Goal: Task Accomplishment & Management: Manage account settings

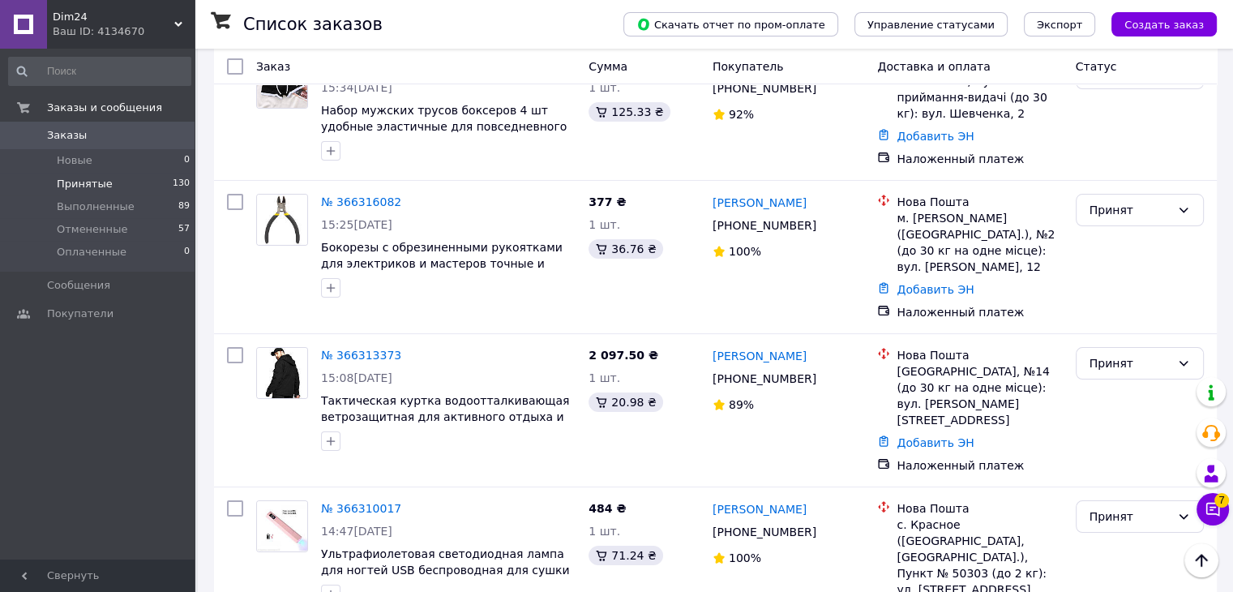
scroll to position [162, 0]
click at [97, 183] on span "Принятые" at bounding box center [85, 184] width 56 height 15
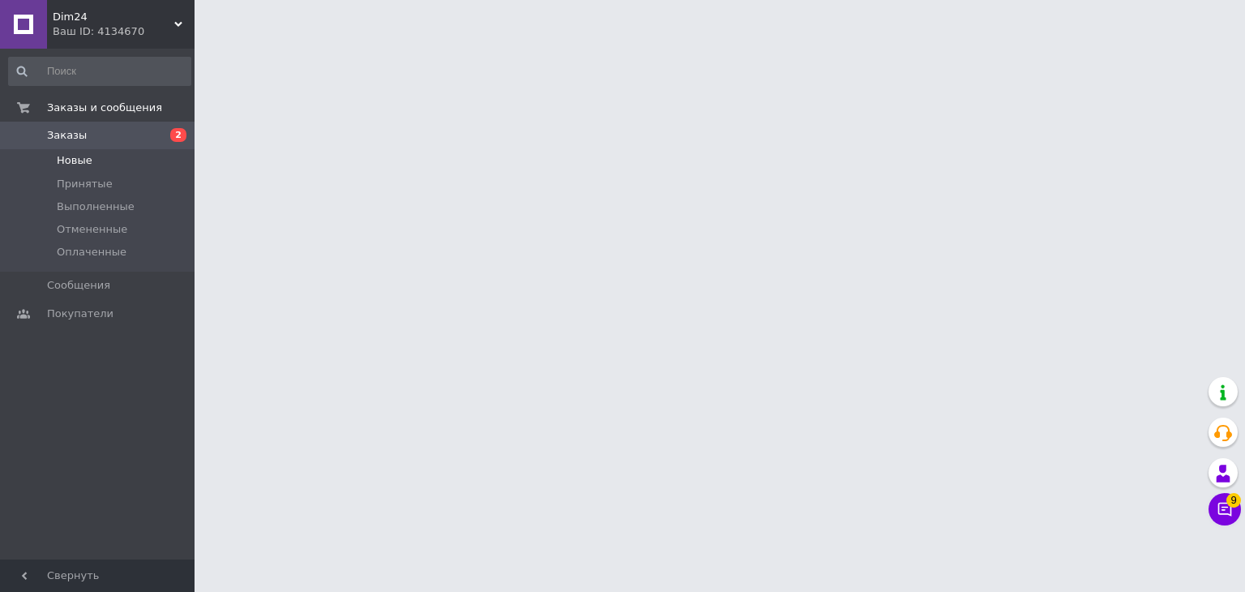
click at [147, 158] on li "Новые" at bounding box center [99, 160] width 199 height 23
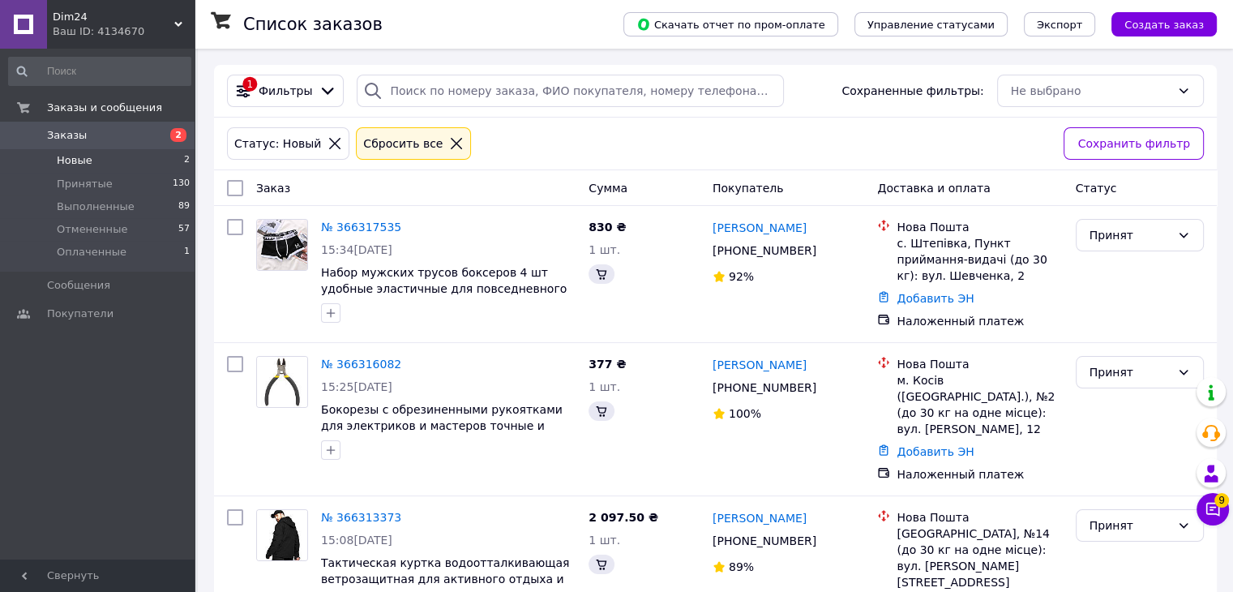
click at [123, 156] on li "Новые 2" at bounding box center [99, 160] width 199 height 23
click at [129, 158] on li "Новые 2" at bounding box center [99, 160] width 199 height 23
click at [120, 252] on li "Оплаченные 1" at bounding box center [99, 256] width 199 height 31
click at [115, 146] on link "Заказы 2" at bounding box center [99, 136] width 199 height 28
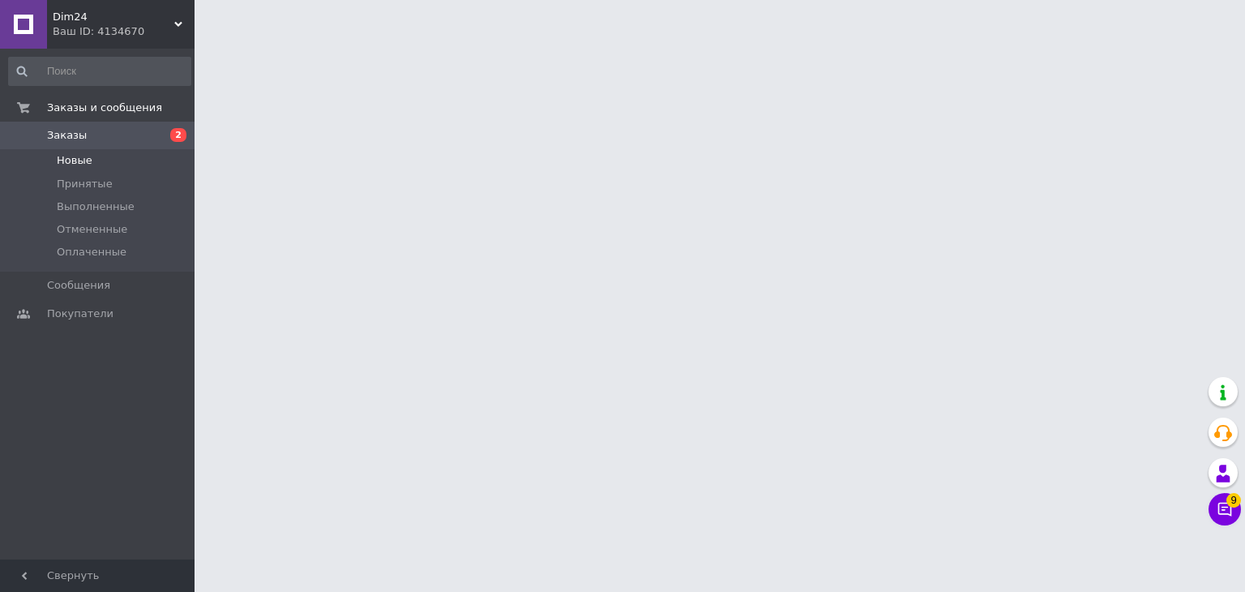
click at [119, 163] on li "Новые" at bounding box center [99, 160] width 199 height 23
click at [1234, 41] on html "Dim24 Ваш ID: 4134670 Кабинет покупателя Проверить состояние системы Страница н…" at bounding box center [622, 20] width 1245 height 41
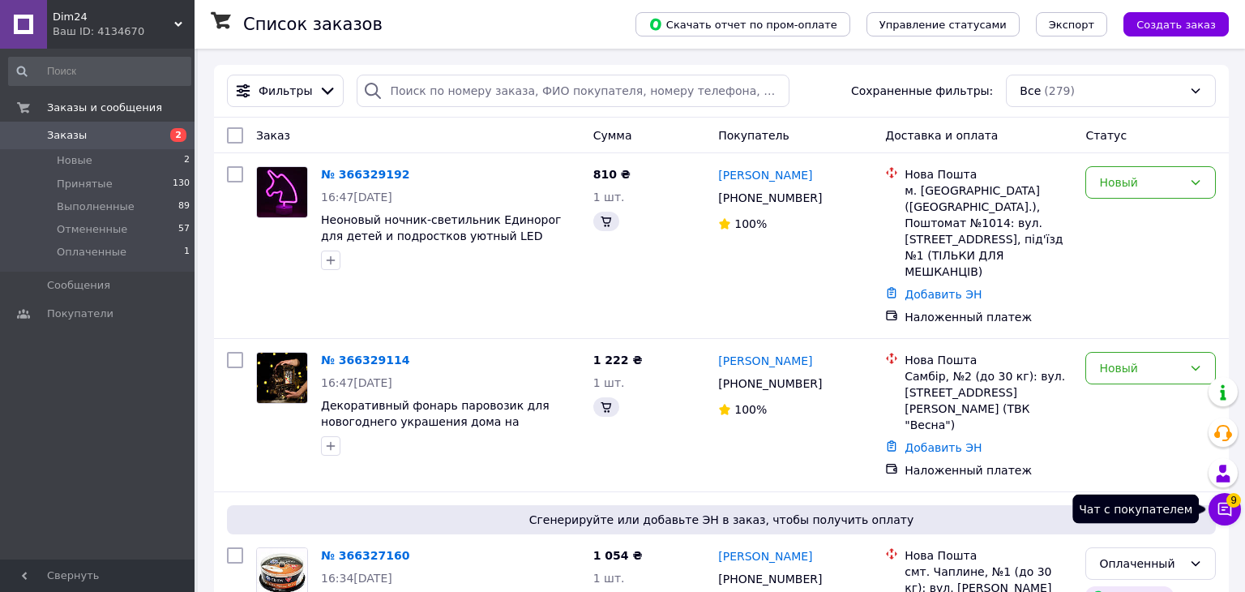
click at [1218, 513] on icon at bounding box center [1225, 510] width 14 height 14
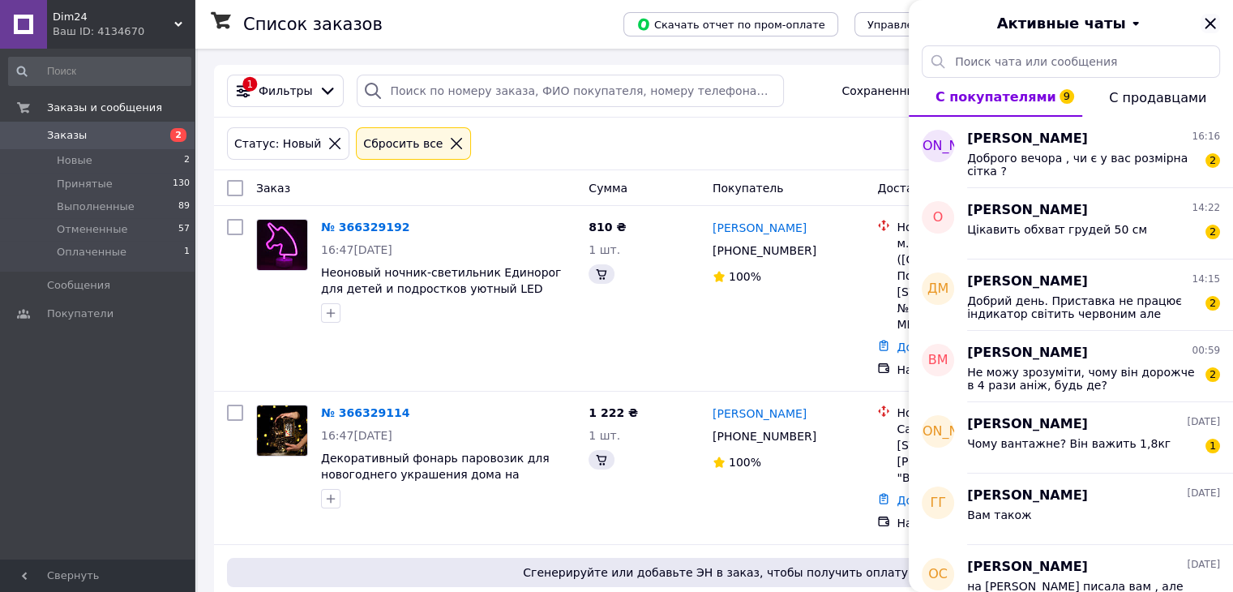
click at [1206, 27] on icon "Закрыть" at bounding box center [1209, 23] width 11 height 11
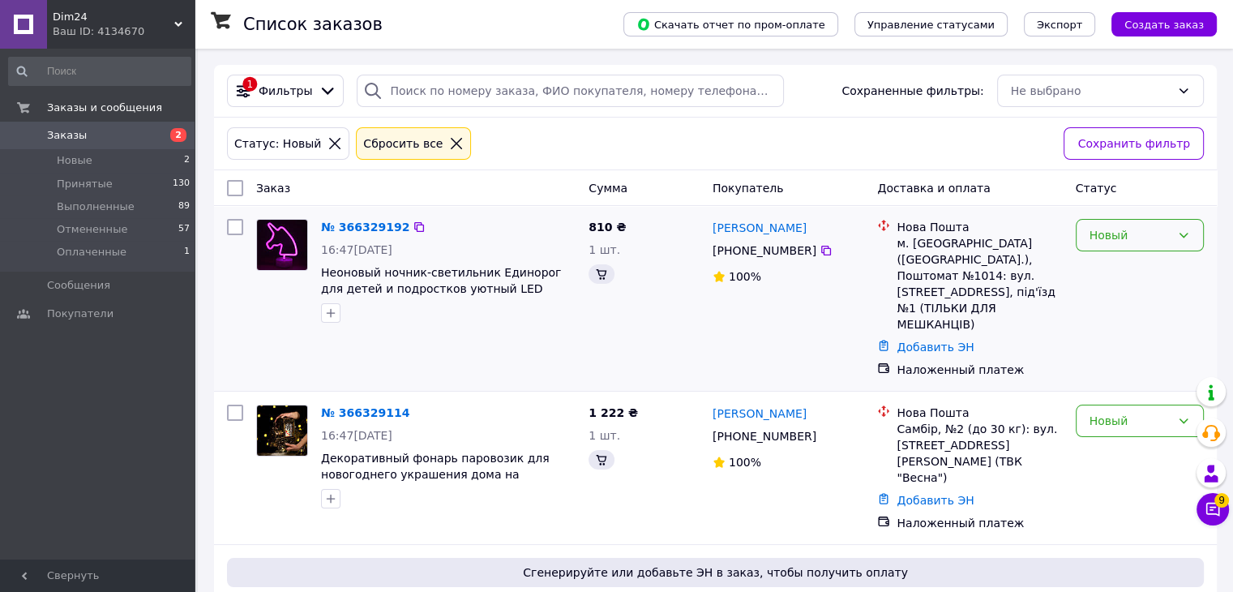
click at [1107, 250] on div "Новый" at bounding box center [1140, 235] width 128 height 32
click at [1112, 271] on li "Принят" at bounding box center [1139, 269] width 126 height 29
click at [1118, 412] on div "Новый" at bounding box center [1129, 421] width 81 height 18
click at [1119, 417] on li "Принят" at bounding box center [1139, 423] width 126 height 29
drag, startPoint x: 98, startPoint y: 252, endPoint x: 109, endPoint y: 153, distance: 99.4
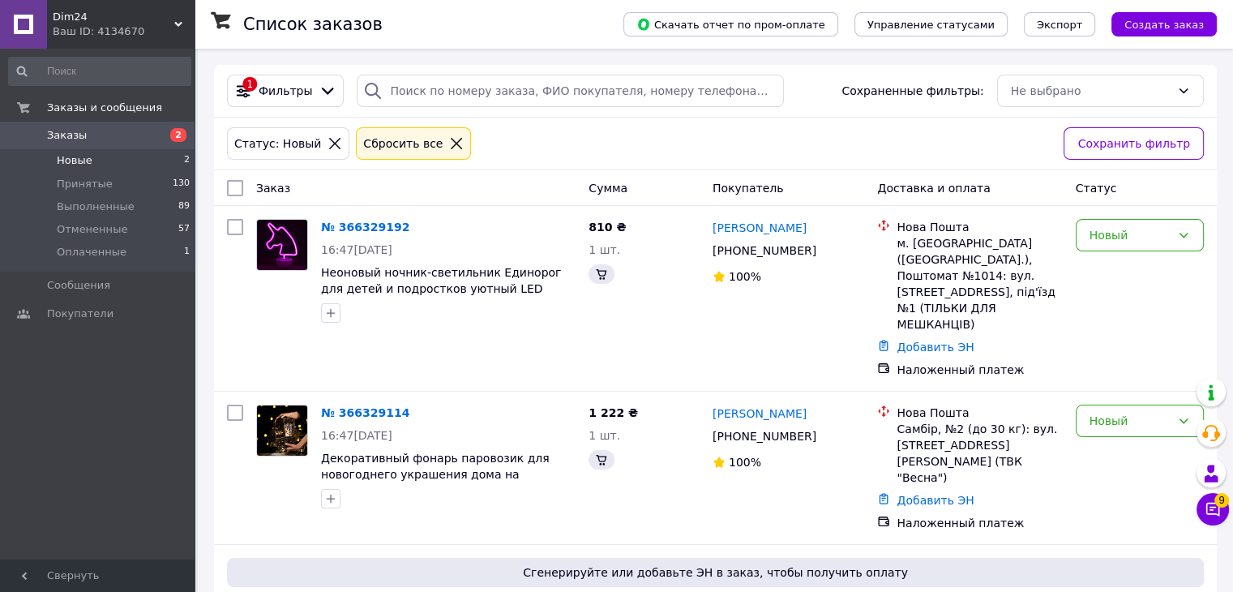
click at [96, 153] on li "Новые 2" at bounding box center [99, 160] width 199 height 23
click at [1119, 228] on div "Новый" at bounding box center [1129, 235] width 81 height 18
click at [1119, 276] on li "Принят" at bounding box center [1139, 269] width 126 height 29
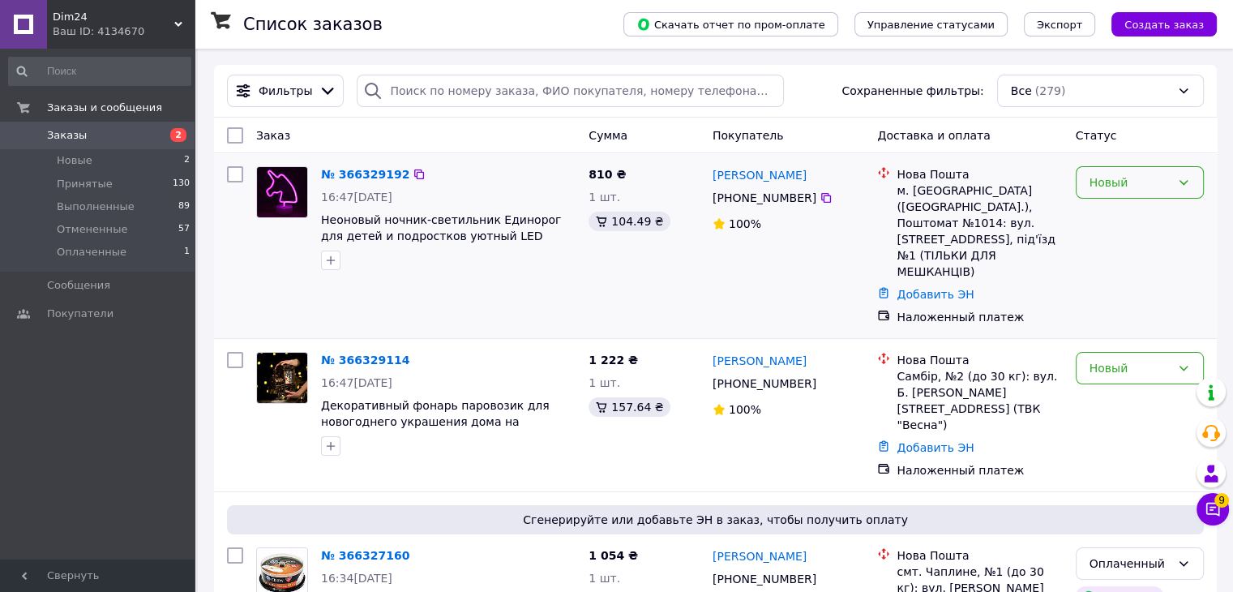
click at [1131, 182] on div "Новый" at bounding box center [1129, 182] width 81 height 18
click at [1129, 211] on li "Принят" at bounding box center [1139, 217] width 126 height 29
click at [1119, 359] on div "Новый" at bounding box center [1129, 368] width 81 height 18
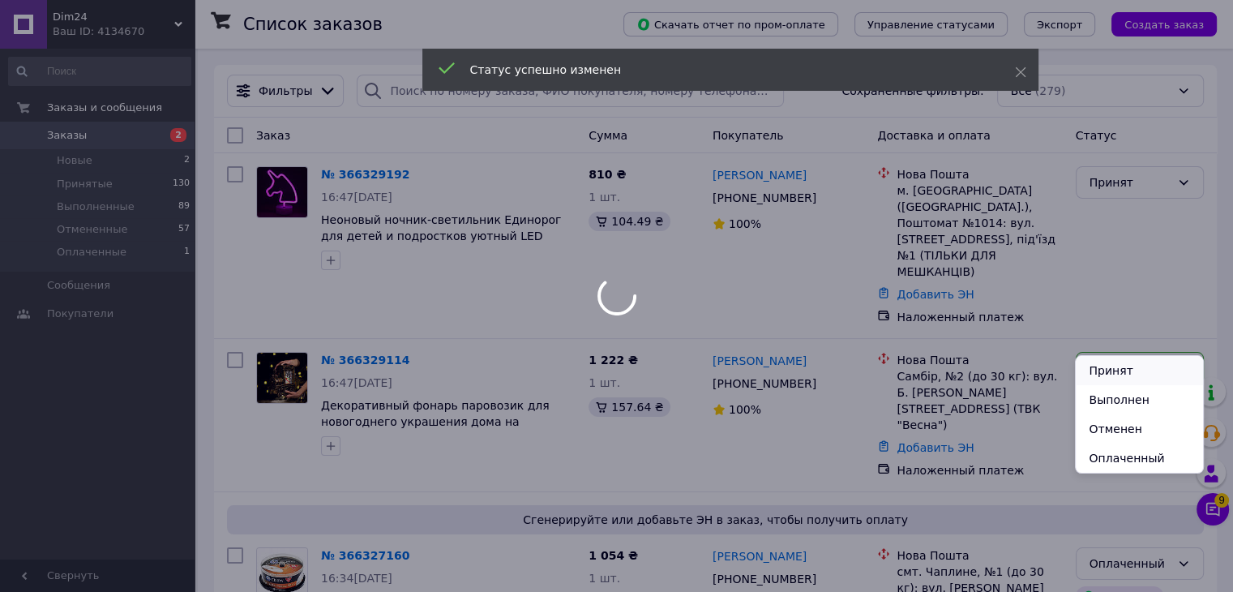
click at [1119, 365] on li "Принят" at bounding box center [1139, 370] width 126 height 29
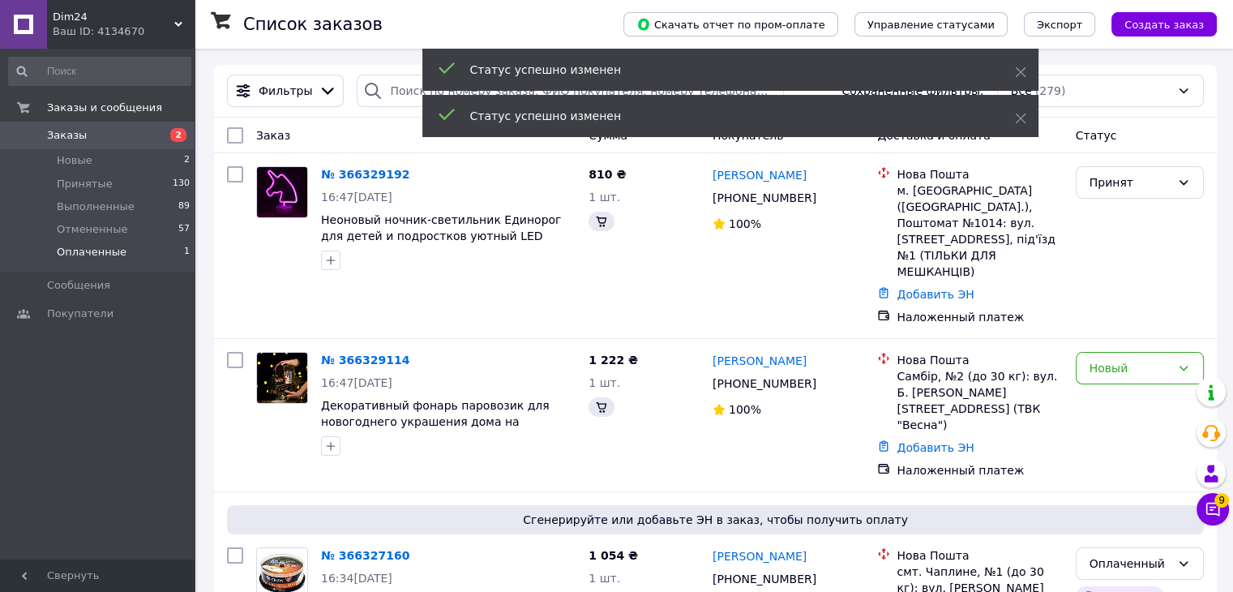
click at [106, 255] on span "Оплаченные" at bounding box center [92, 252] width 70 height 15
click at [105, 255] on span "Оплаченные" at bounding box center [92, 252] width 70 height 15
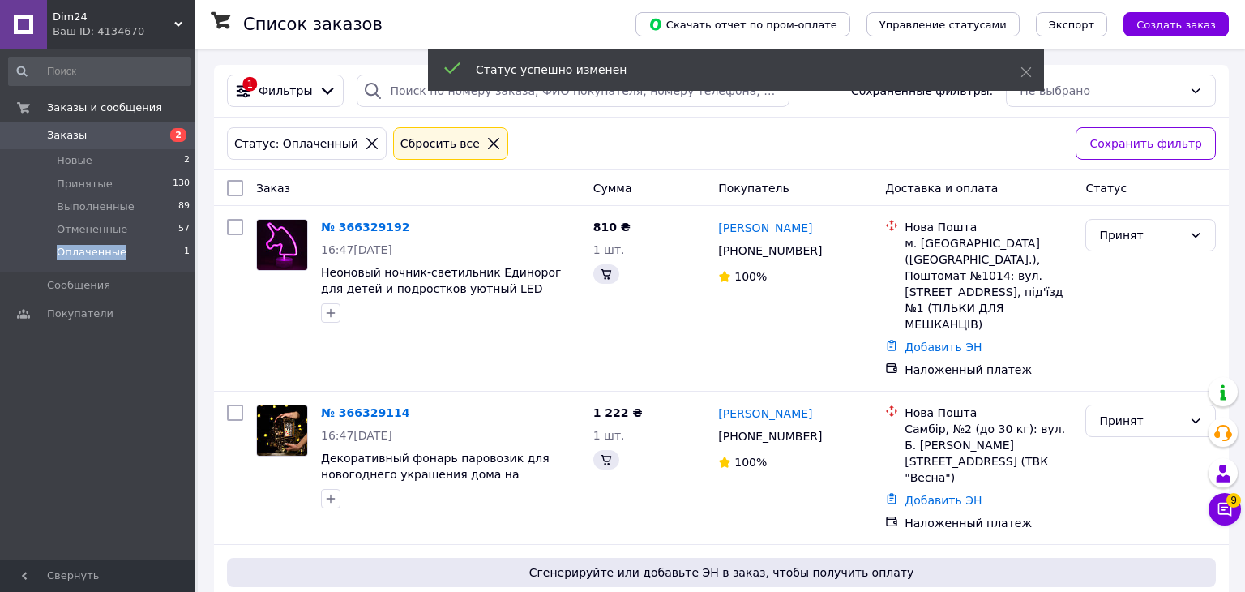
click at [1146, 276] on div "Принят" at bounding box center [1150, 298] width 143 height 172
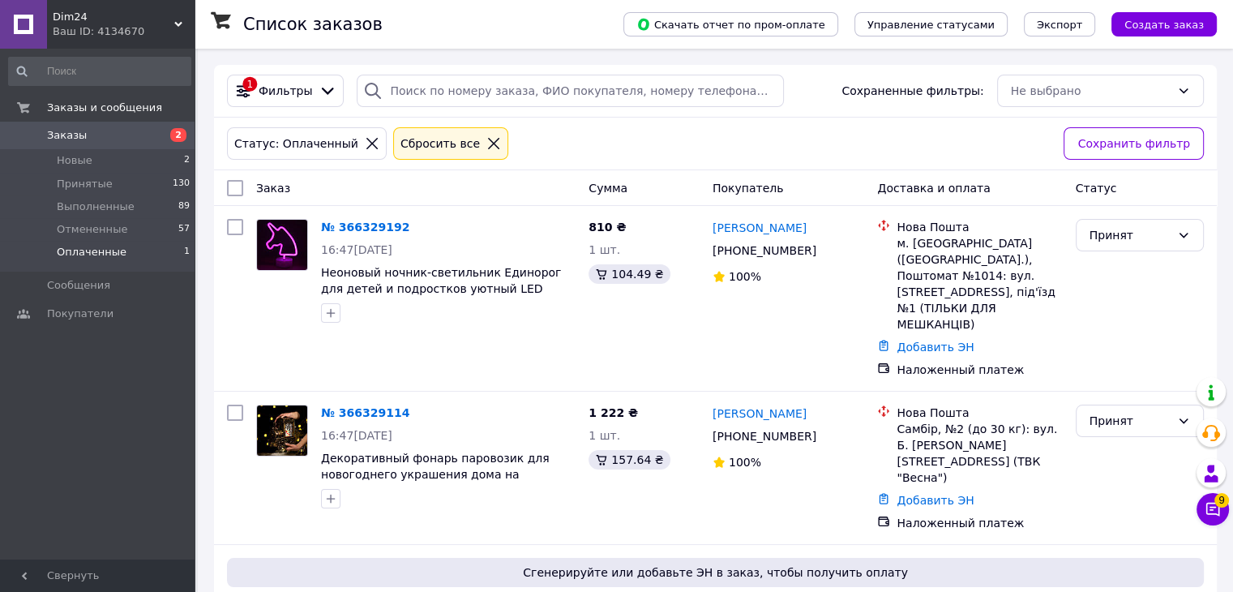
click at [105, 257] on span "Оплаченные" at bounding box center [92, 252] width 70 height 15
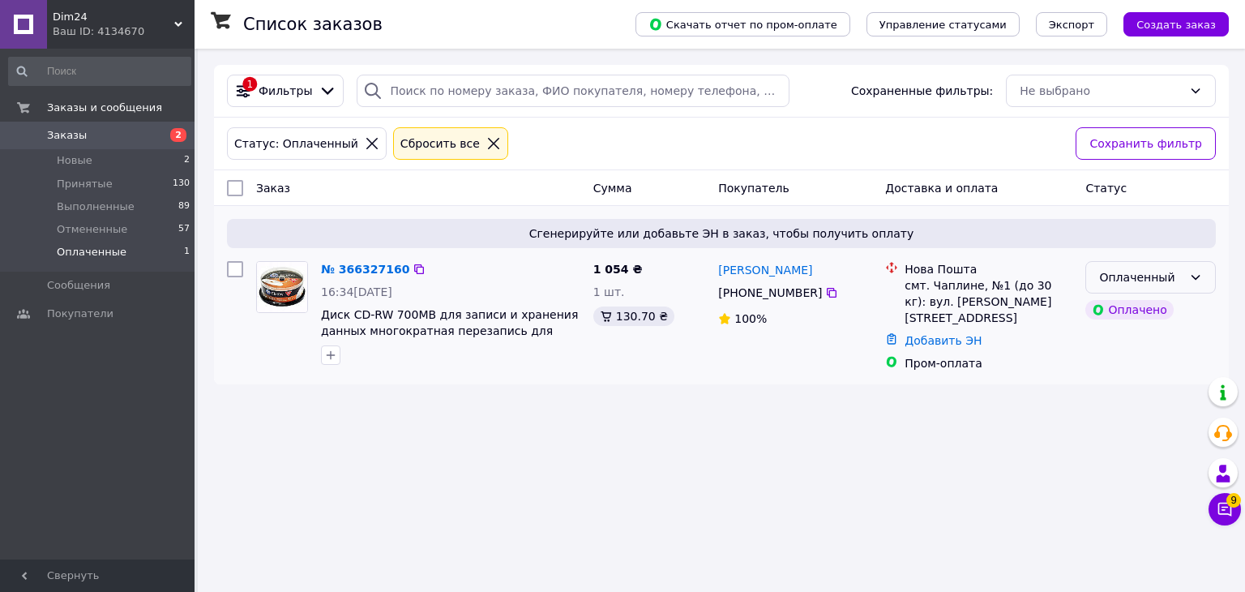
click at [1183, 276] on div "Оплаченный" at bounding box center [1150, 277] width 130 height 32
click at [1174, 312] on li "Принят" at bounding box center [1150, 311] width 129 height 29
click at [130, 186] on li "Принятые 130" at bounding box center [99, 184] width 199 height 23
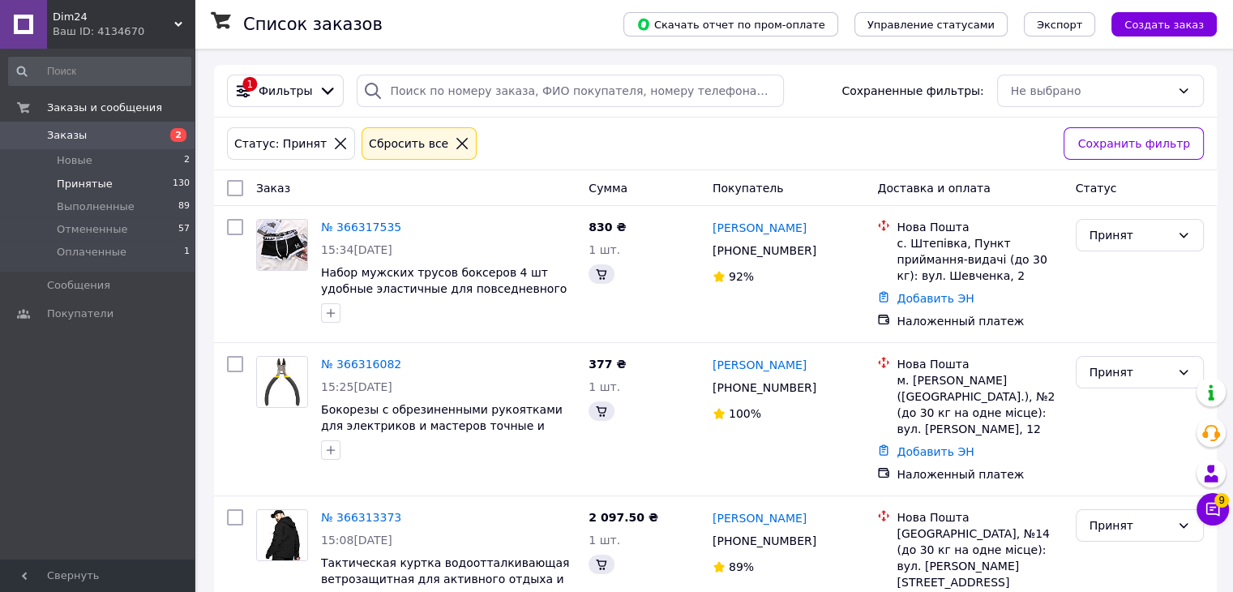
click at [143, 183] on li "Принятые 130" at bounding box center [99, 184] width 199 height 23
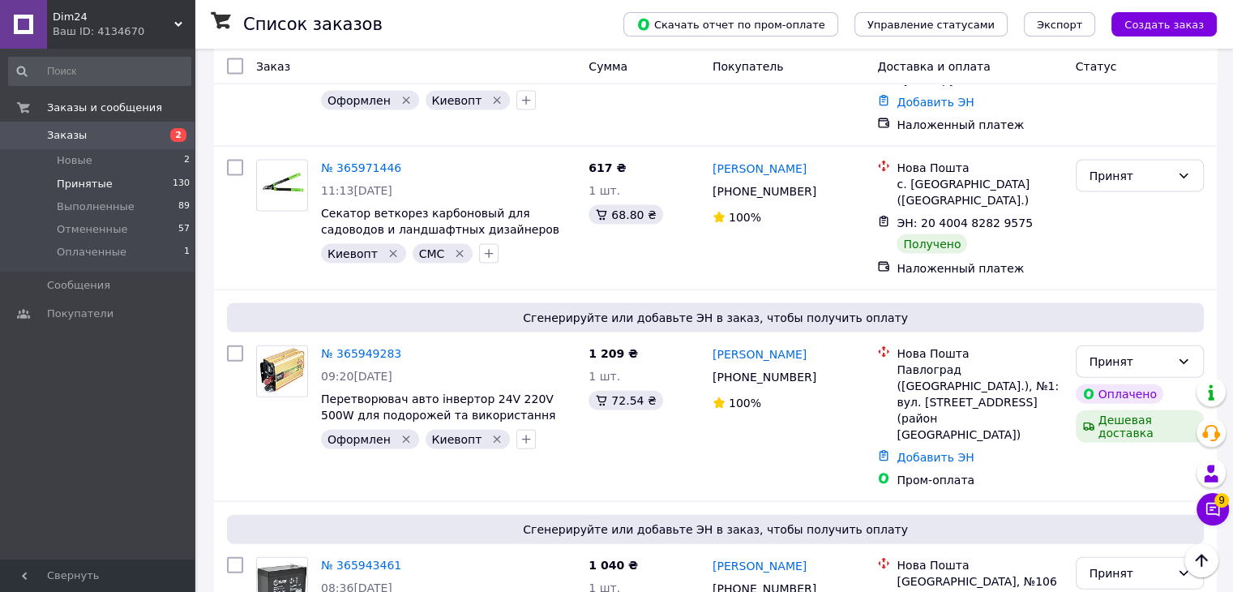
scroll to position [15926, 0]
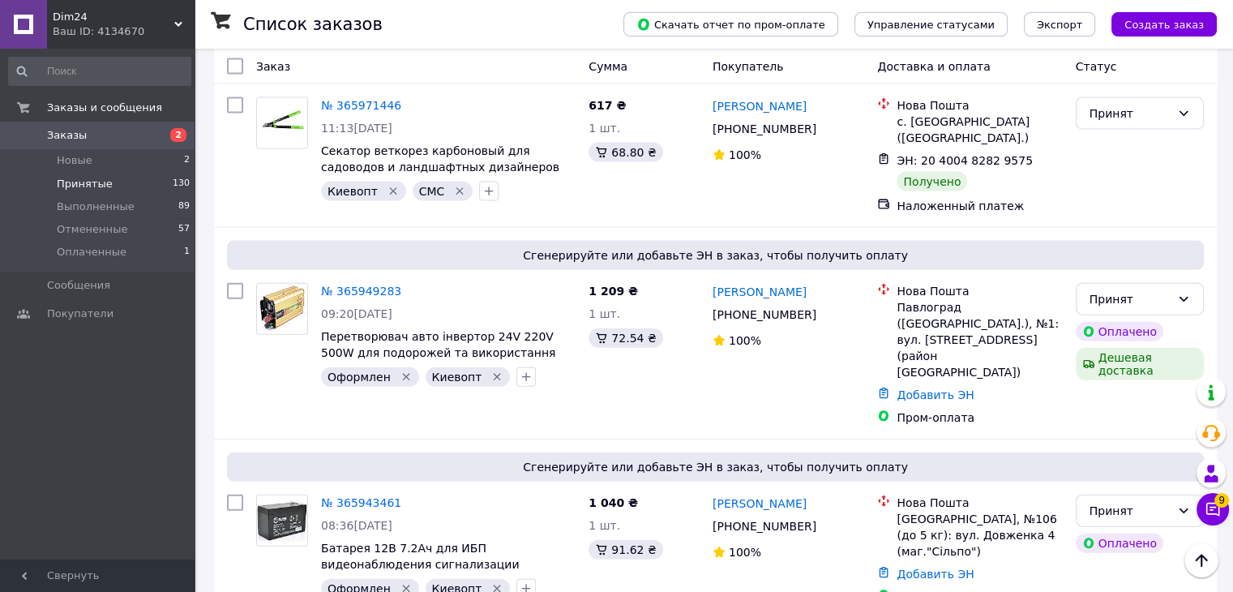
drag, startPoint x: 1141, startPoint y: 263, endPoint x: 625, endPoint y: 295, distance: 517.3
click at [1140, 283] on li "Выполнен" at bounding box center [1139, 285] width 126 height 29
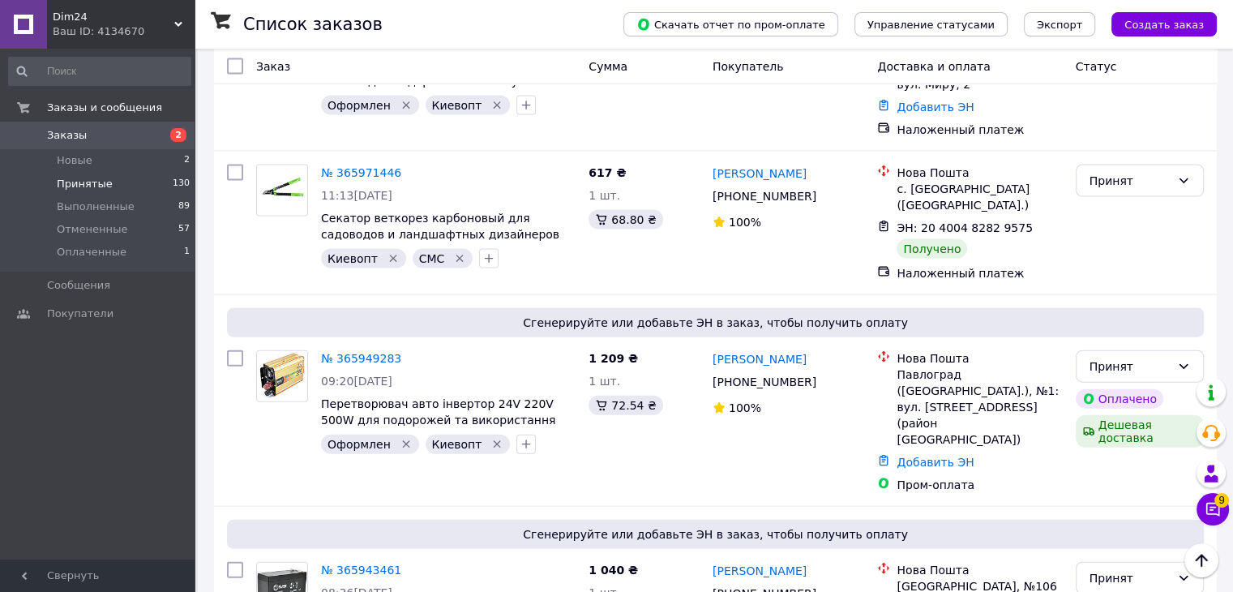
scroll to position [15763, 0]
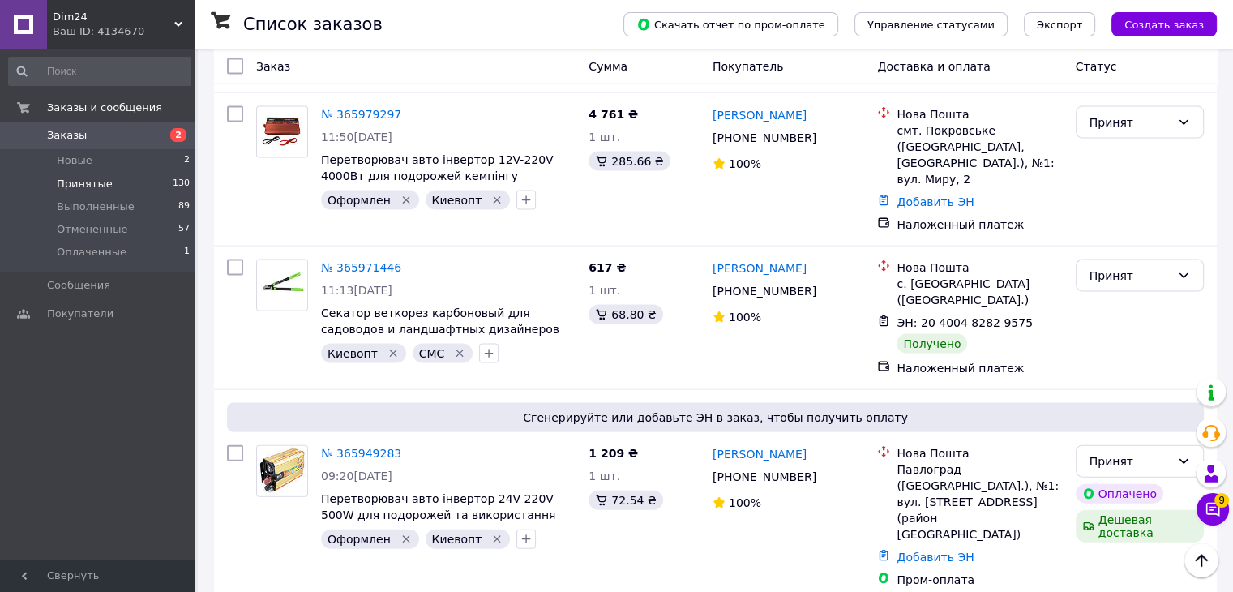
drag, startPoint x: 794, startPoint y: 255, endPoint x: 749, endPoint y: 259, distance: 45.7
copy link "Сорока"
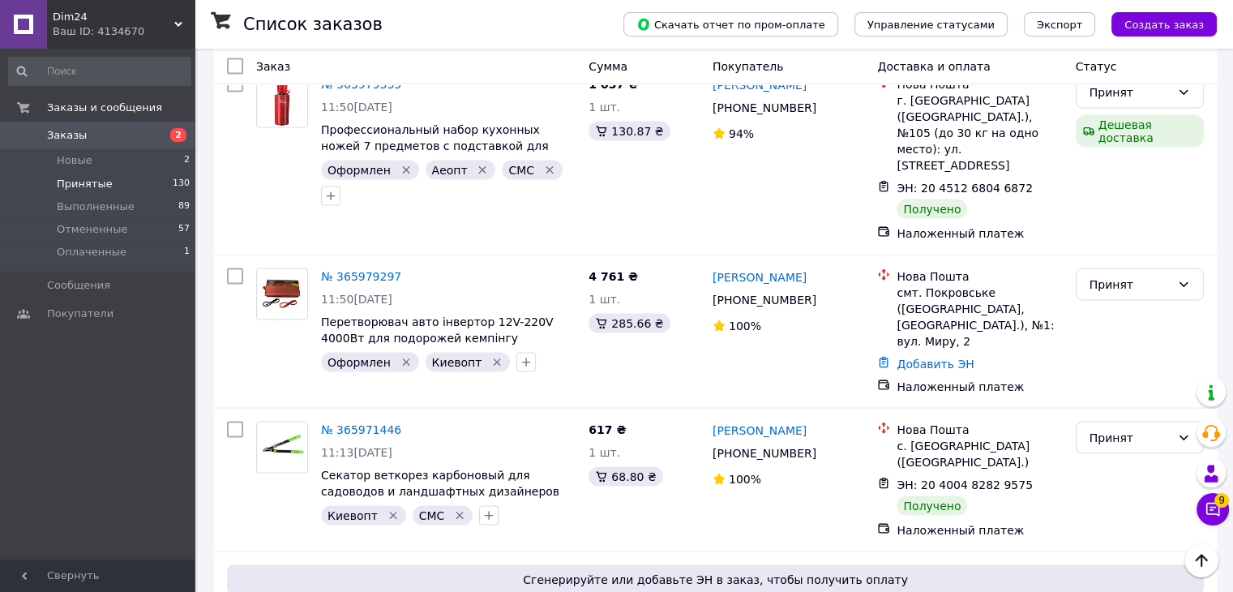
drag, startPoint x: 827, startPoint y: 241, endPoint x: 771, endPoint y: 240, distance: 55.9
copy link "Селюков"
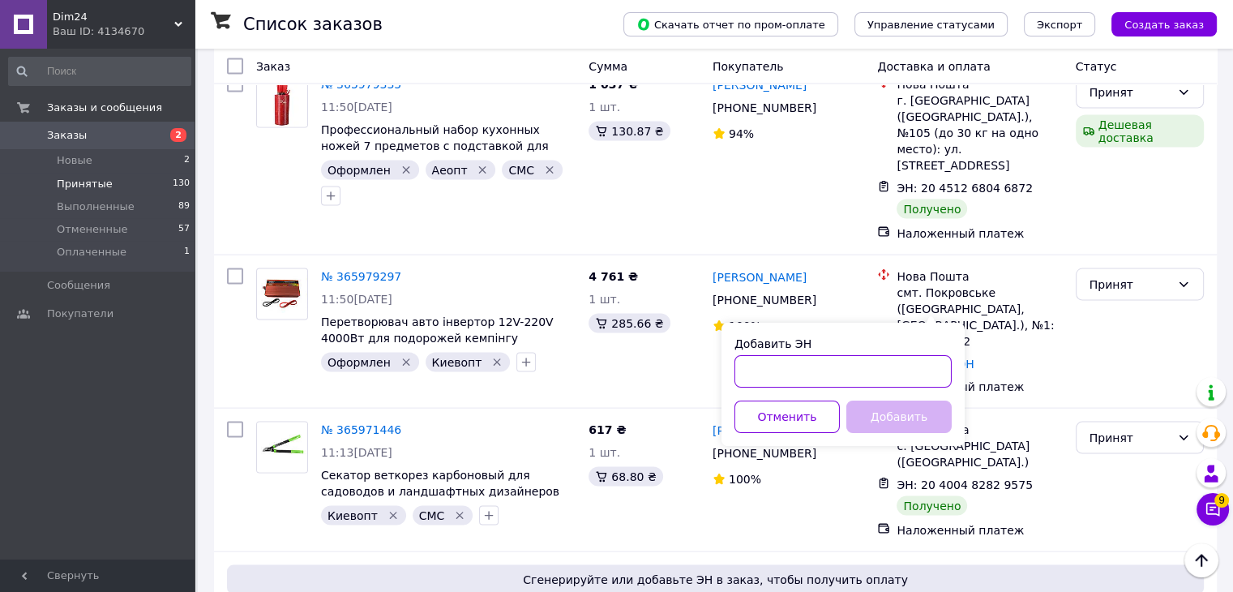
paste input "20451267893455"
type input "20451267893455"
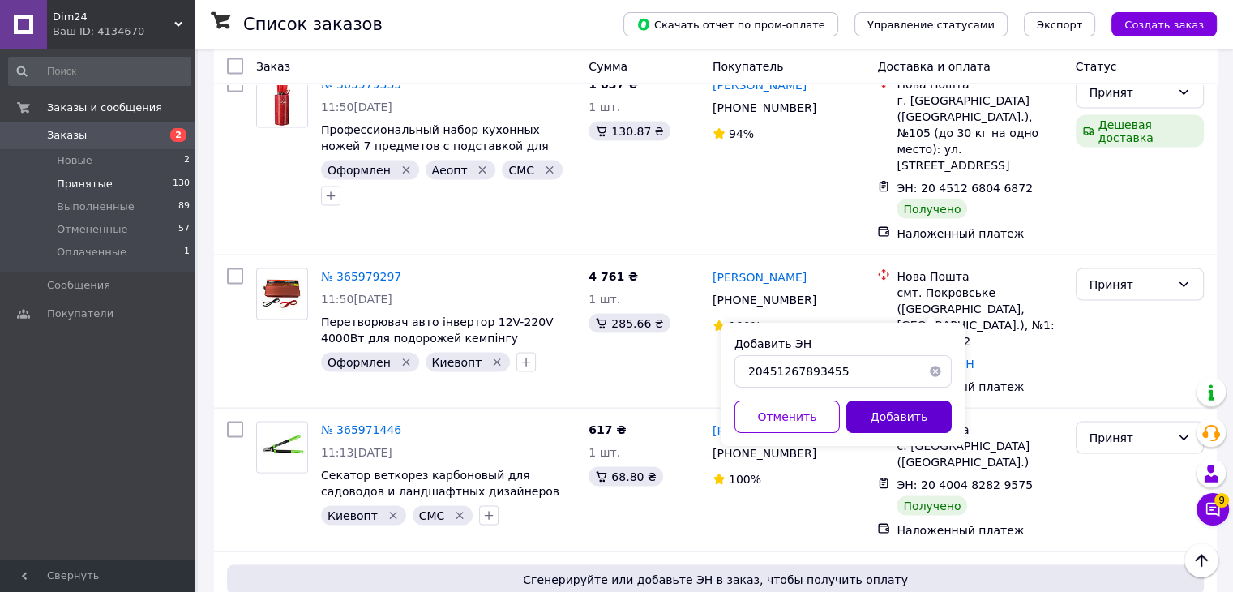
click at [888, 416] on button "Добавить" at bounding box center [898, 416] width 105 height 32
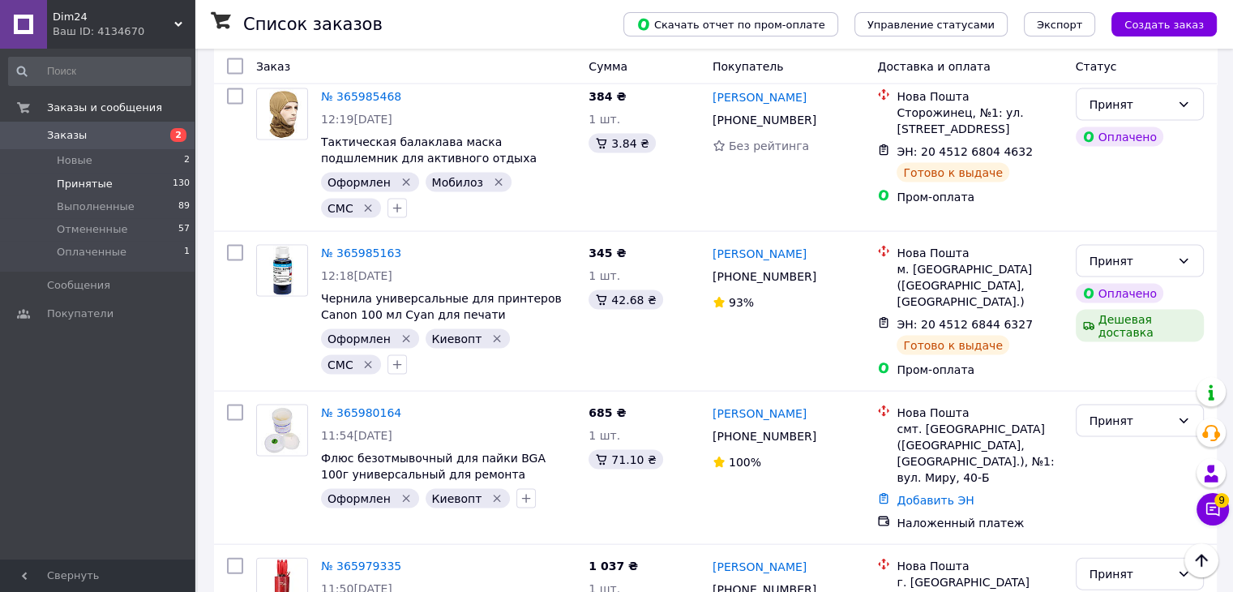
scroll to position [15572, 0]
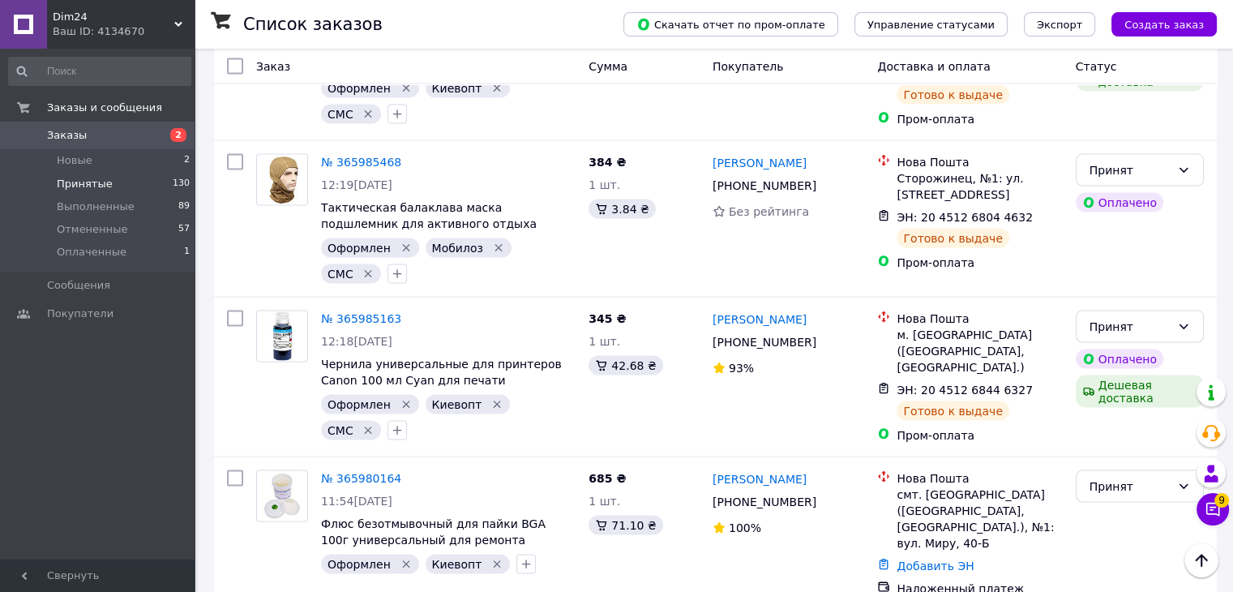
click at [1108, 250] on li "Выполнен" at bounding box center [1139, 247] width 126 height 29
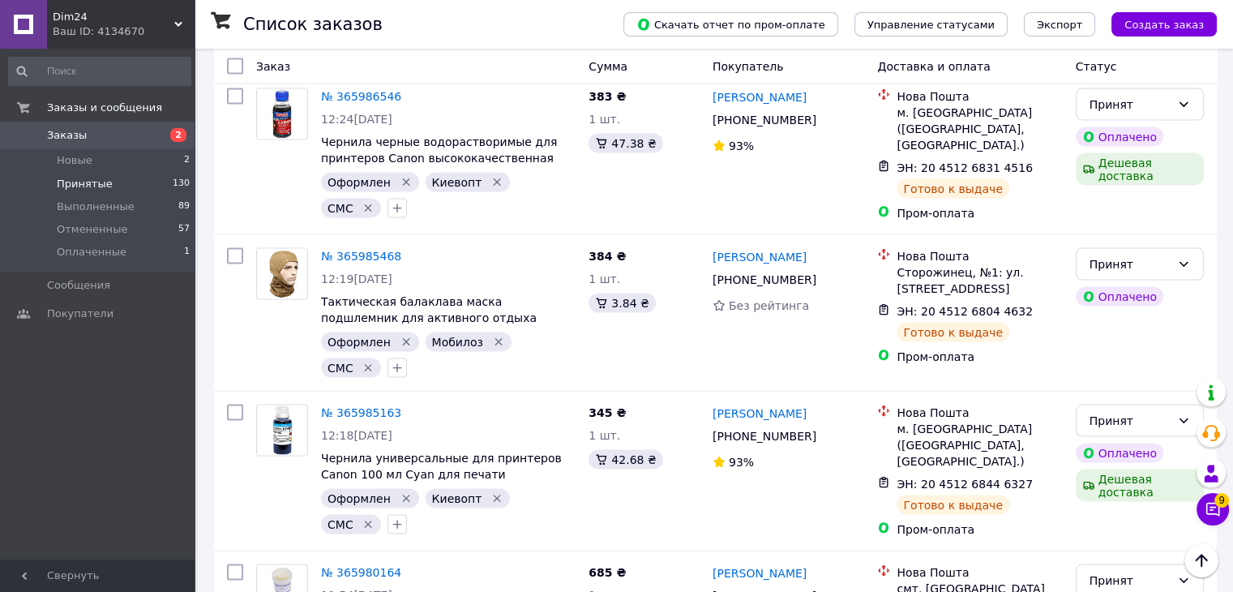
scroll to position [15410, 0]
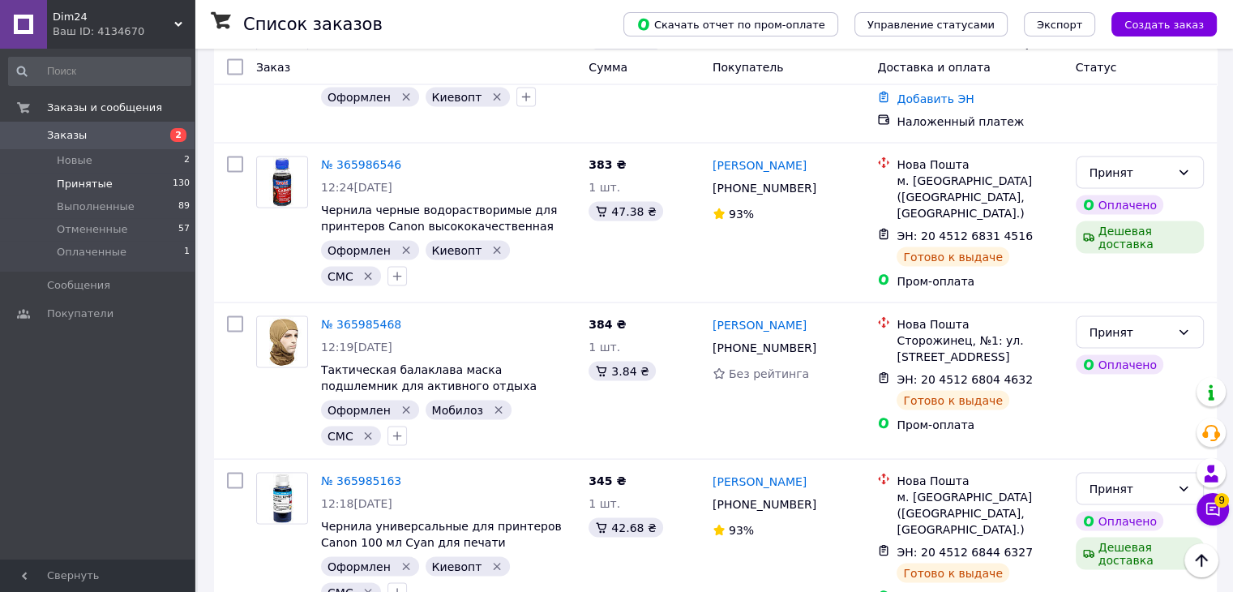
drag, startPoint x: 785, startPoint y: 240, endPoint x: 744, endPoint y: 242, distance: 40.6
copy link "Лисак"
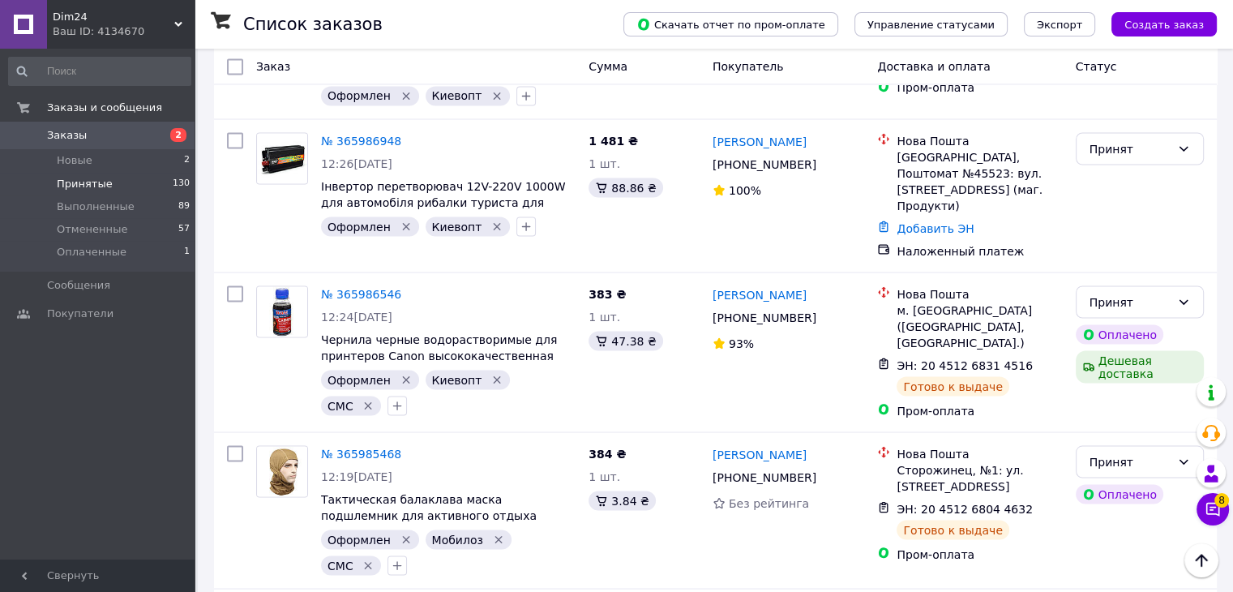
scroll to position [15248, 0]
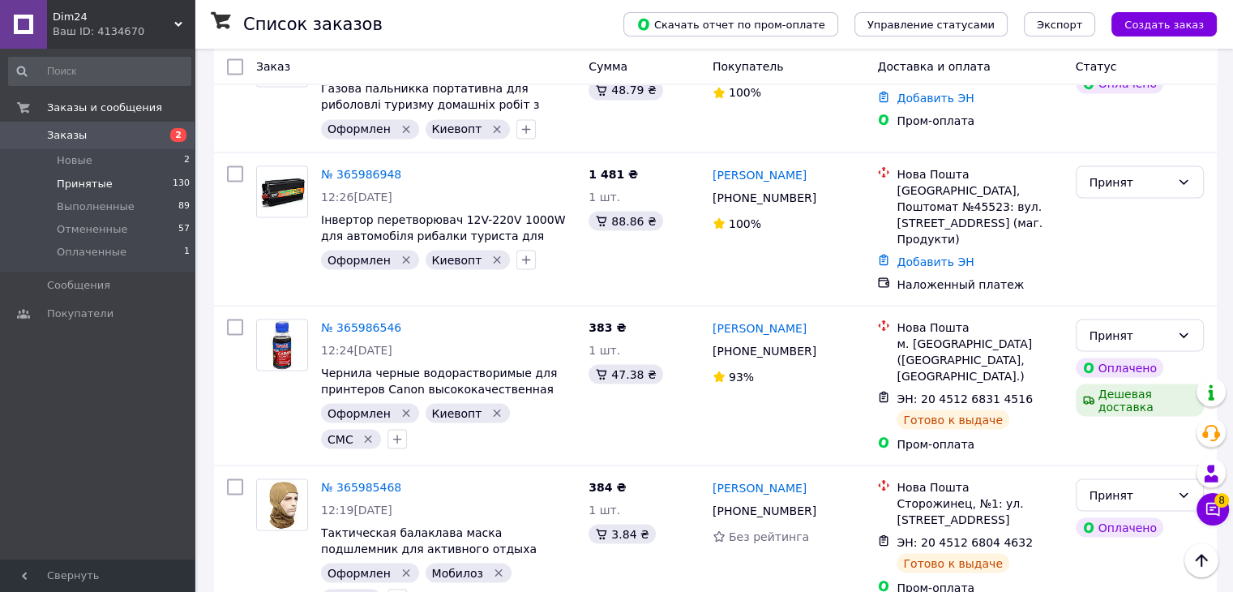
drag, startPoint x: 846, startPoint y: 224, endPoint x: 772, endPoint y: 223, distance: 74.6
copy link "Коваленко"
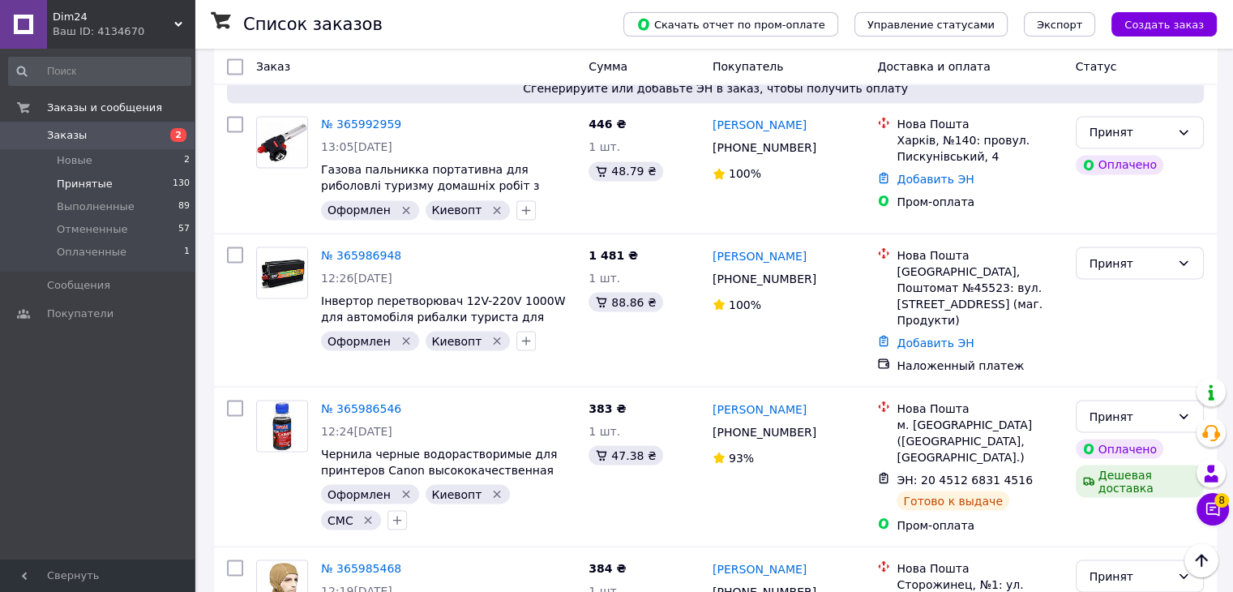
scroll to position [15086, 0]
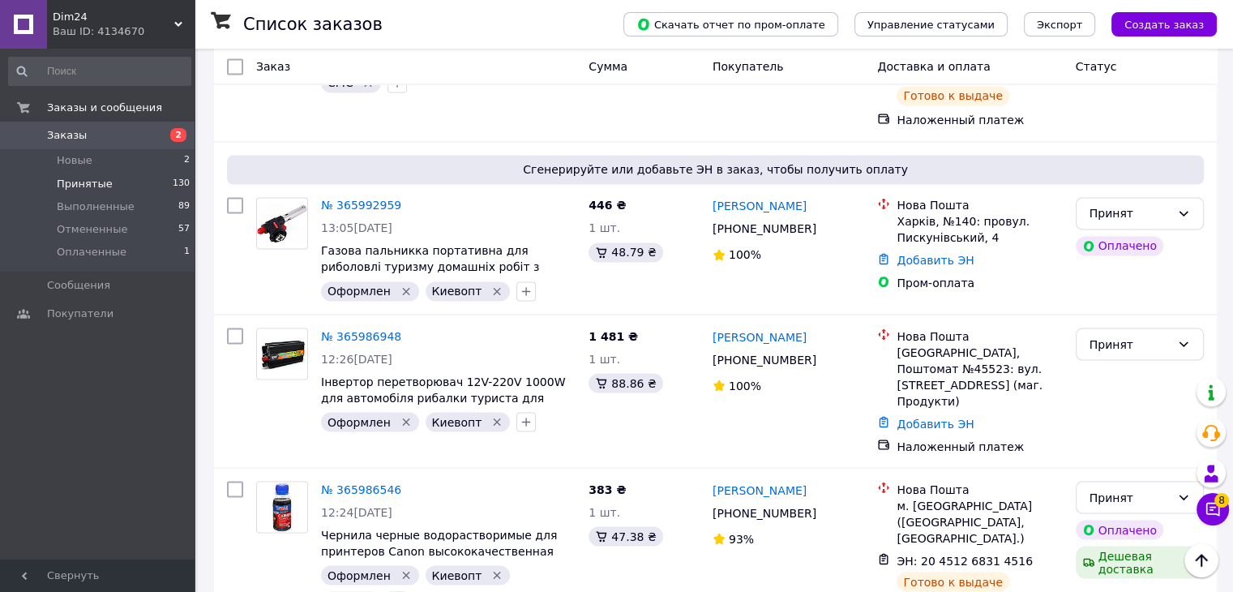
click at [1131, 247] on li "Выполнен" at bounding box center [1139, 251] width 126 height 29
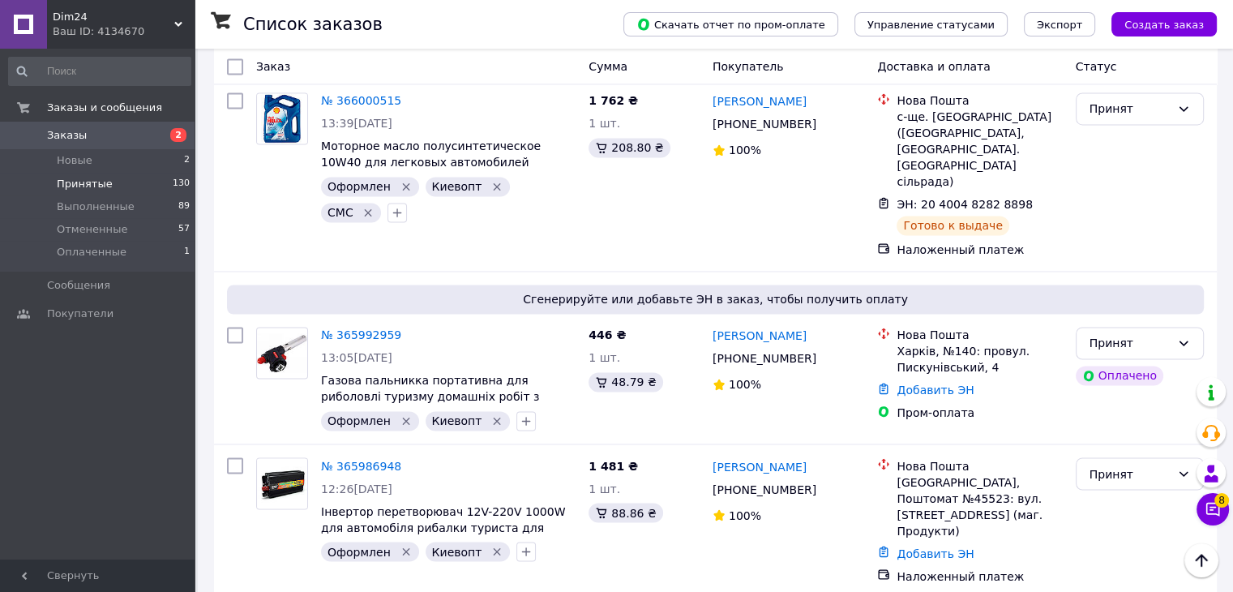
scroll to position [14924, 0]
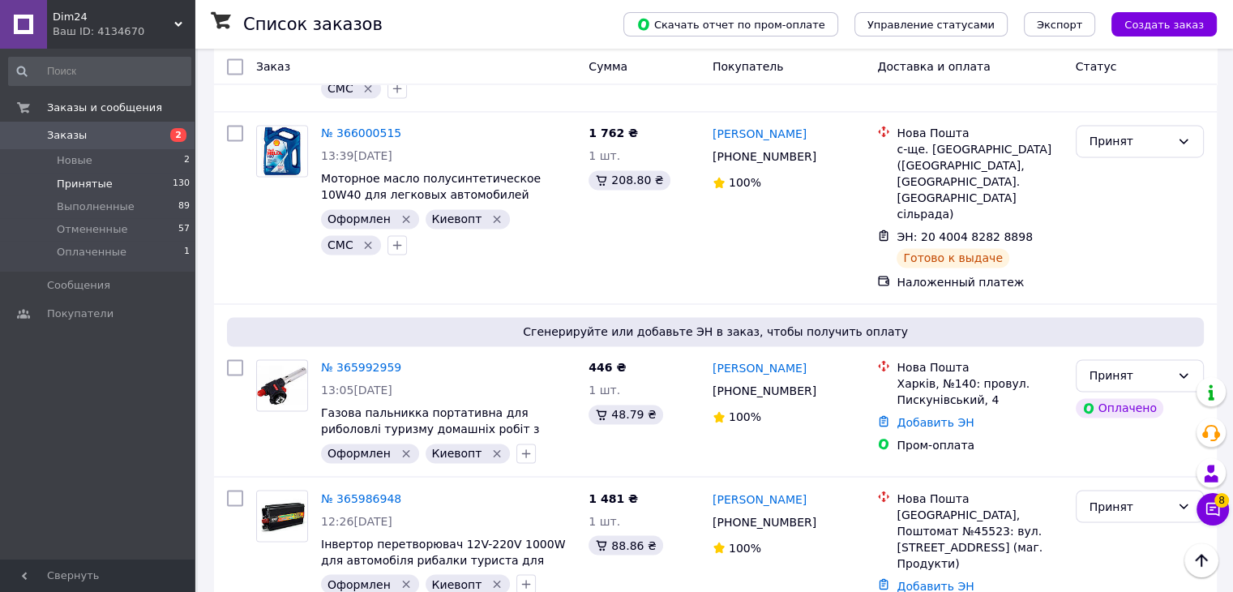
drag, startPoint x: 849, startPoint y: 220, endPoint x: 763, endPoint y: 225, distance: 86.0
copy link "Никифоренко"
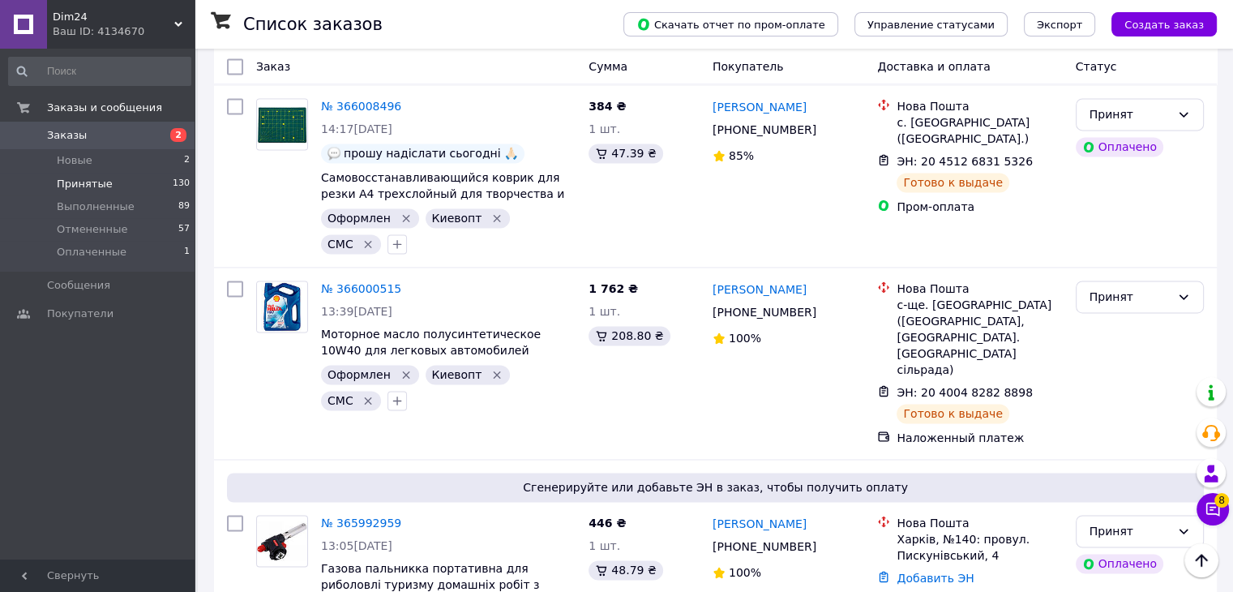
scroll to position [14762, 0]
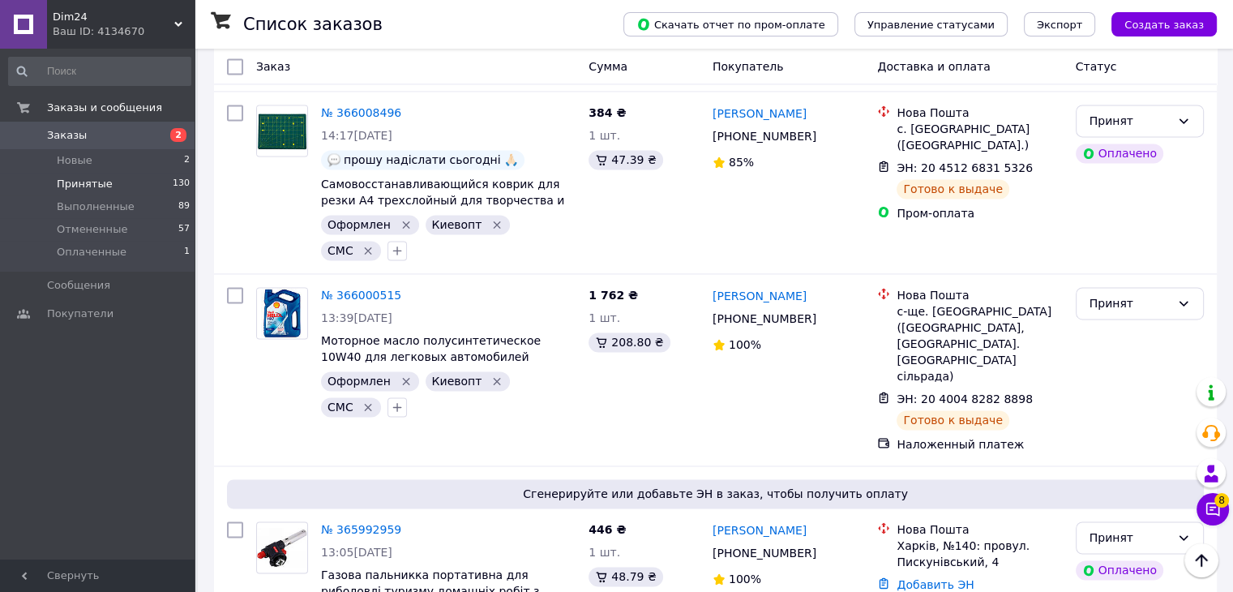
click at [1132, 261] on li "Выполнен" at bounding box center [1139, 262] width 126 height 29
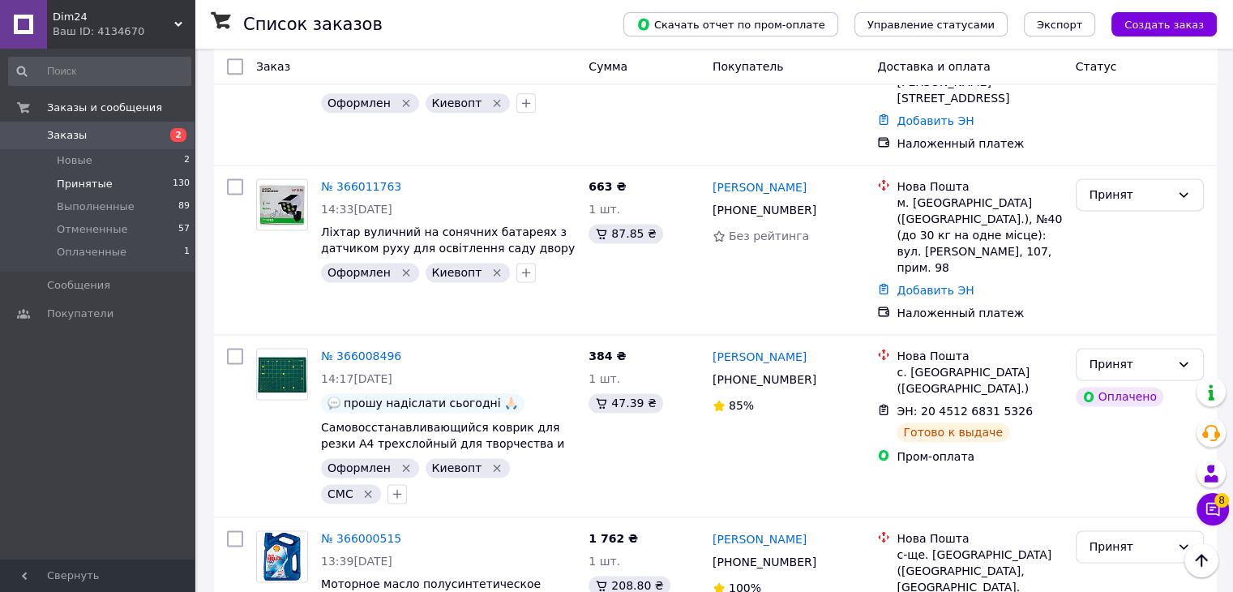
scroll to position [14518, 0]
drag, startPoint x: 794, startPoint y: 319, endPoint x: 735, endPoint y: 310, distance: 59.7
copy link "Радченко"
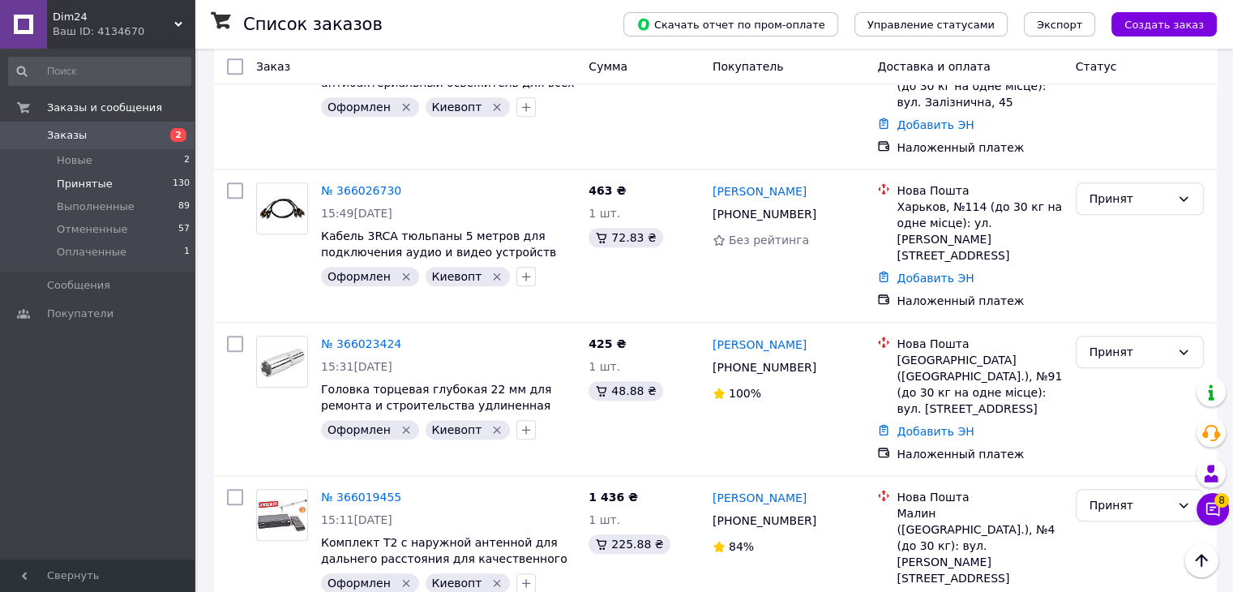
scroll to position [13951, 0]
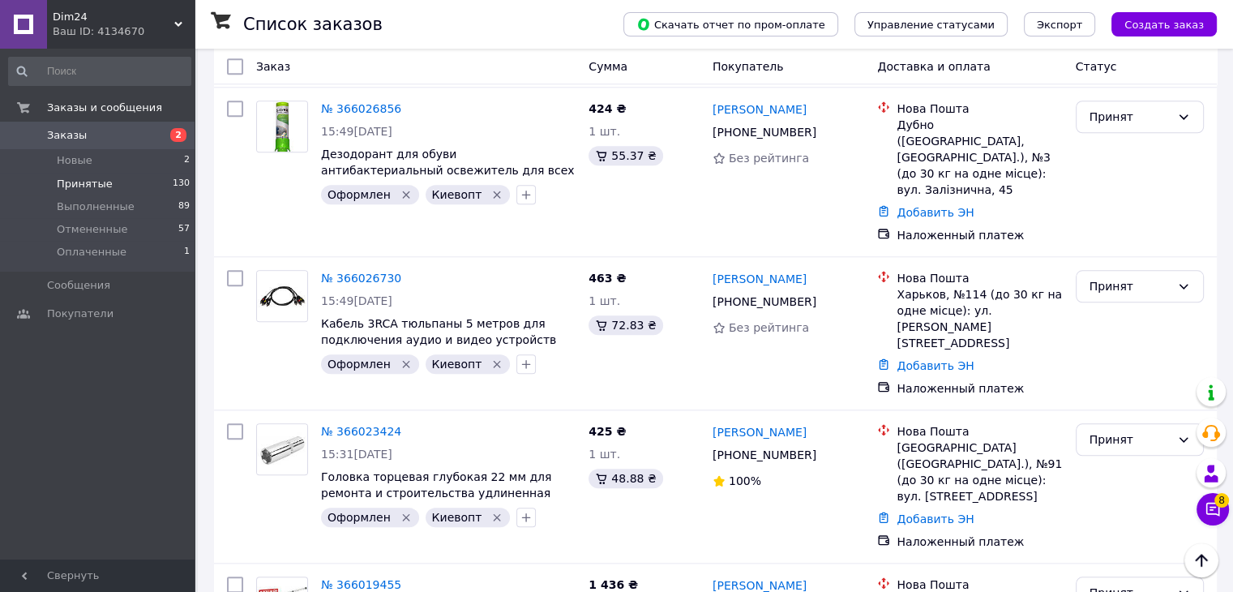
drag, startPoint x: 832, startPoint y: 273, endPoint x: 768, endPoint y: 267, distance: 64.4
copy link "Семиполец"
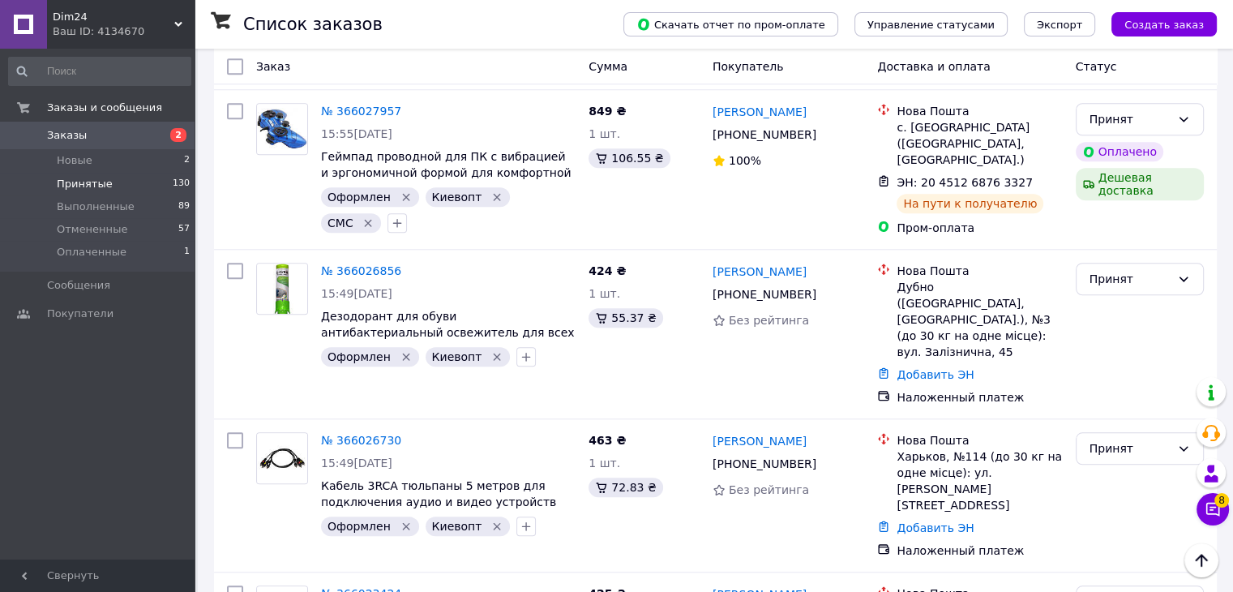
scroll to position [13708, 0]
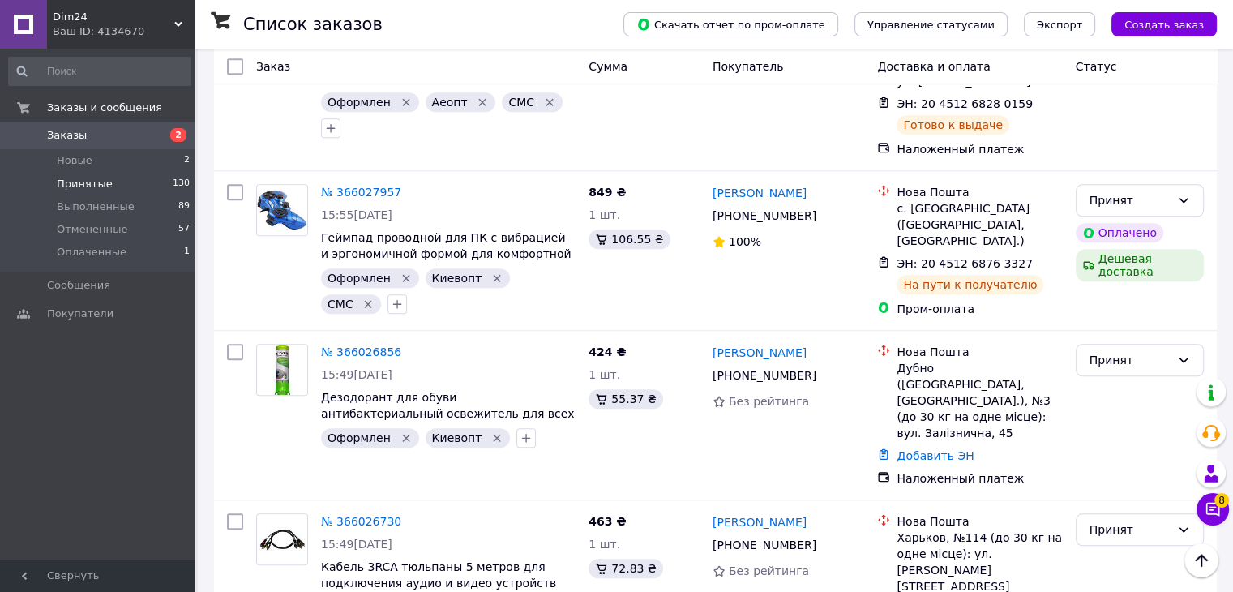
drag, startPoint x: 826, startPoint y: 387, endPoint x: 759, endPoint y: 380, distance: 67.7
copy link "Пятигорский"
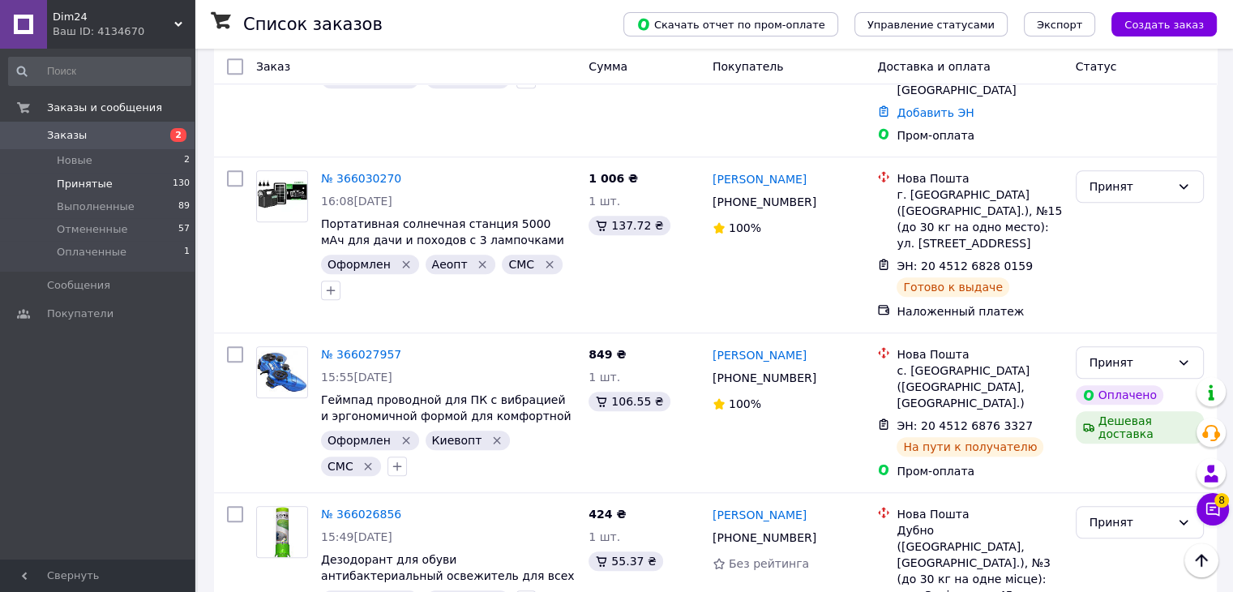
scroll to position [13222, 0]
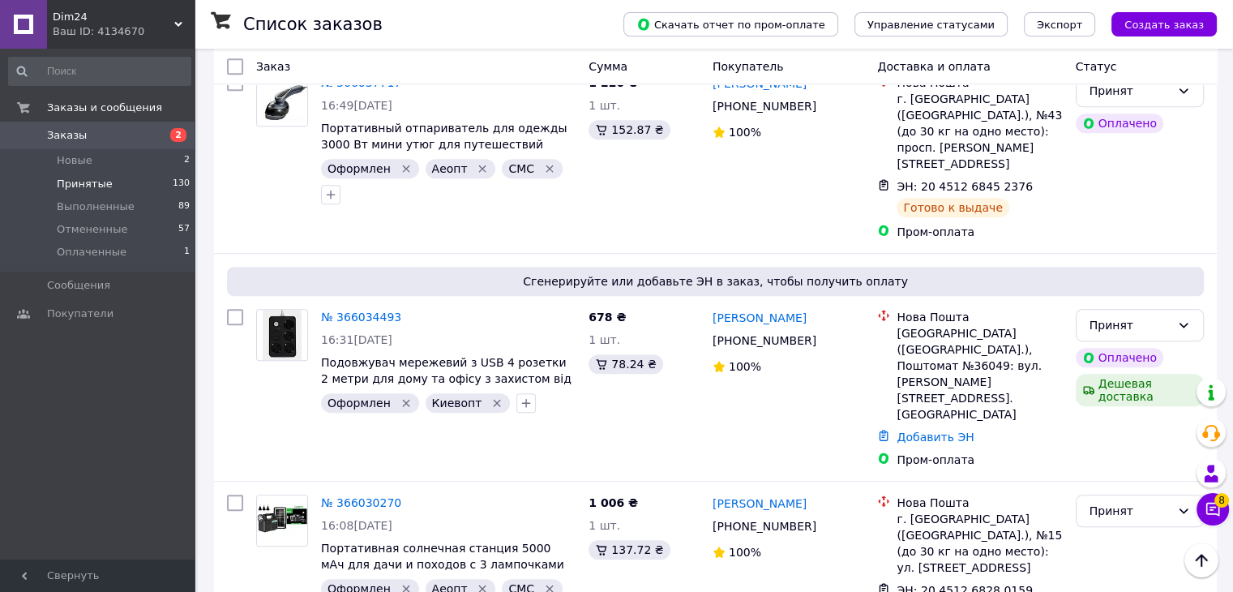
drag, startPoint x: 781, startPoint y: 313, endPoint x: 740, endPoint y: 313, distance: 40.5
copy link "Левин"
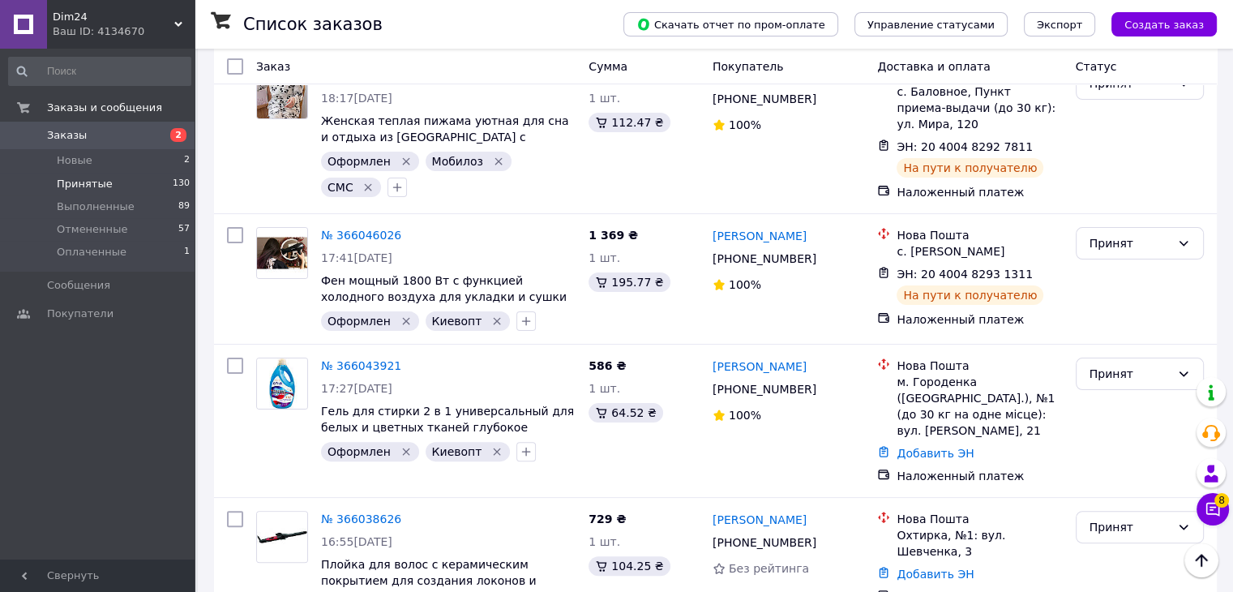
scroll to position [12654, 0]
drag, startPoint x: 801, startPoint y: 326, endPoint x: 748, endPoint y: 323, distance: 52.7
copy link "Приступа"
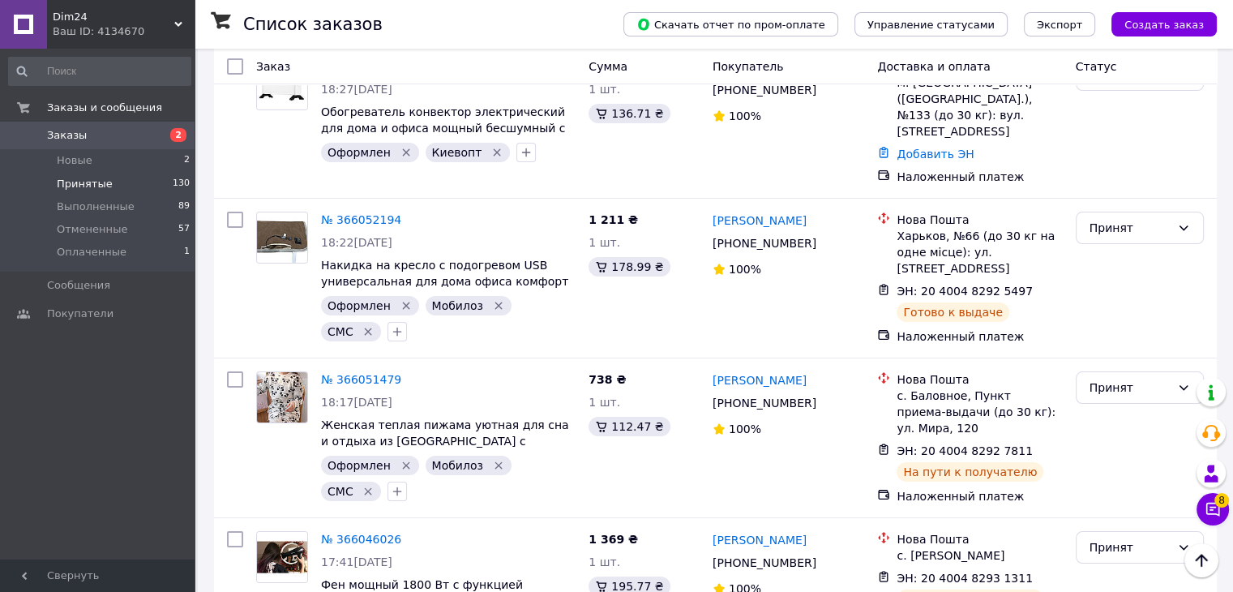
scroll to position [12330, 0]
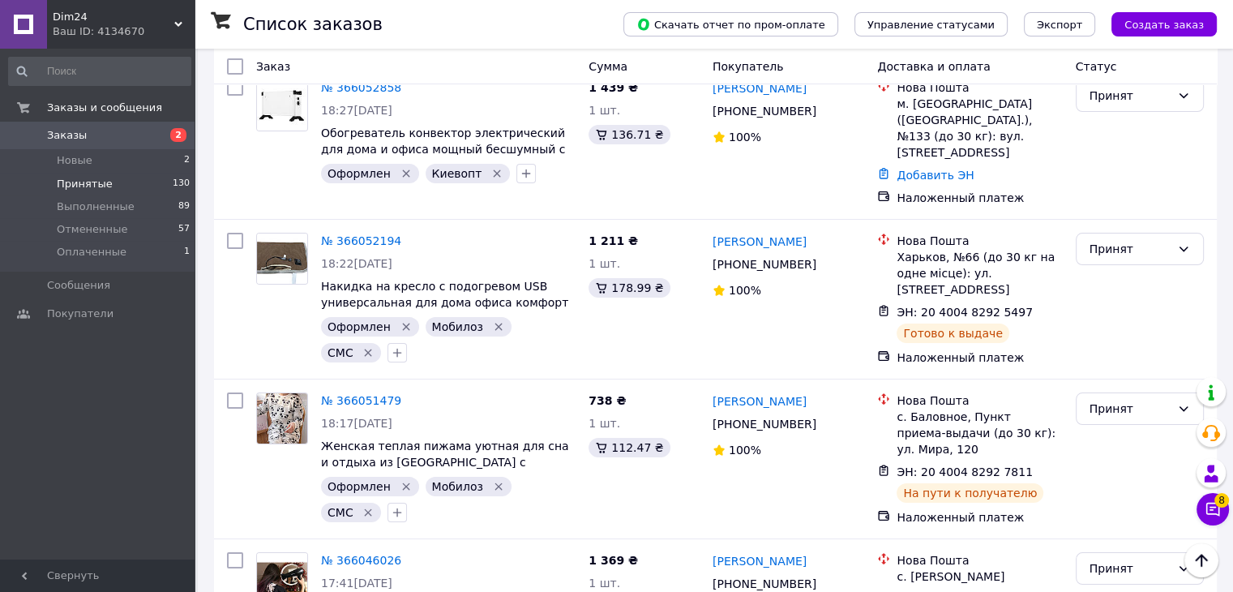
drag, startPoint x: 791, startPoint y: 173, endPoint x: 755, endPoint y: 170, distance: 35.7
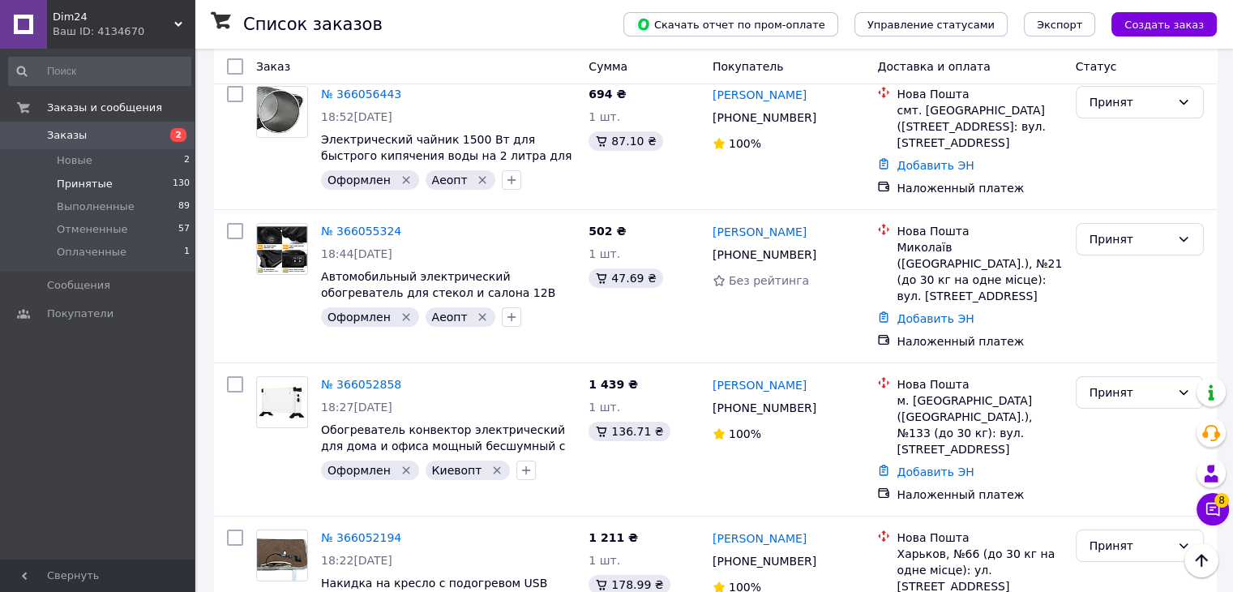
scroll to position [12006, 0]
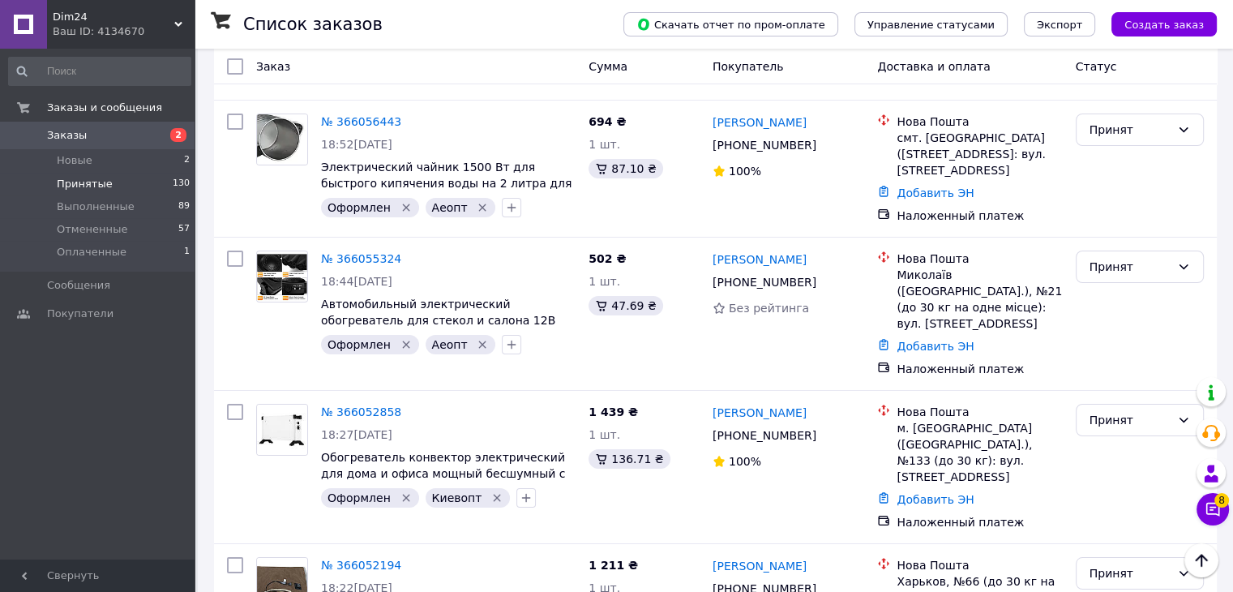
drag, startPoint x: 813, startPoint y: 296, endPoint x: 759, endPoint y: 294, distance: 54.3
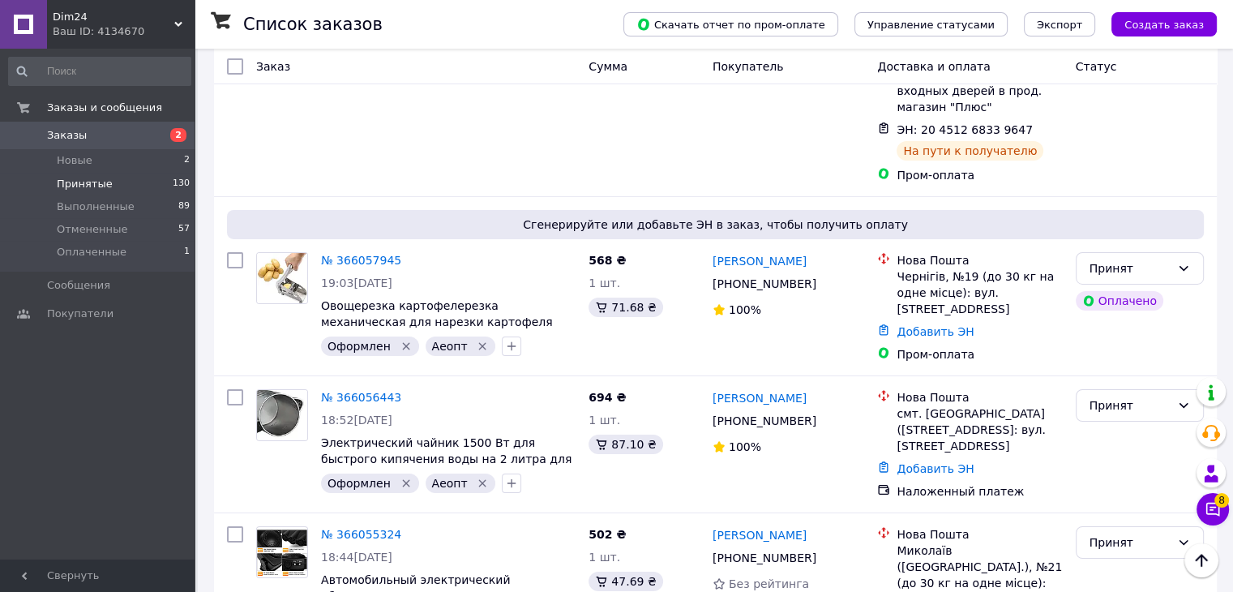
scroll to position [11643, 0]
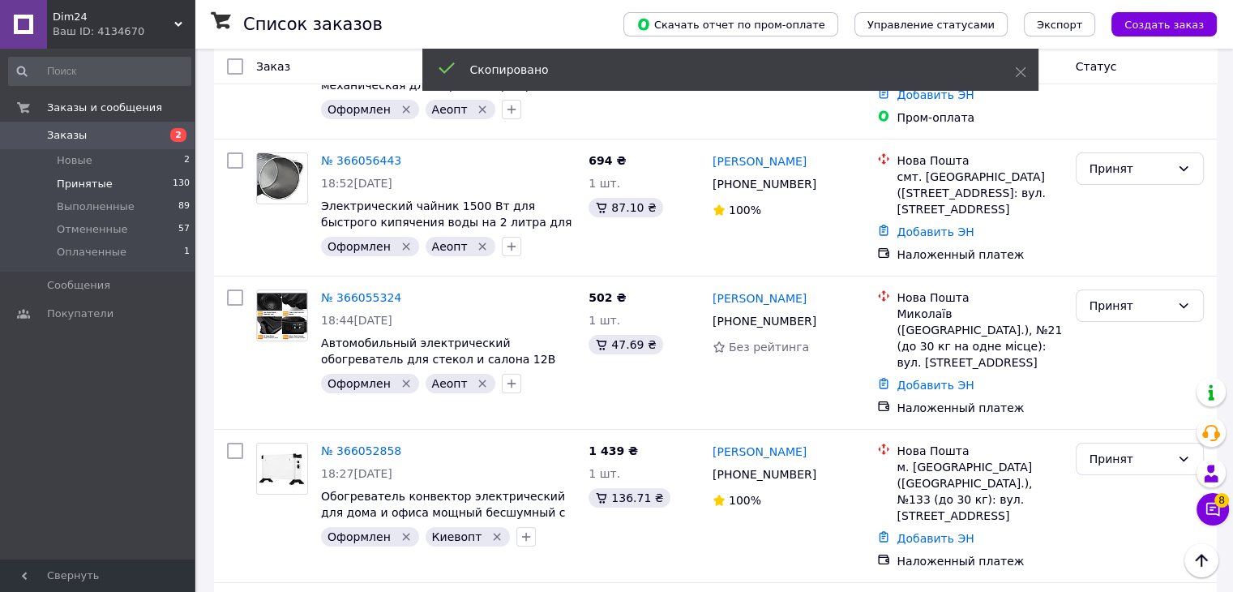
scroll to position [145, 0]
checkbox input "true"
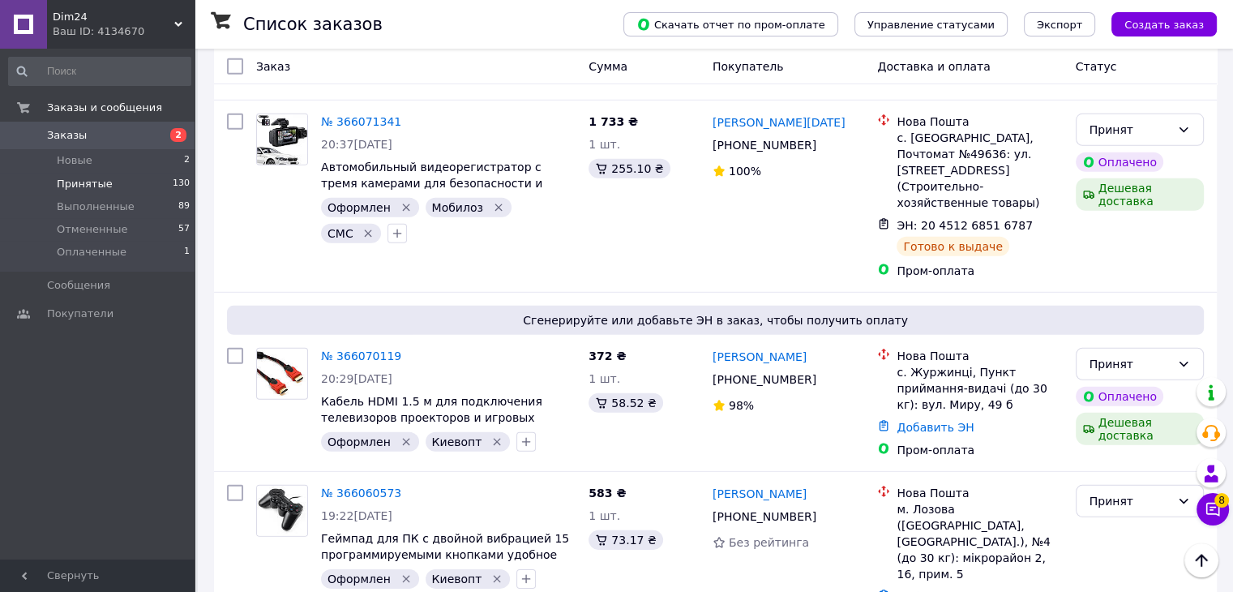
scroll to position [10913, 0]
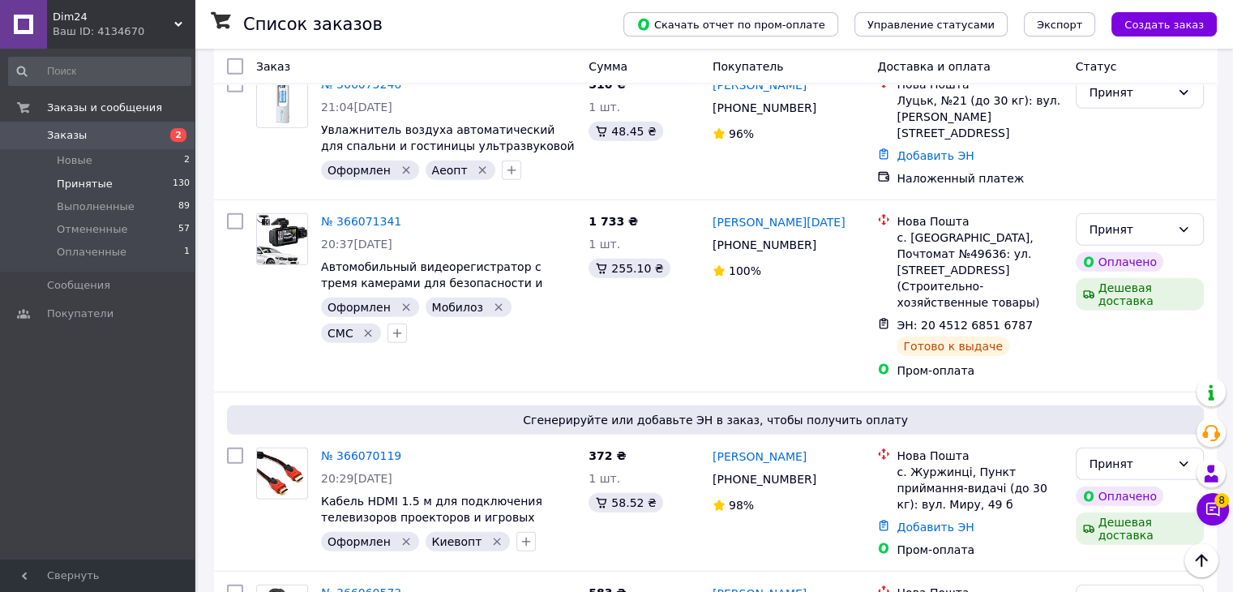
drag, startPoint x: 787, startPoint y: 392, endPoint x: 752, endPoint y: 387, distance: 35.3
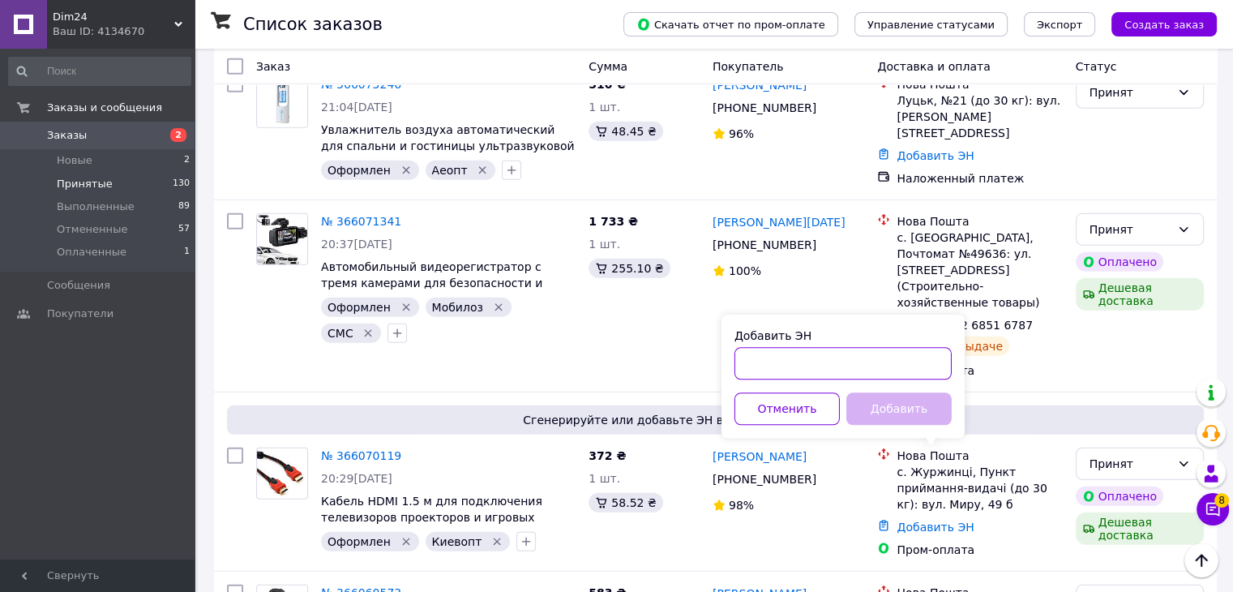
click at [810, 357] on input "Добавить ЭН" at bounding box center [842, 363] width 217 height 32
paste input "20451268518764"
type input "20451268518764"
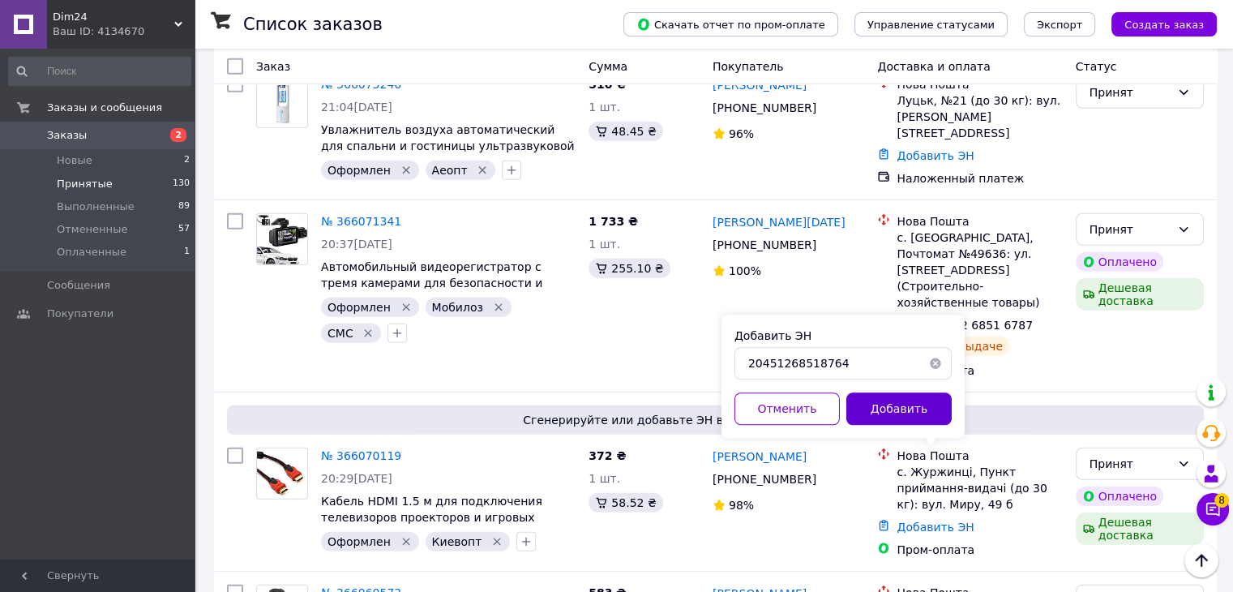
click at [896, 413] on button "Добавить" at bounding box center [898, 408] width 105 height 32
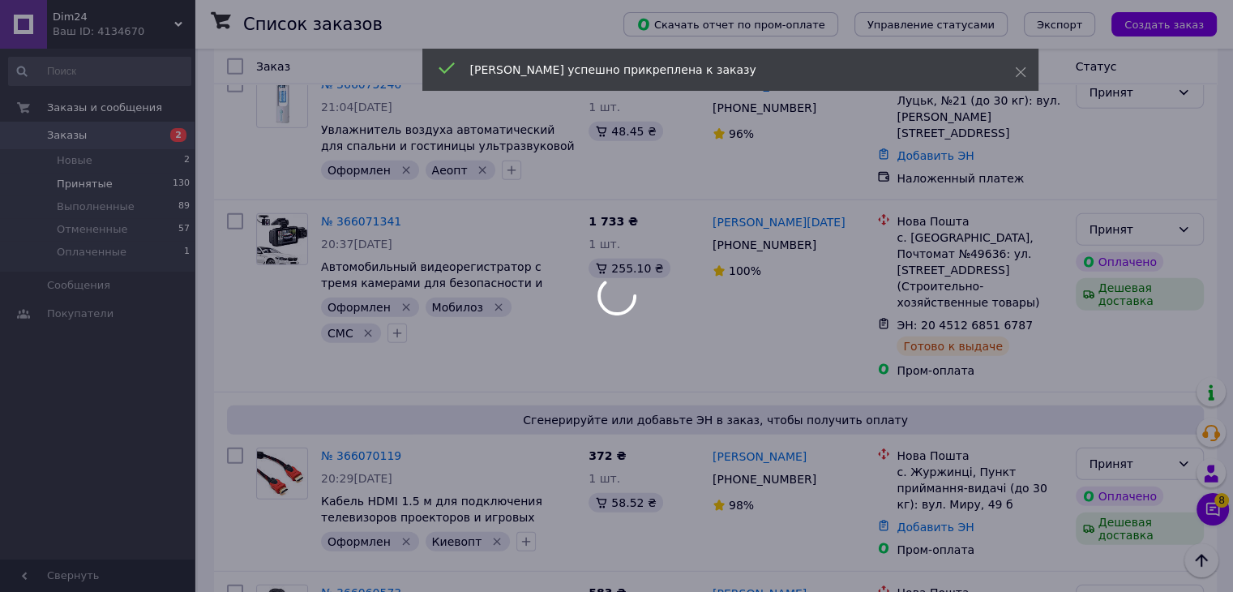
click at [502, 459] on div at bounding box center [616, 296] width 1233 height 592
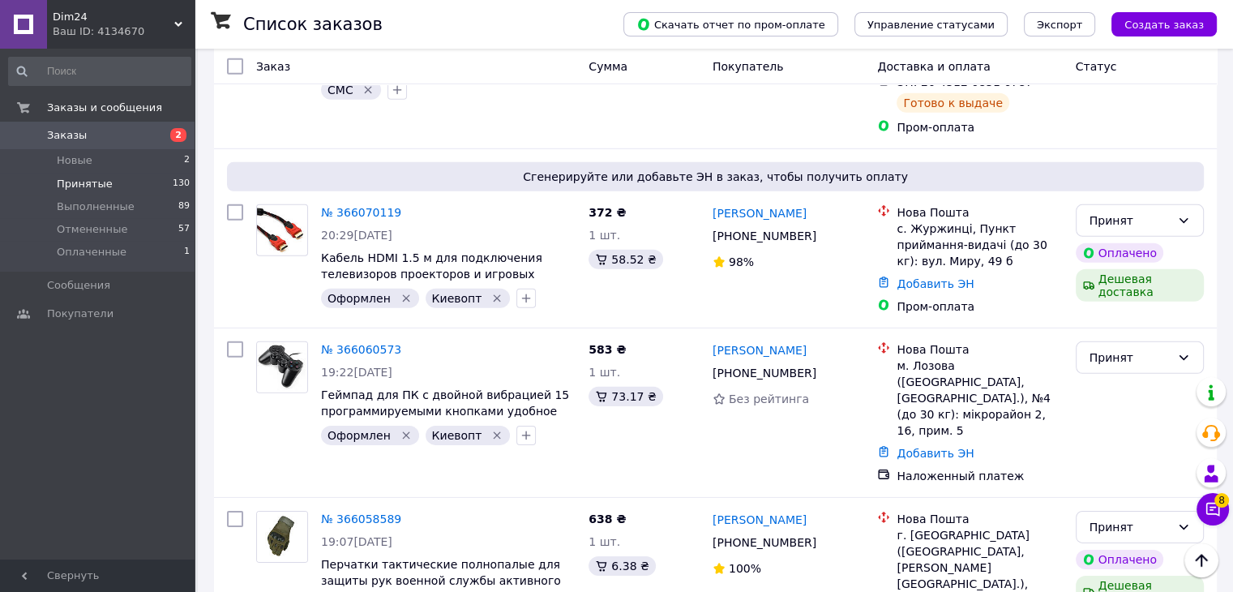
scroll to position [145, 0]
drag, startPoint x: 579, startPoint y: 499, endPoint x: 580, endPoint y: 507, distance: 8.3
checkbox input "true"
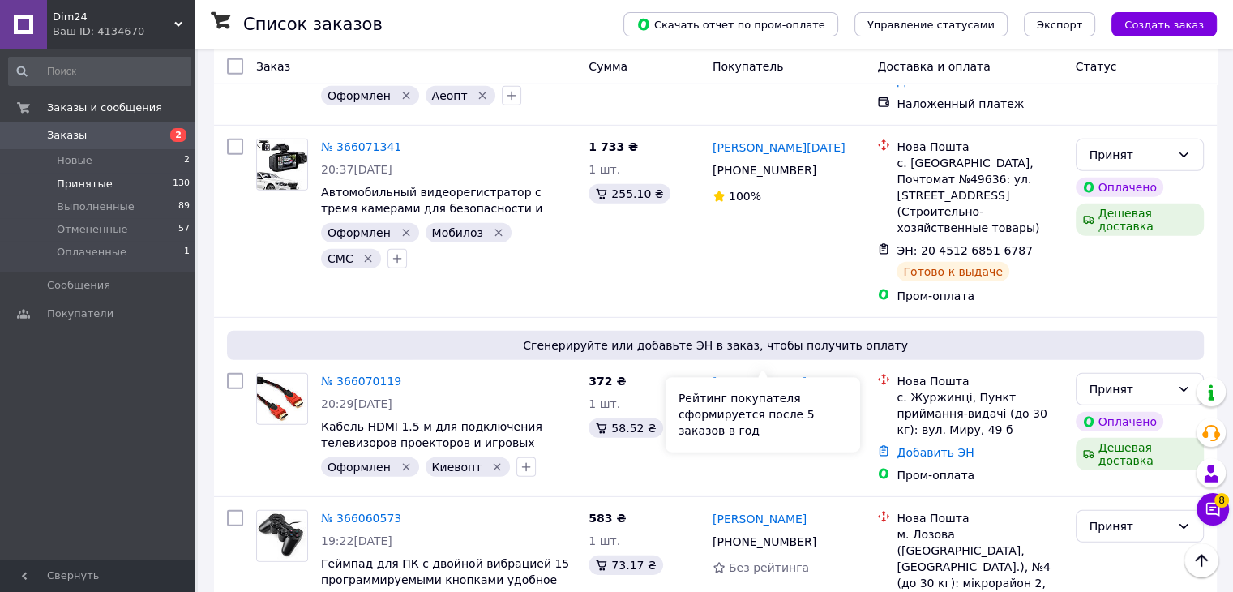
scroll to position [10913, 0]
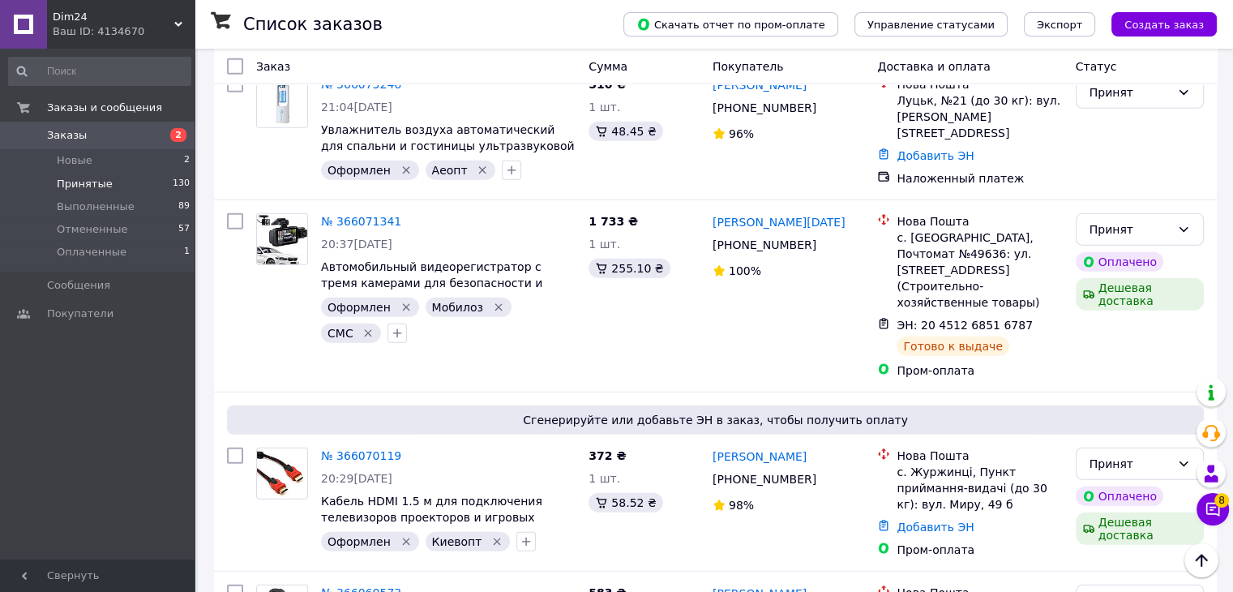
drag, startPoint x: 840, startPoint y: 255, endPoint x: 771, endPoint y: 253, distance: 68.9
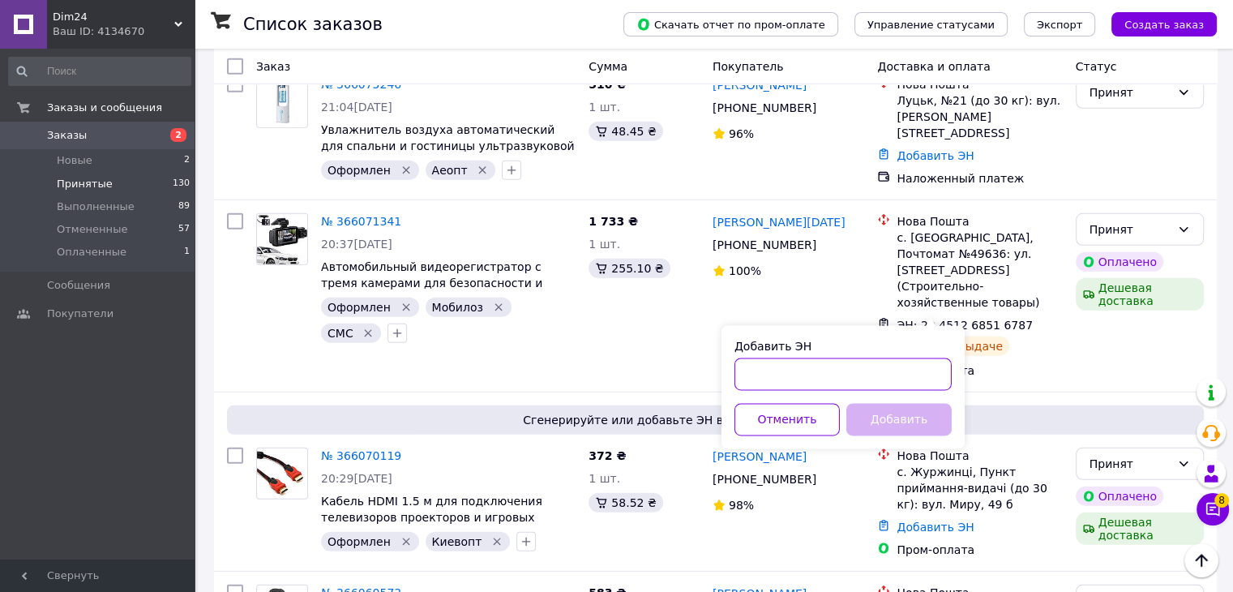
paste input "20451268512964"
type input "20451268512964"
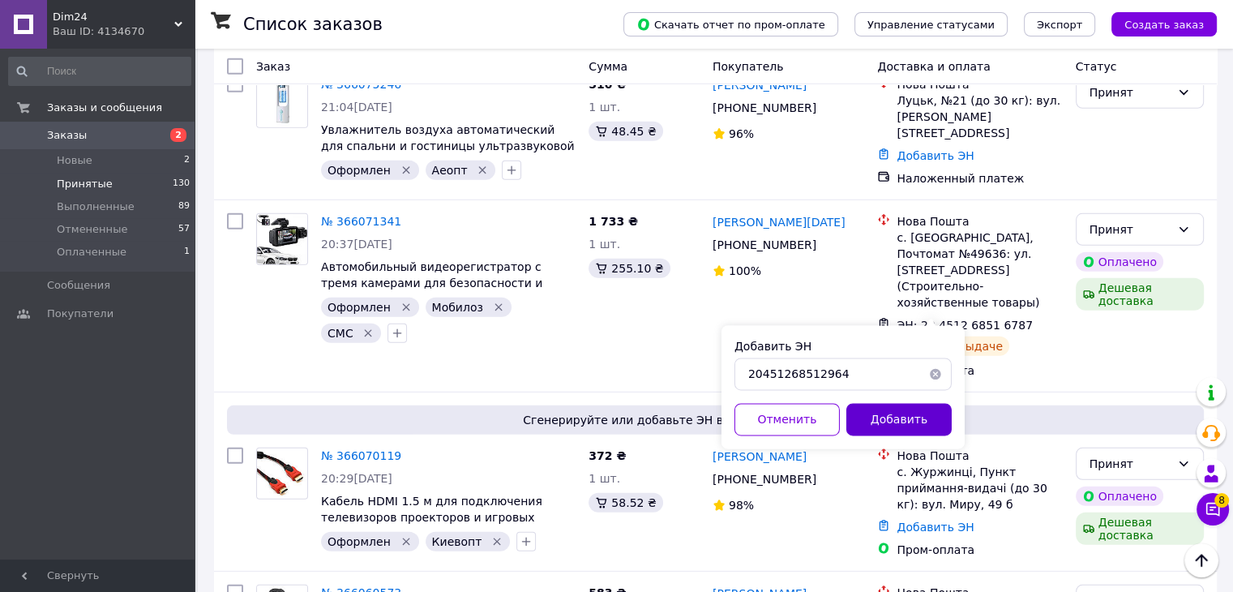
click at [885, 411] on button "Добавить" at bounding box center [898, 420] width 105 height 32
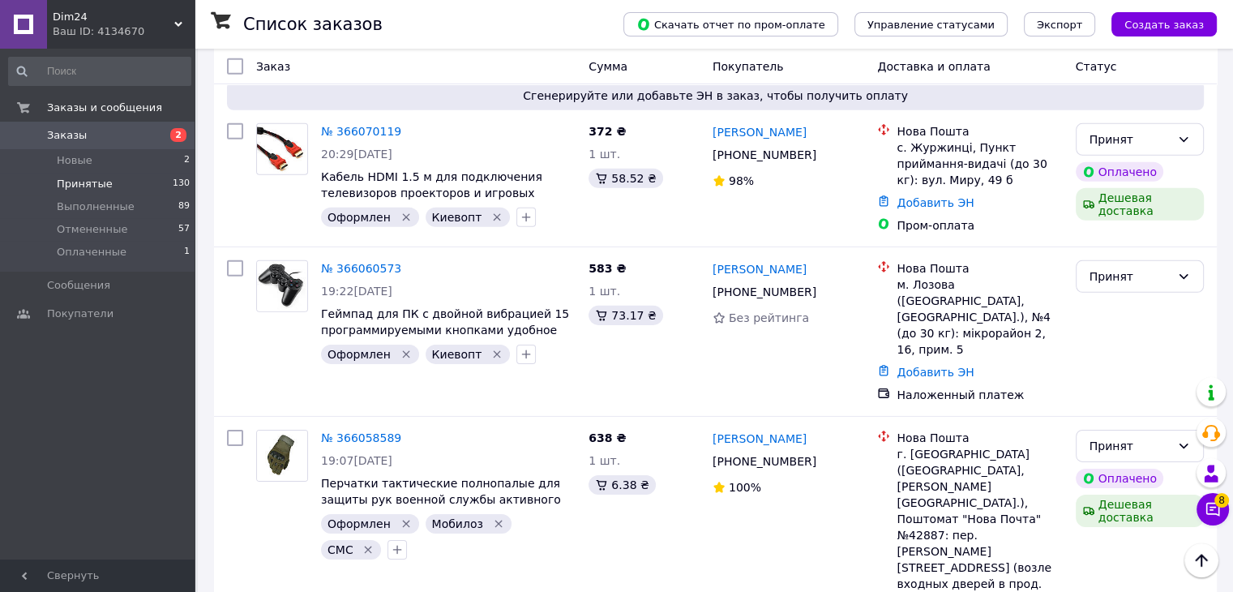
scroll to position [145, 0]
checkbox input "true"
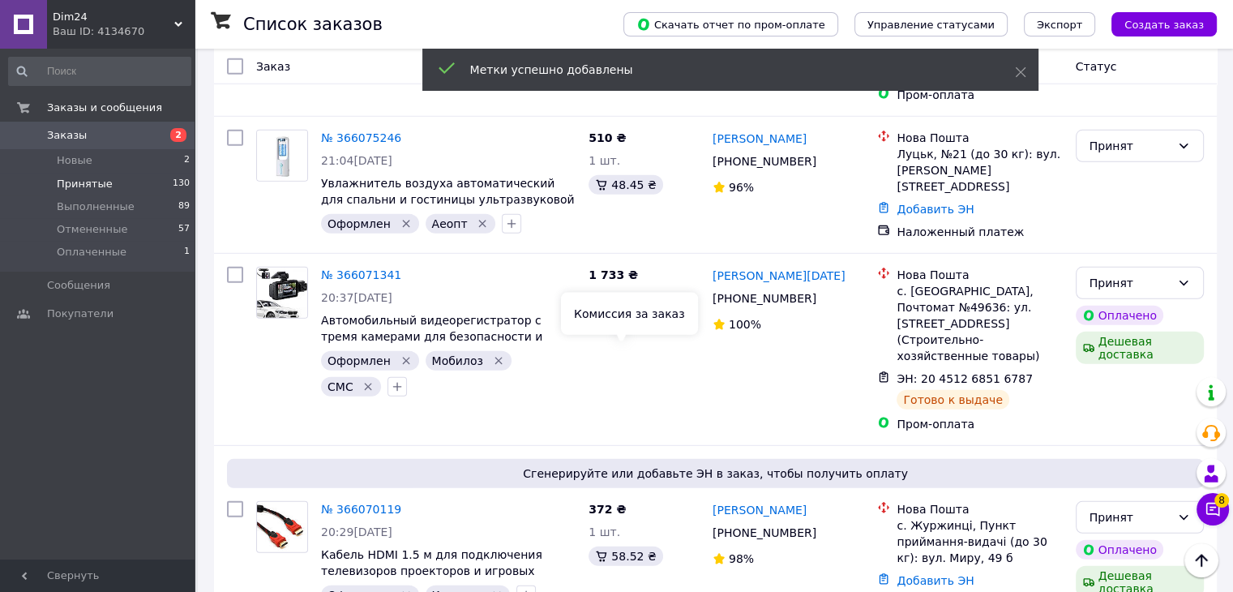
scroll to position [10832, 0]
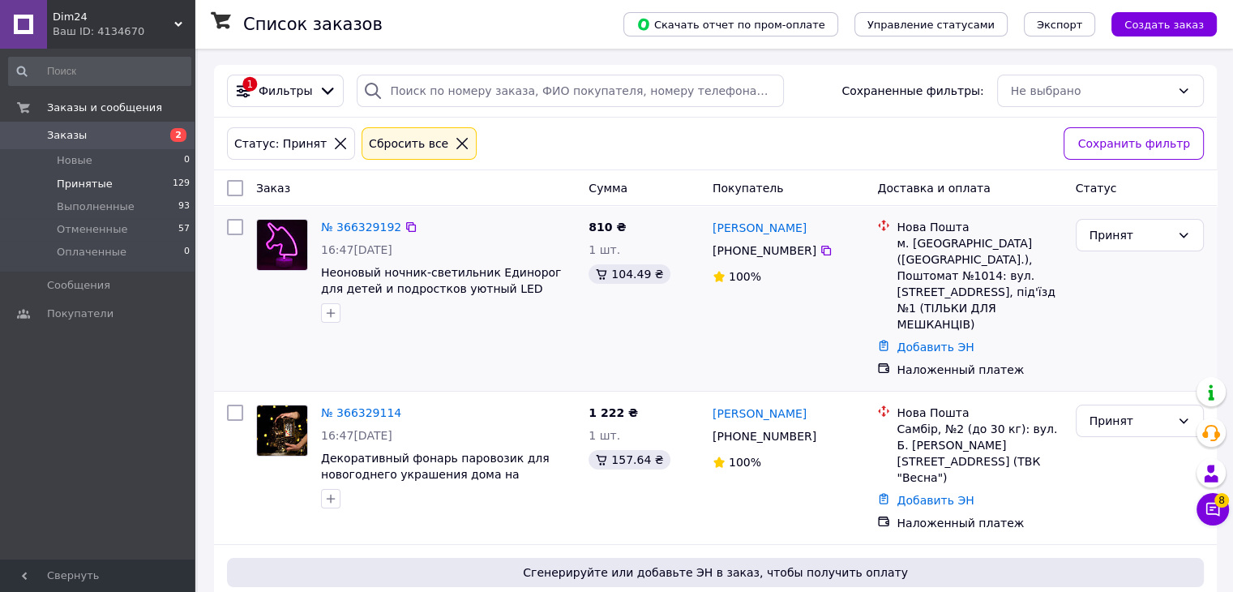
drag, startPoint x: 118, startPoint y: 181, endPoint x: 935, endPoint y: 263, distance: 821.2
click at [118, 181] on li "Принятые 129" at bounding box center [99, 184] width 199 height 23
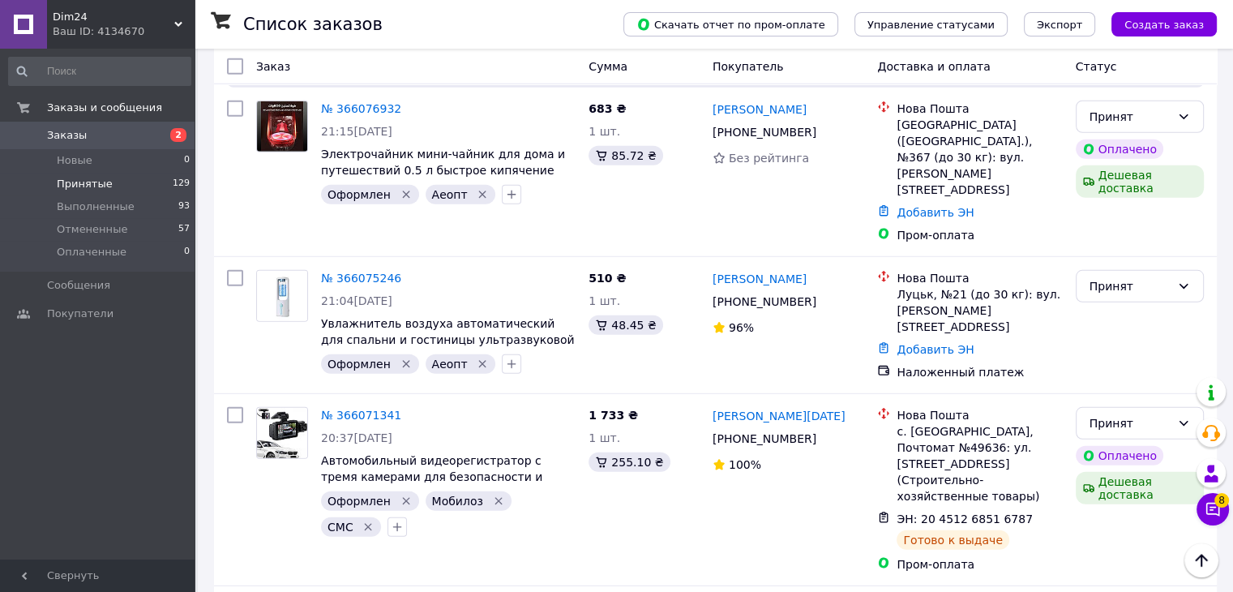
scroll to position [10576, 0]
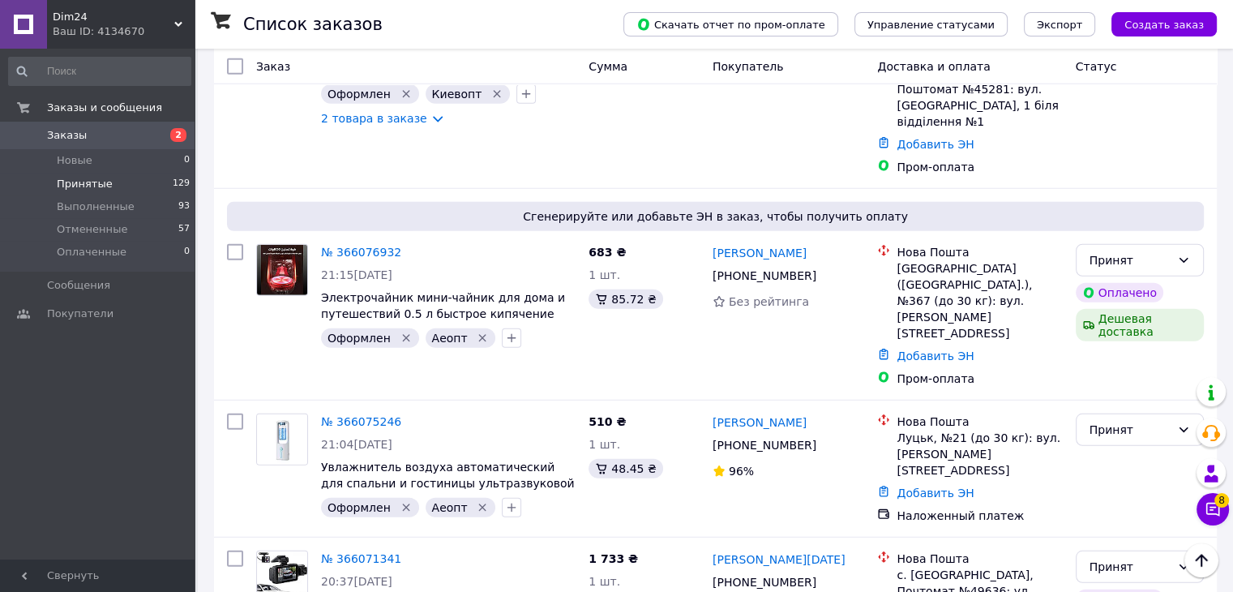
drag, startPoint x: 708, startPoint y: 455, endPoint x: 748, endPoint y: 464, distance: 40.9
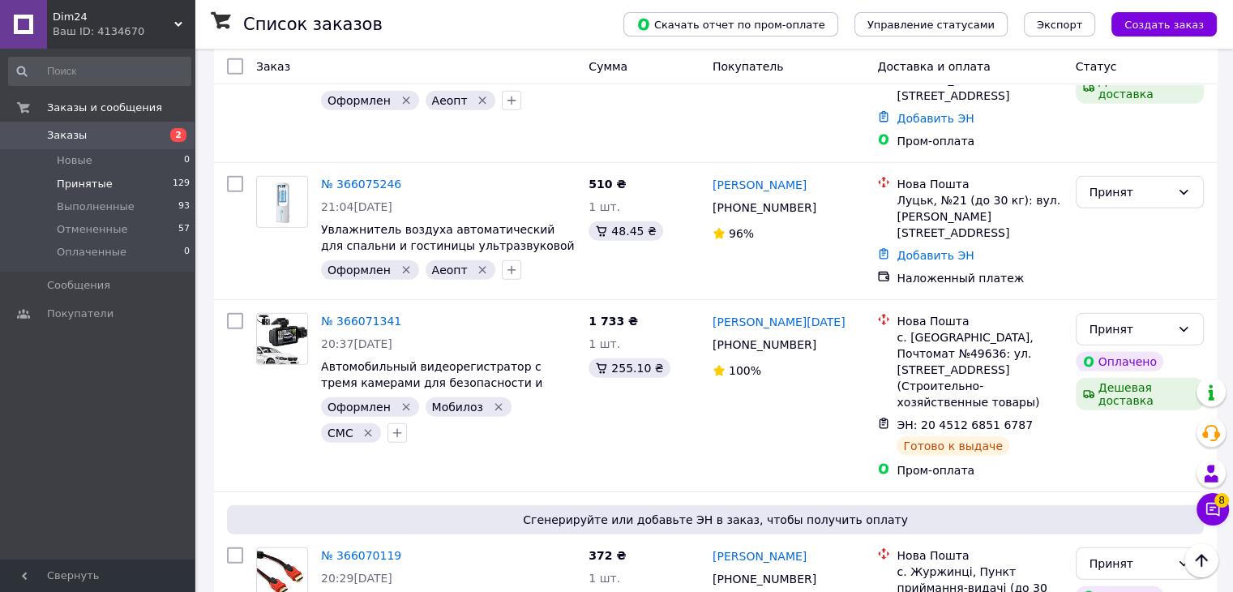
scroll to position [10819, 0]
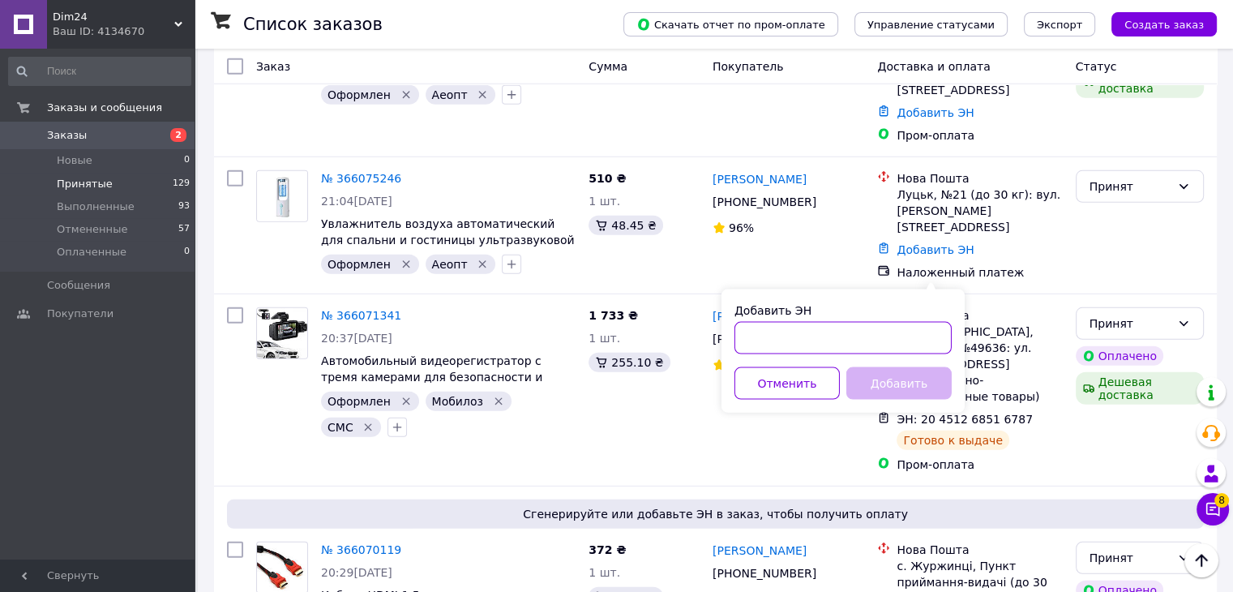
paste input "20451268511725"
type input "20451268511725"
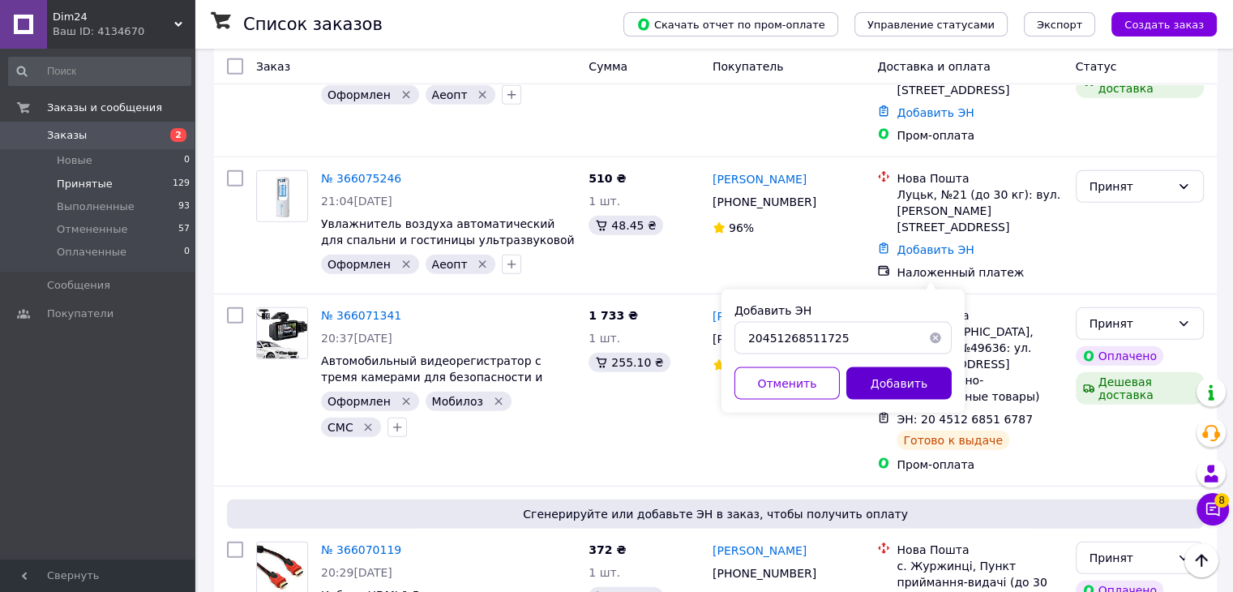
click at [882, 384] on button "Добавить" at bounding box center [898, 383] width 105 height 32
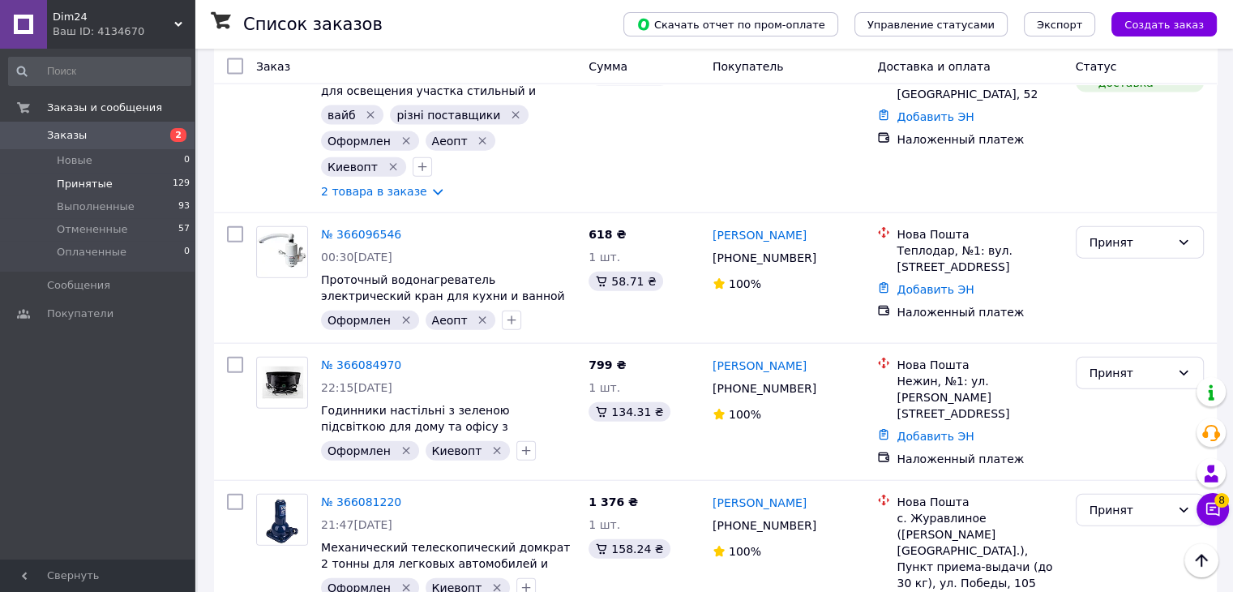
scroll to position [9846, 0]
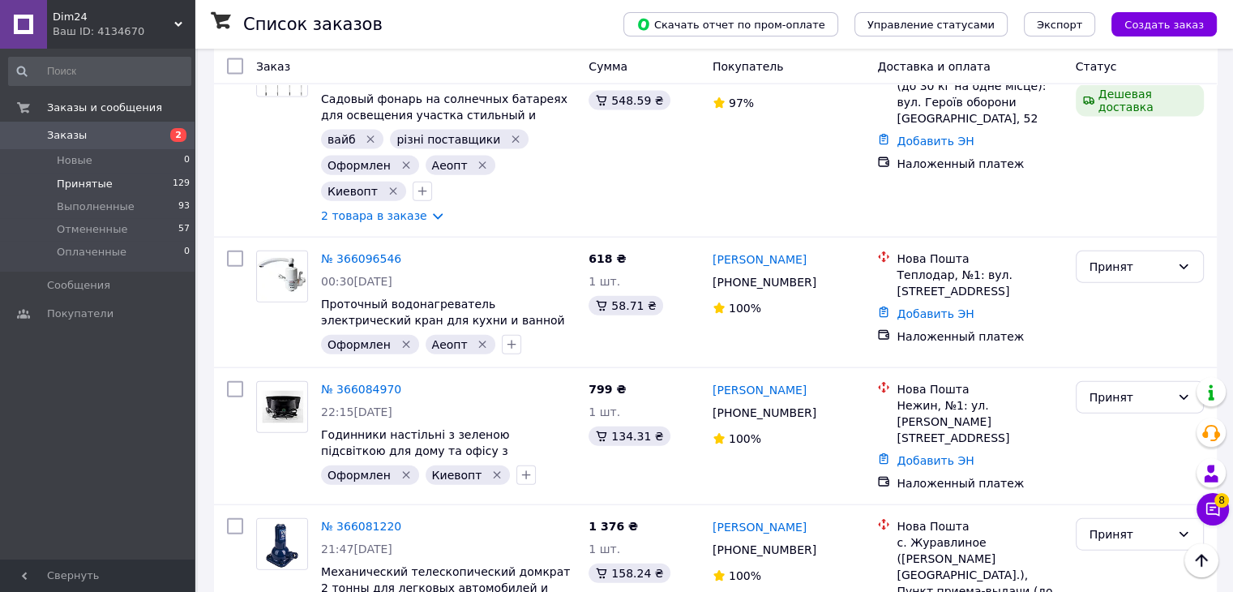
drag, startPoint x: 802, startPoint y: 306, endPoint x: 747, endPoint y: 305, distance: 55.1
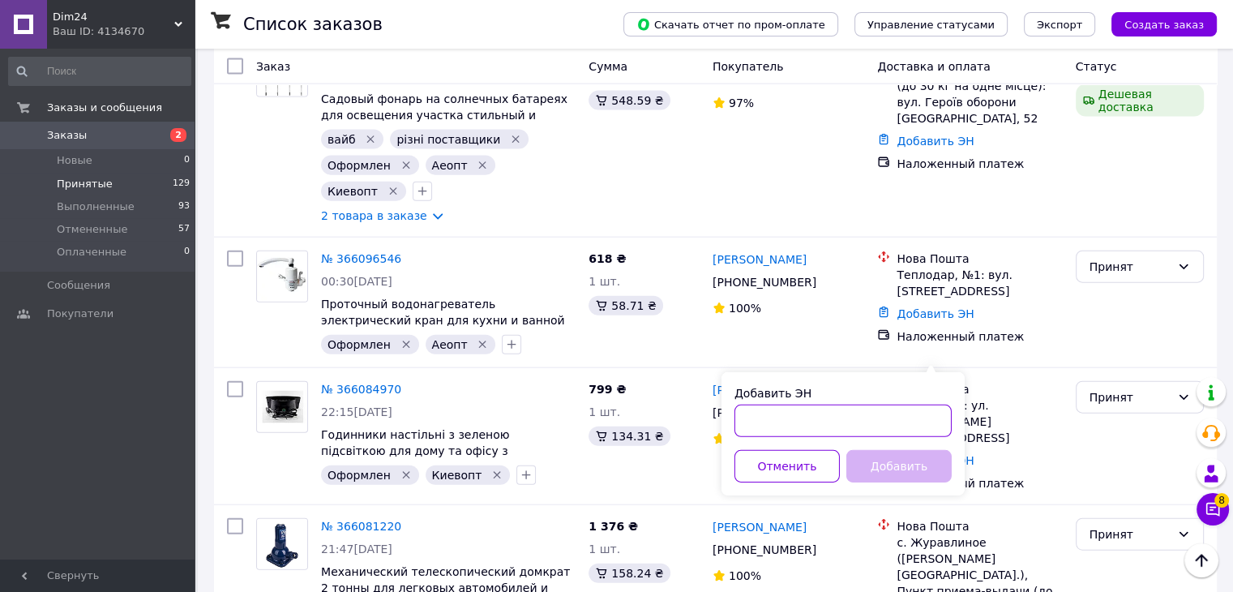
click at [764, 413] on input "Добавить ЭН" at bounding box center [842, 420] width 217 height 32
paste input "20451268538543"
type input "20451268538543"
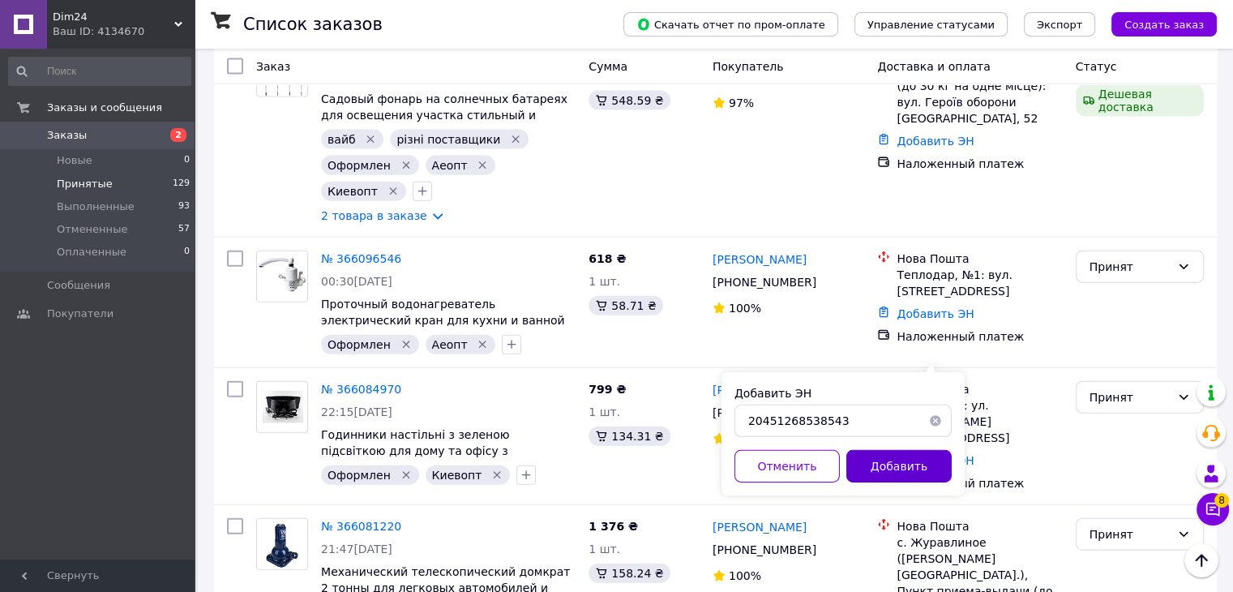
click at [894, 451] on button "Добавить" at bounding box center [898, 466] width 105 height 32
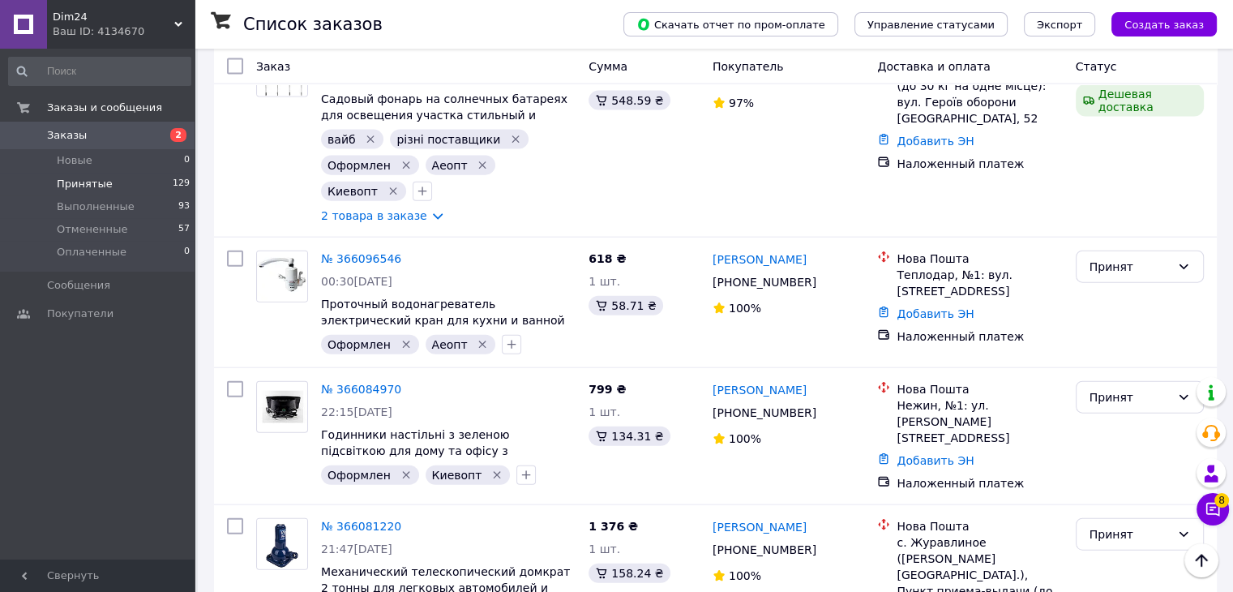
drag, startPoint x: 830, startPoint y: 165, endPoint x: 772, endPoint y: 163, distance: 58.4
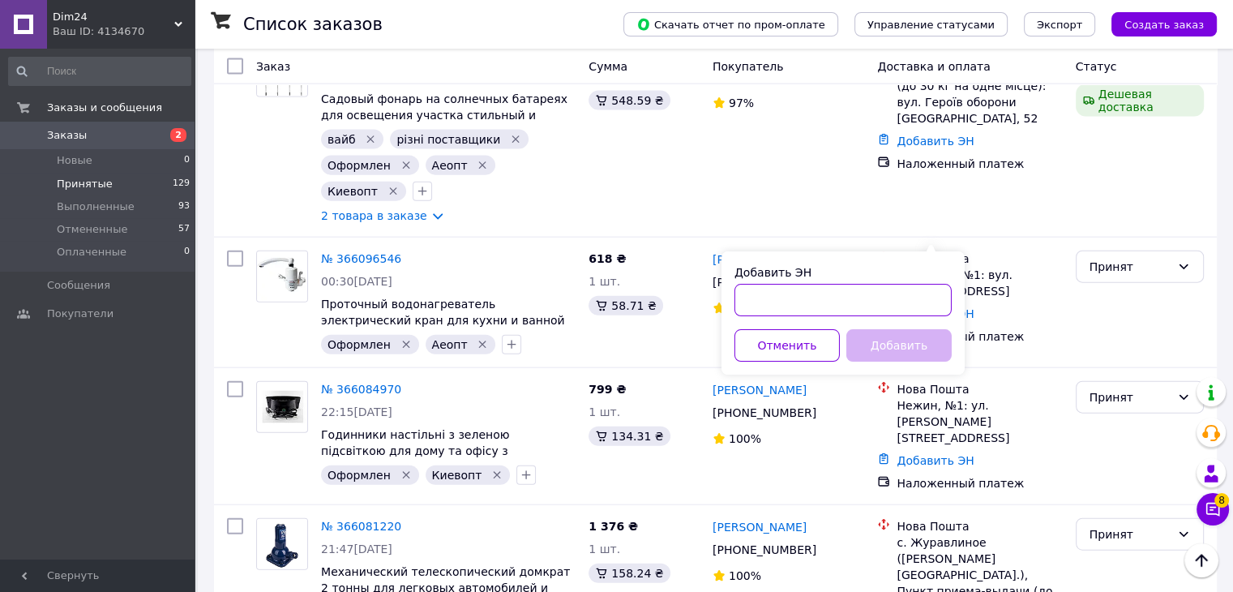
drag, startPoint x: 818, startPoint y: 286, endPoint x: 817, endPoint y: 296, distance: 9.8
paste input "20451268527403"
type input "20451268527403"
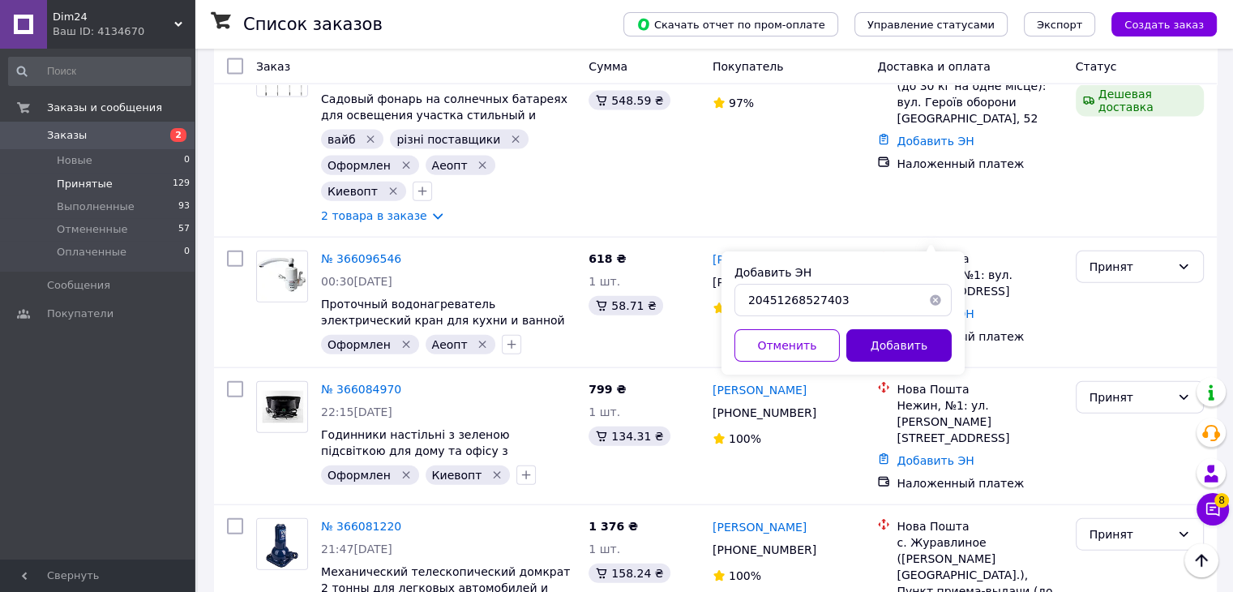
click at [905, 343] on button "Добавить" at bounding box center [898, 345] width 105 height 32
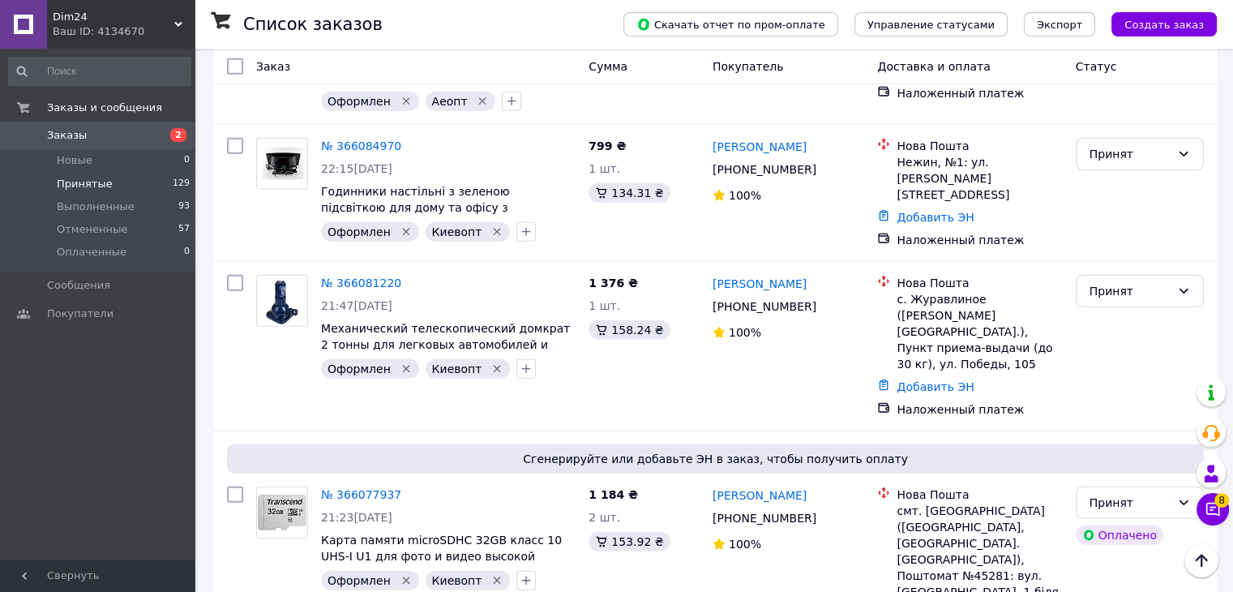
scroll to position [145, 0]
checkbox input "true"
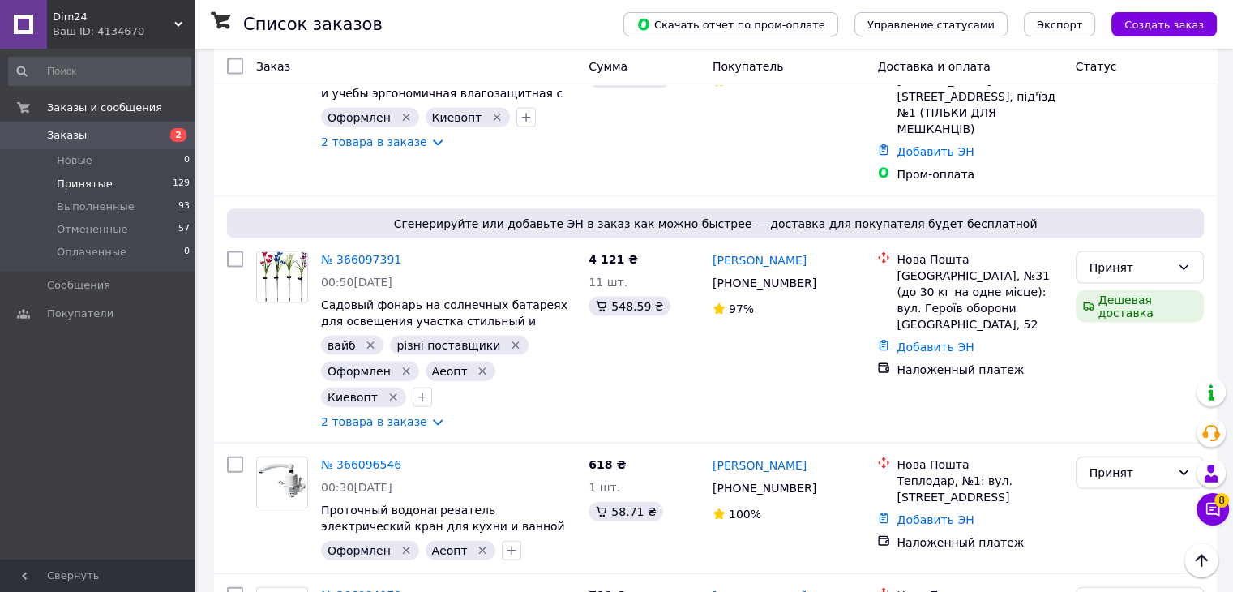
scroll to position [9603, 0]
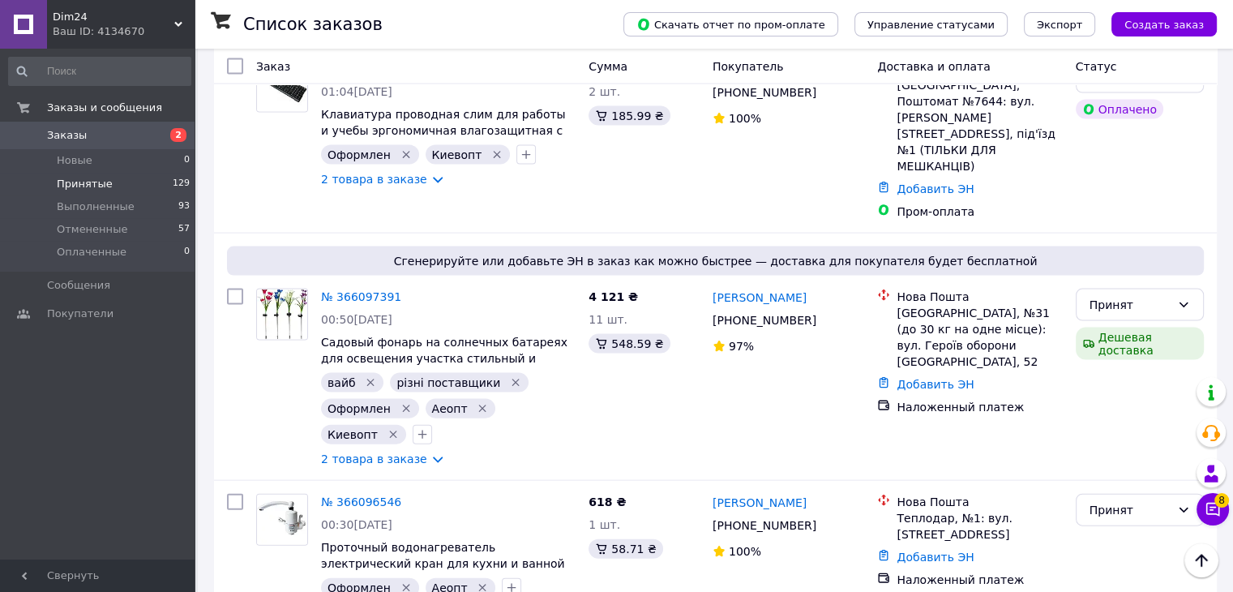
drag, startPoint x: 373, startPoint y: 289, endPoint x: 396, endPoint y: 292, distance: 23.6
drag, startPoint x: 798, startPoint y: 182, endPoint x: 752, endPoint y: 183, distance: 45.4
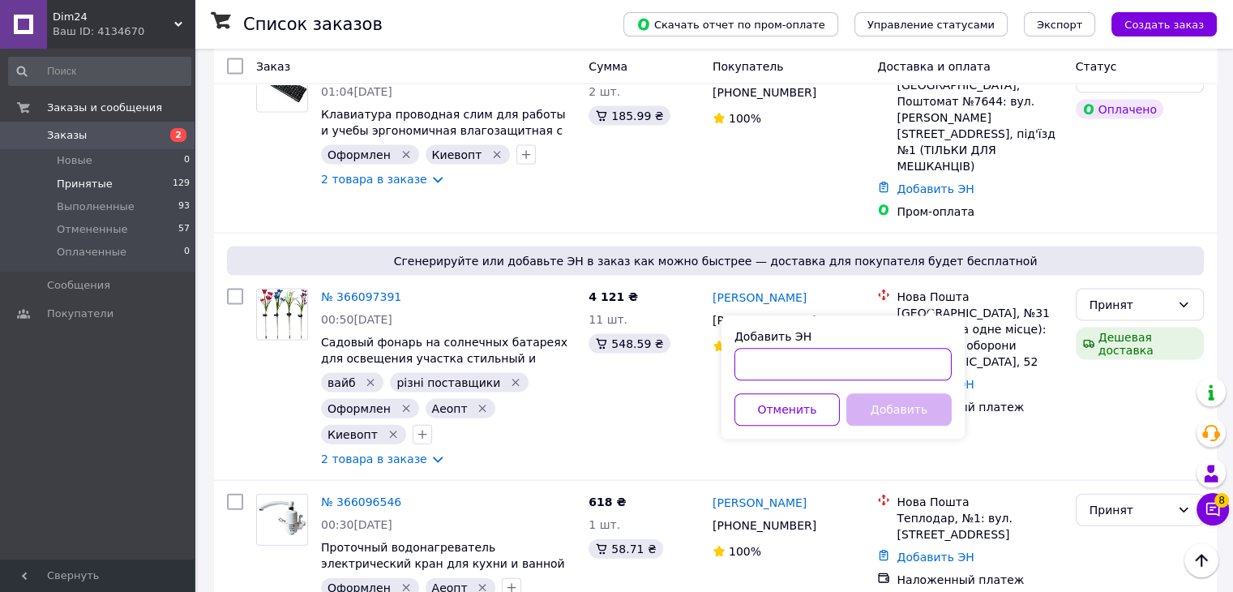
paste input "20451268778449"
type input "20451268778449"
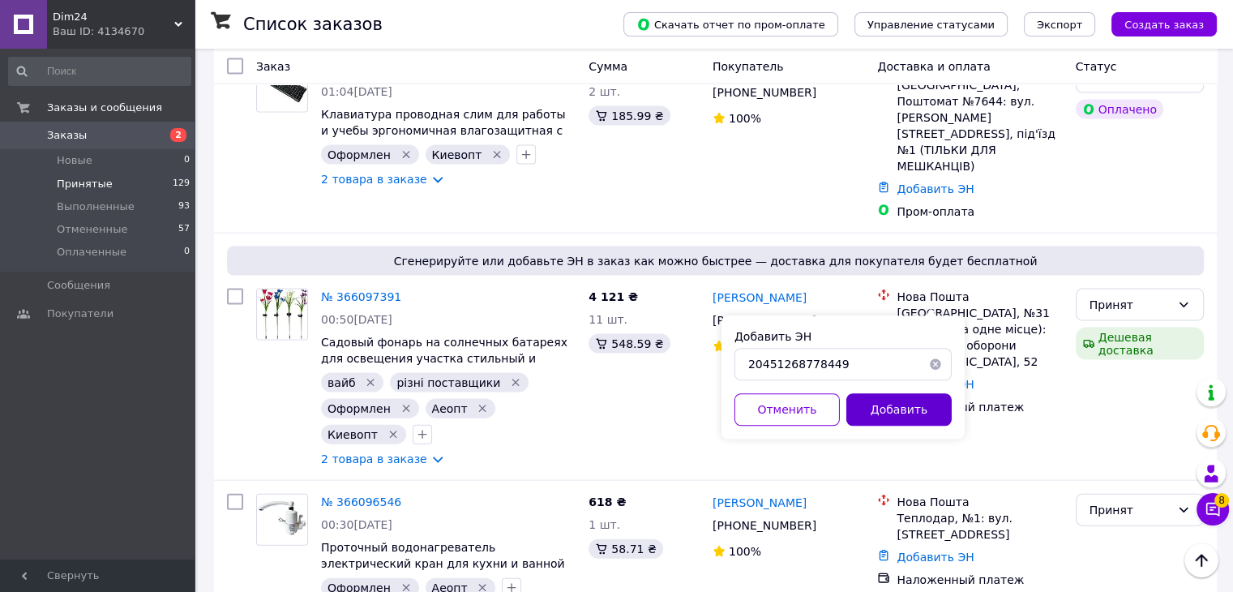
click at [883, 408] on button "Добавить" at bounding box center [898, 410] width 105 height 32
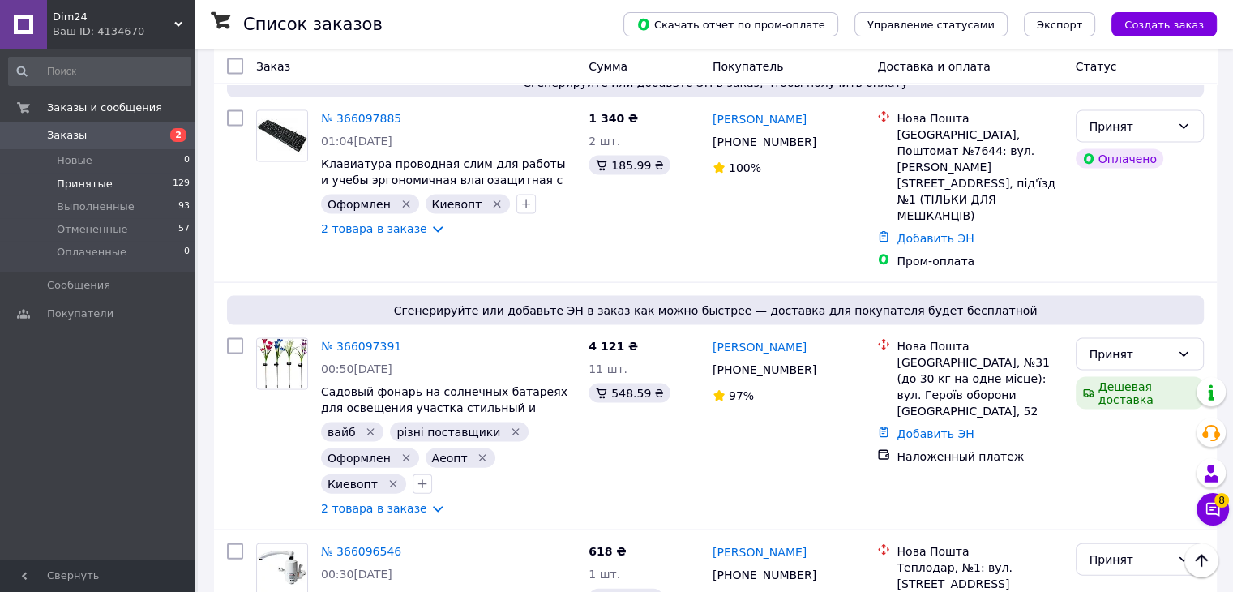
scroll to position [9484, 0]
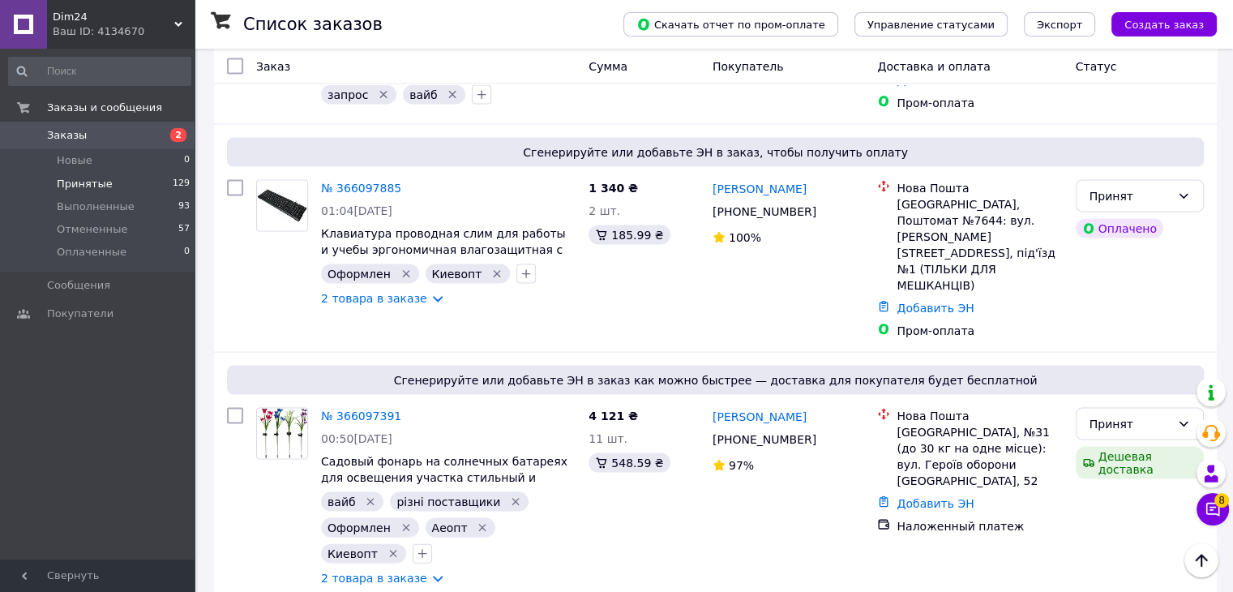
drag, startPoint x: 807, startPoint y: 115, endPoint x: 748, endPoint y: 121, distance: 59.4
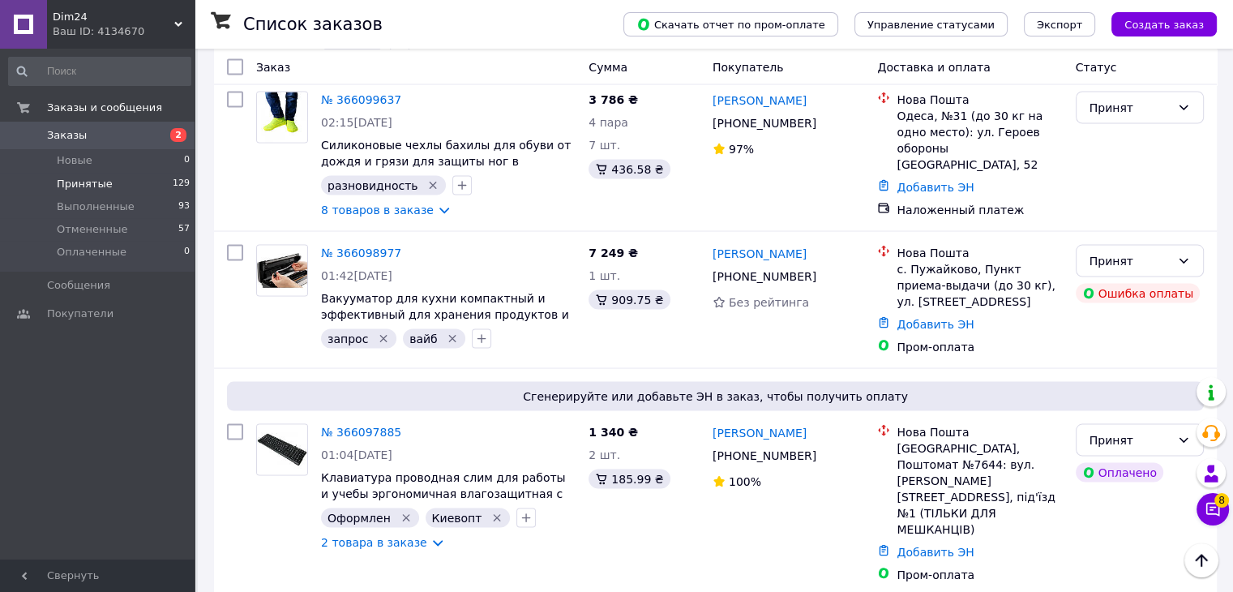
drag, startPoint x: 768, startPoint y: 233, endPoint x: 758, endPoint y: 237, distance: 11.3
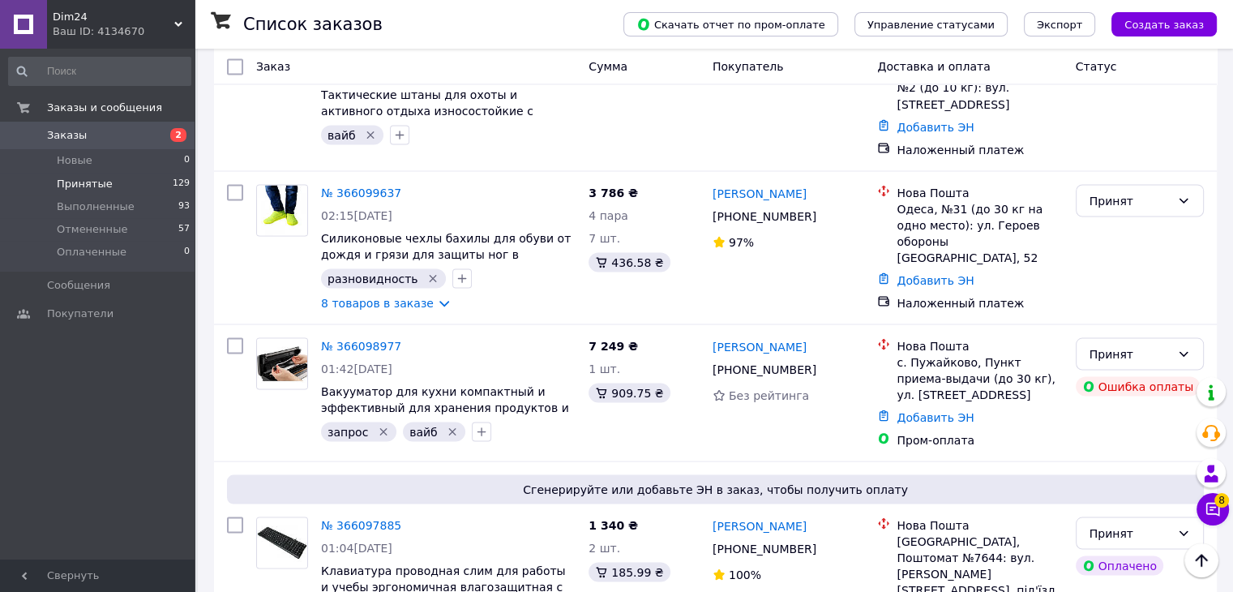
scroll to position [9079, 0]
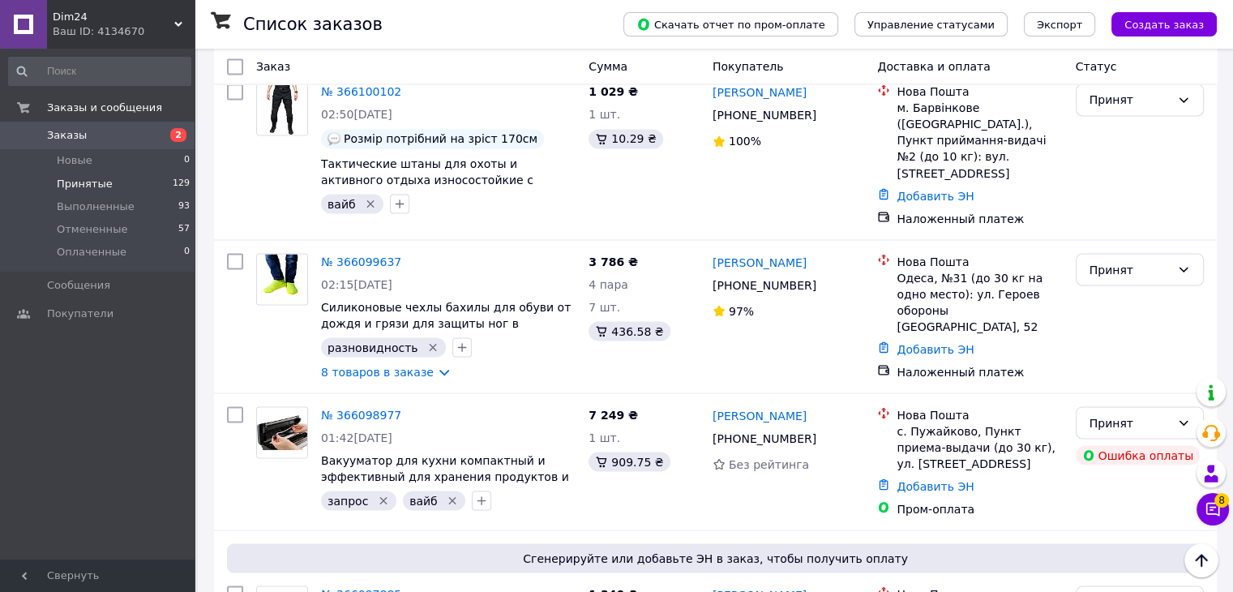
drag, startPoint x: 807, startPoint y: 262, endPoint x: 749, endPoint y: 266, distance: 58.5
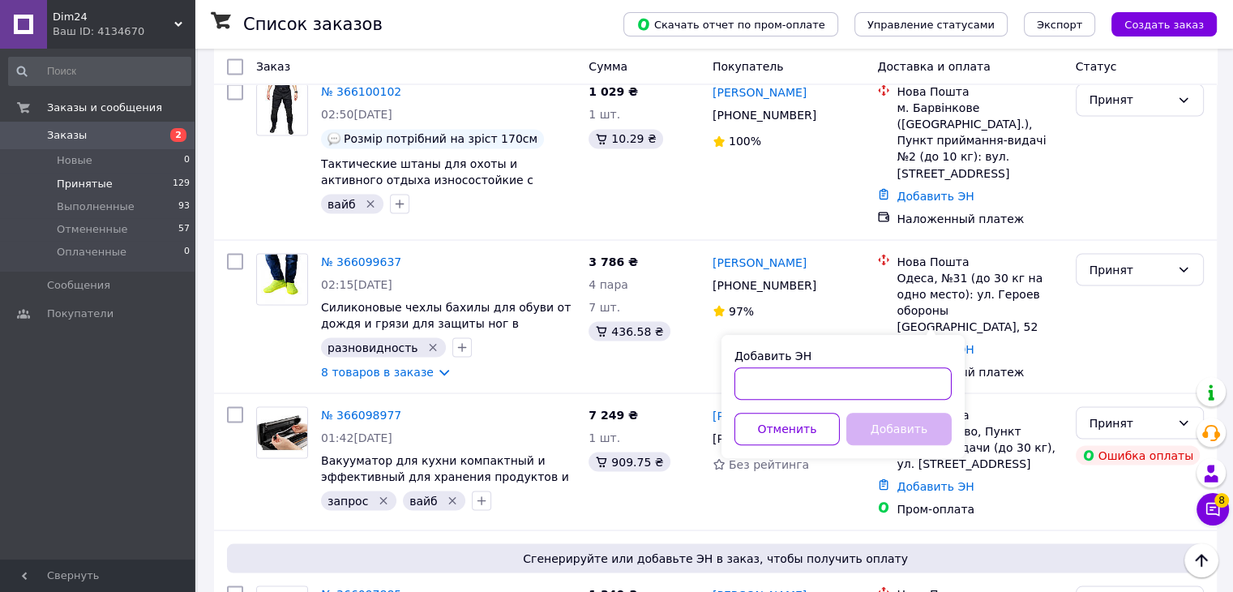
click at [792, 380] on input "Добавить ЭН" at bounding box center [842, 383] width 217 height 32
paste input "20451268548878"
type input "20451268548878"
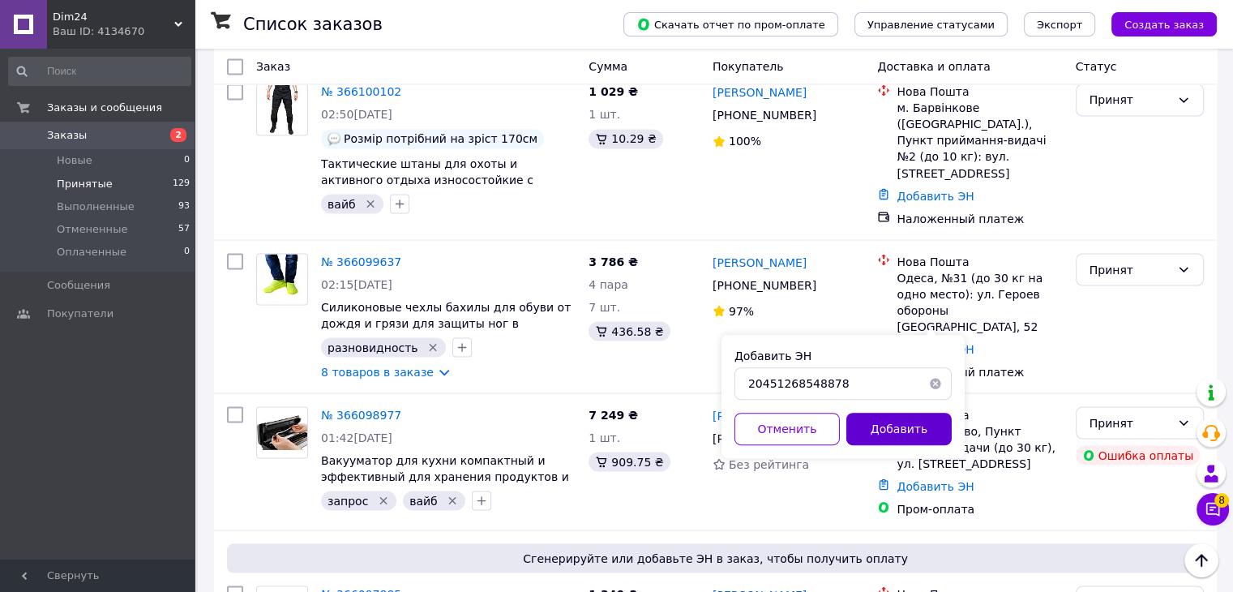
click at [875, 421] on button "Добавить" at bounding box center [898, 429] width 105 height 32
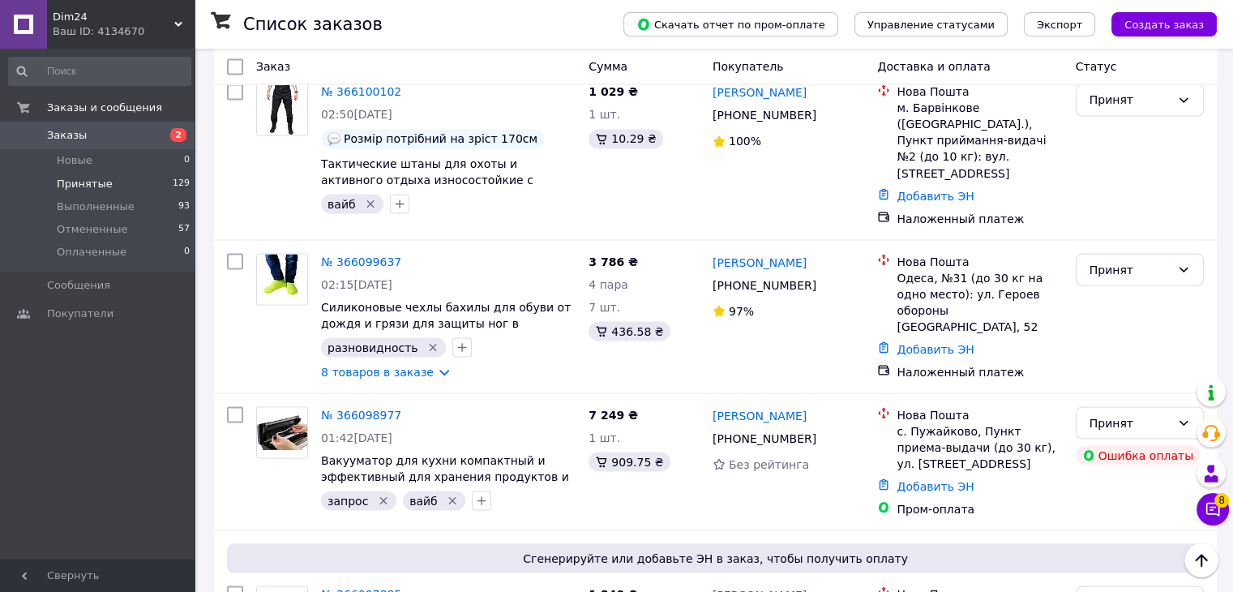
drag, startPoint x: 494, startPoint y: 345, endPoint x: 526, endPoint y: 349, distance: 31.8
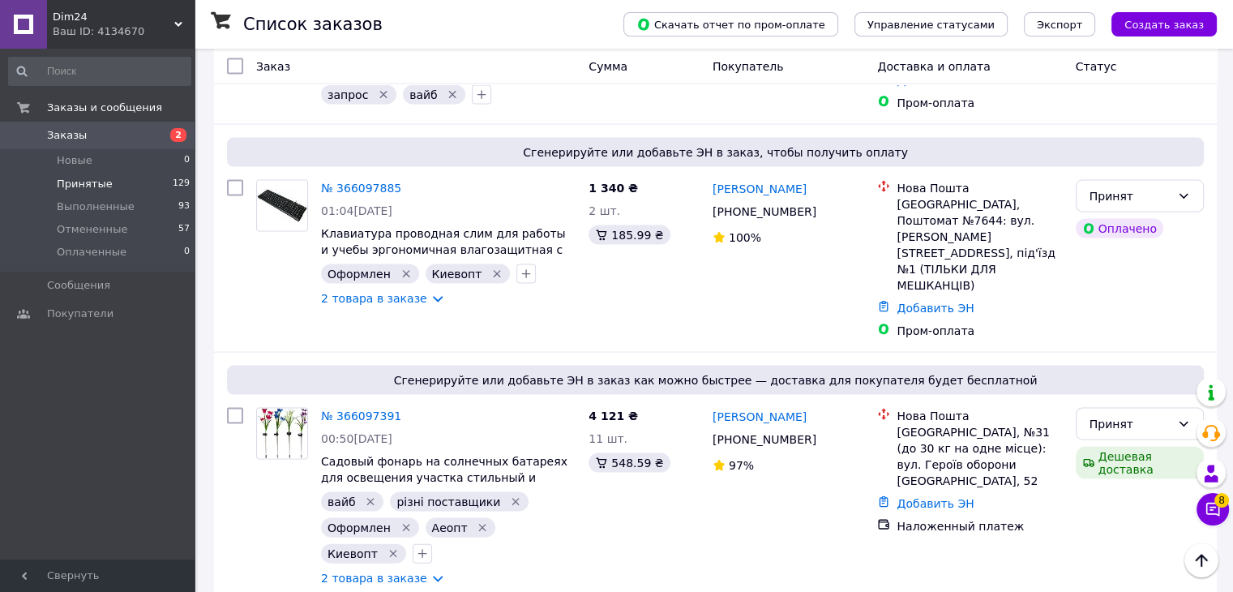
scroll to position [145, 0]
checkbox input "true"
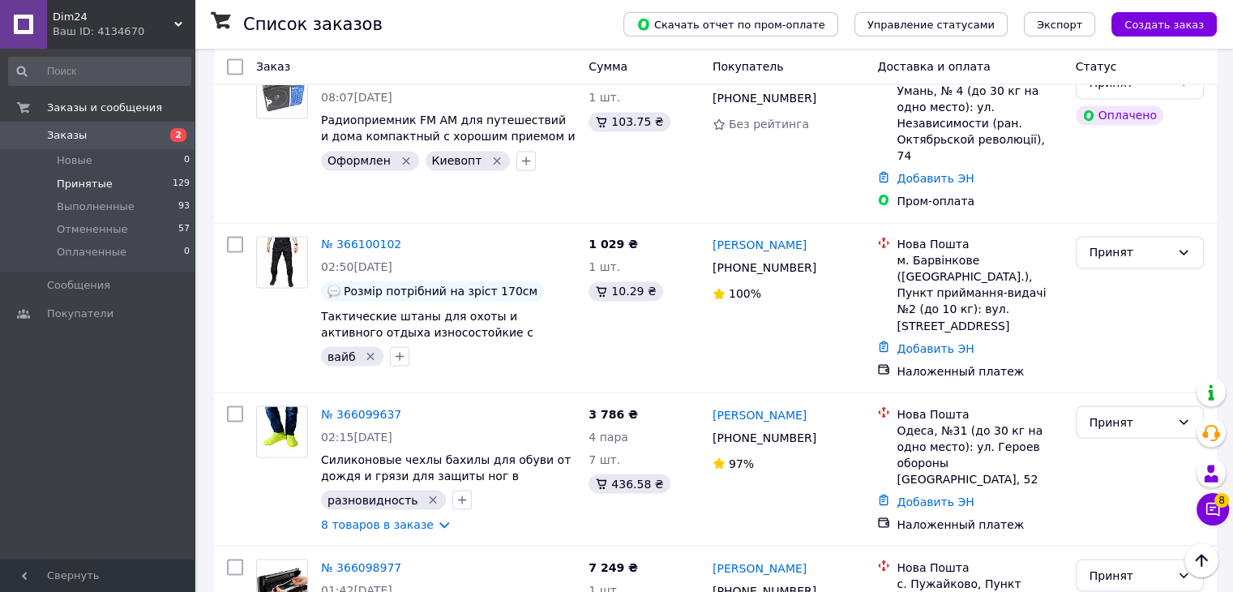
scroll to position [8917, 0]
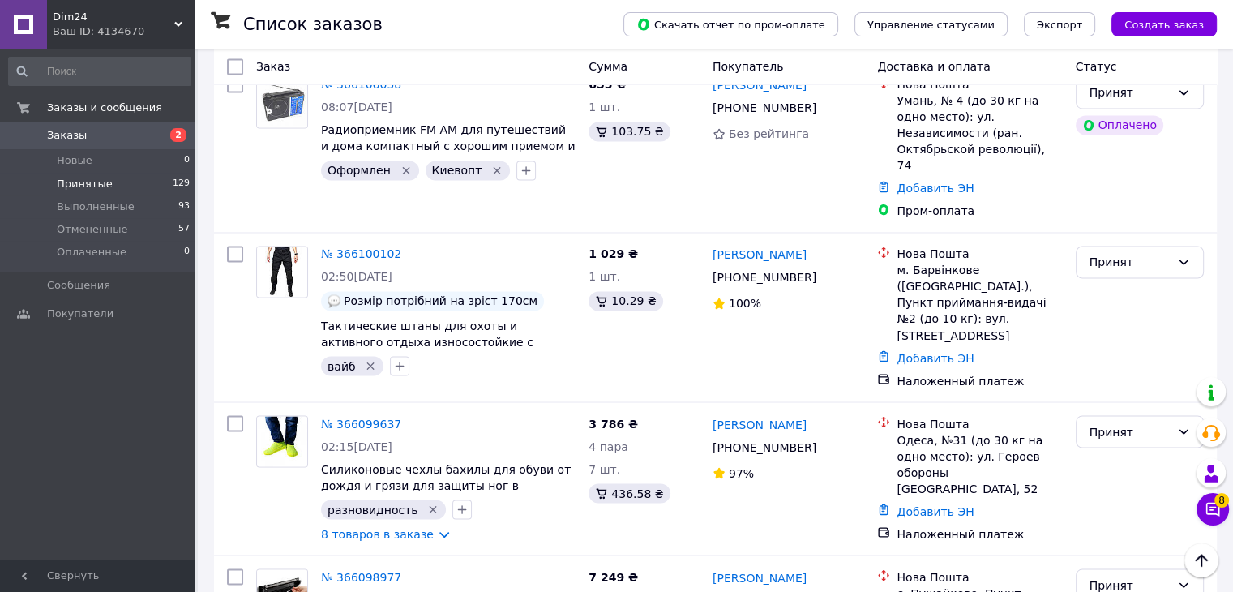
drag, startPoint x: 362, startPoint y: 382, endPoint x: 372, endPoint y: 367, distance: 17.5
drag, startPoint x: 793, startPoint y: 221, endPoint x: 749, endPoint y: 218, distance: 43.9
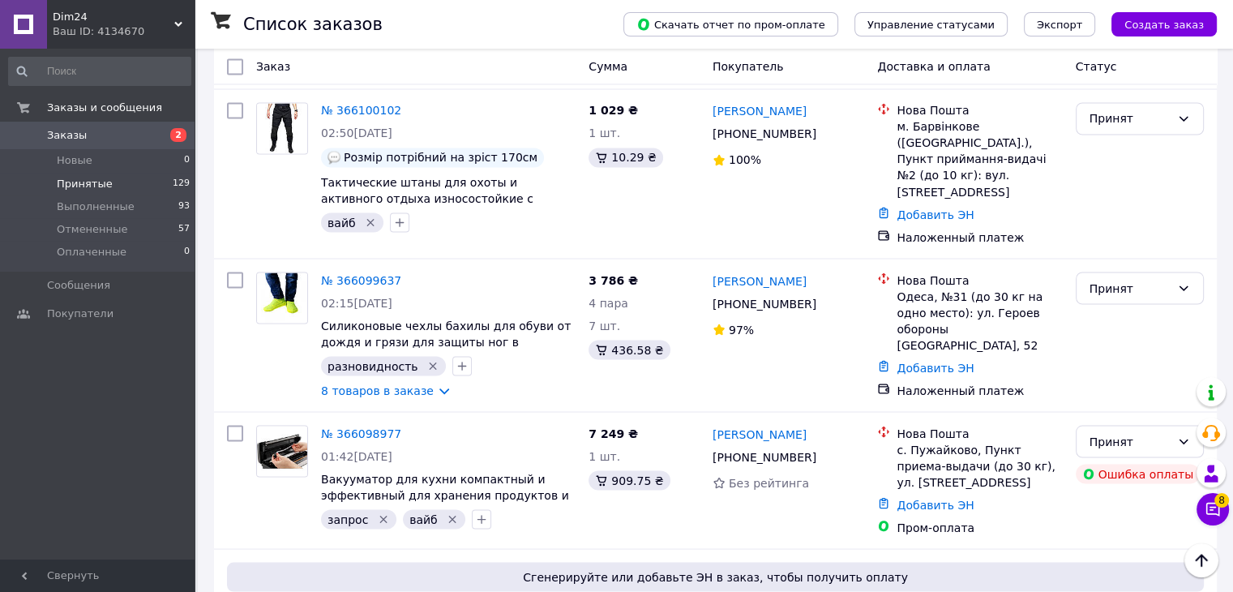
scroll to position [9079, 0]
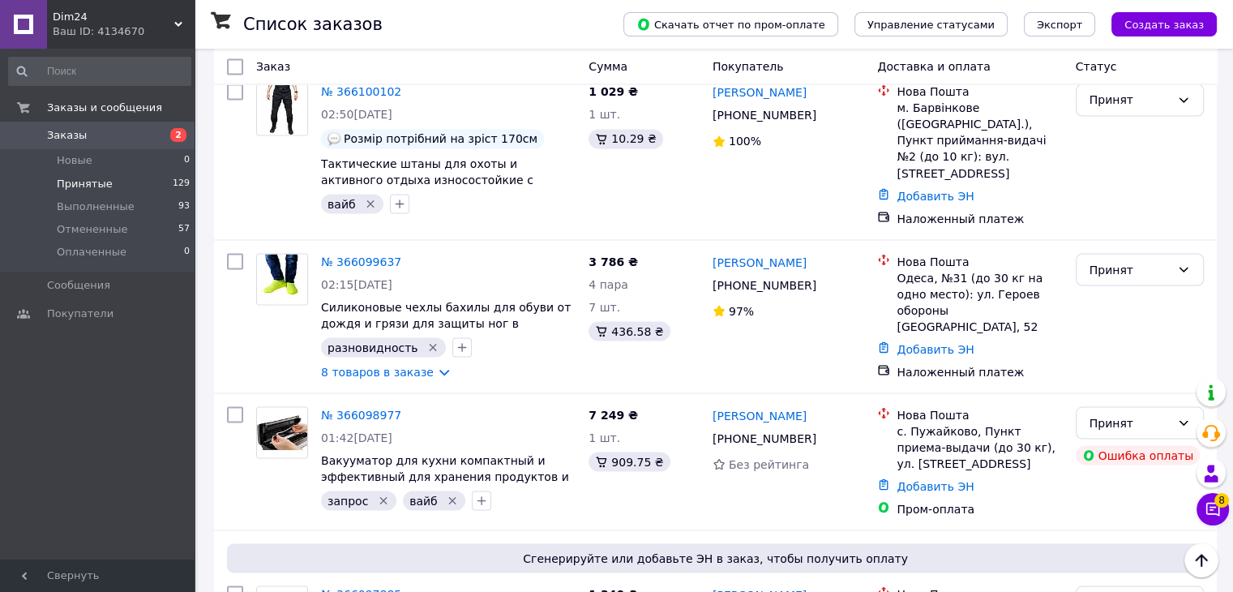
drag, startPoint x: 556, startPoint y: 169, endPoint x: 461, endPoint y: 170, distance: 94.8
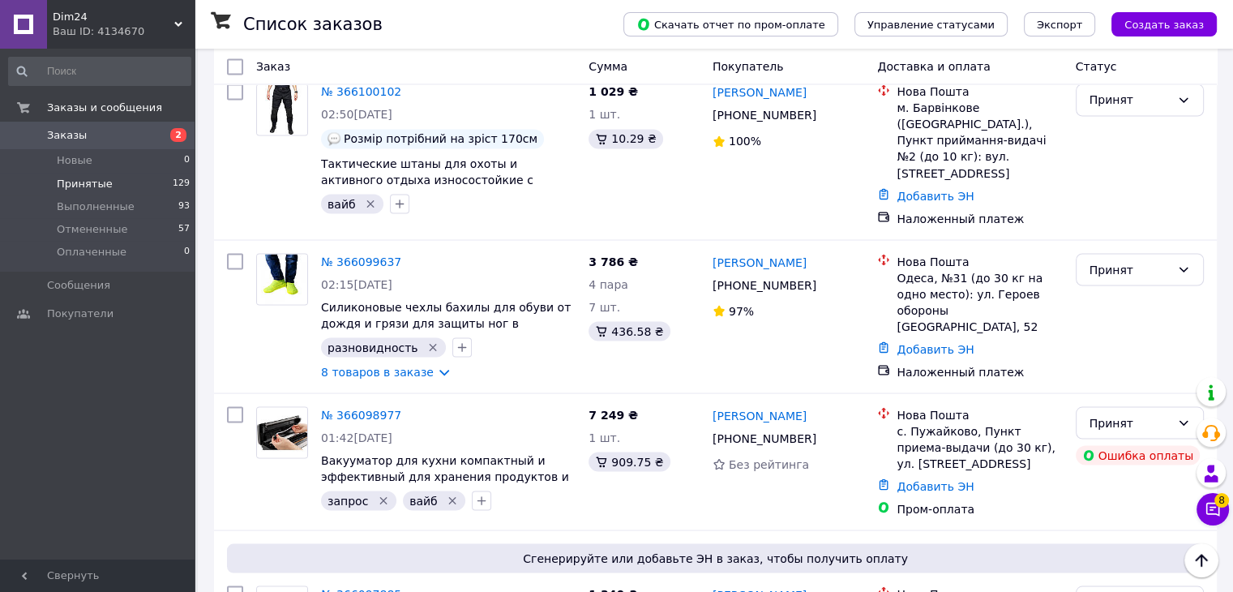
type input "м"
checkbox input "true"
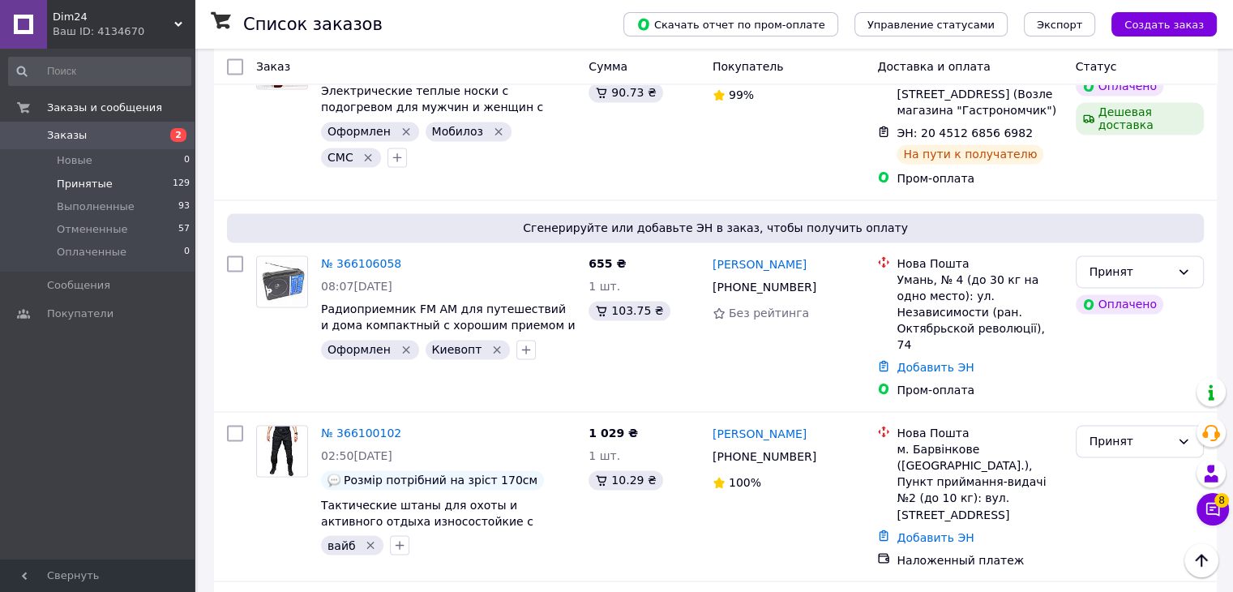
scroll to position [8755, 0]
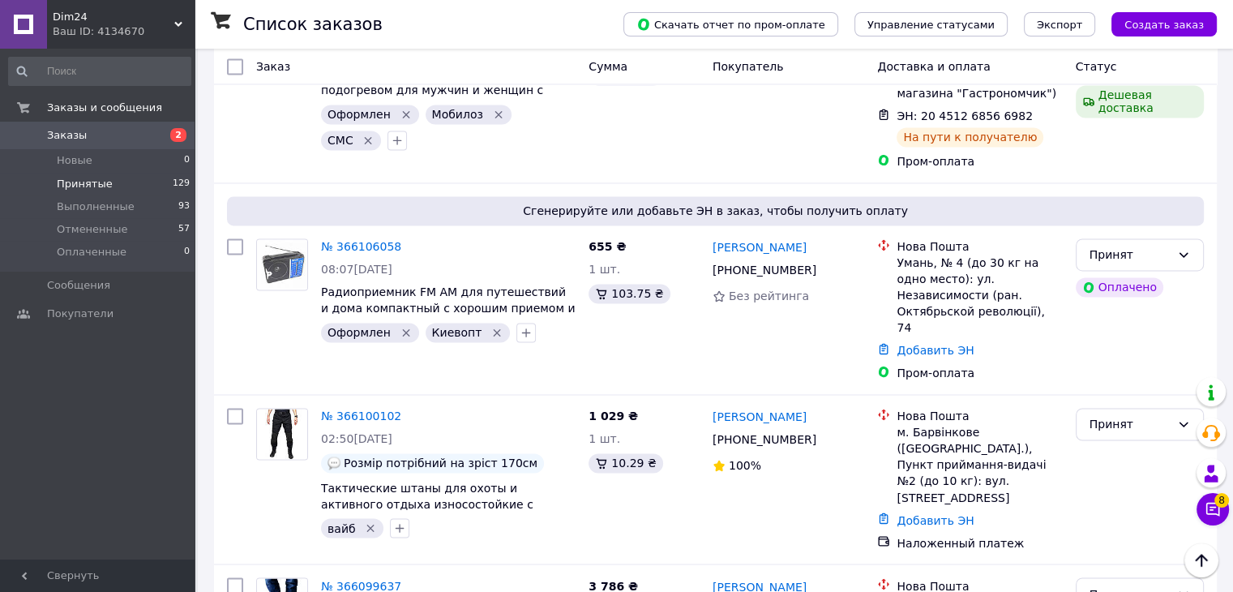
drag, startPoint x: 787, startPoint y: 183, endPoint x: 765, endPoint y: 183, distance: 21.9
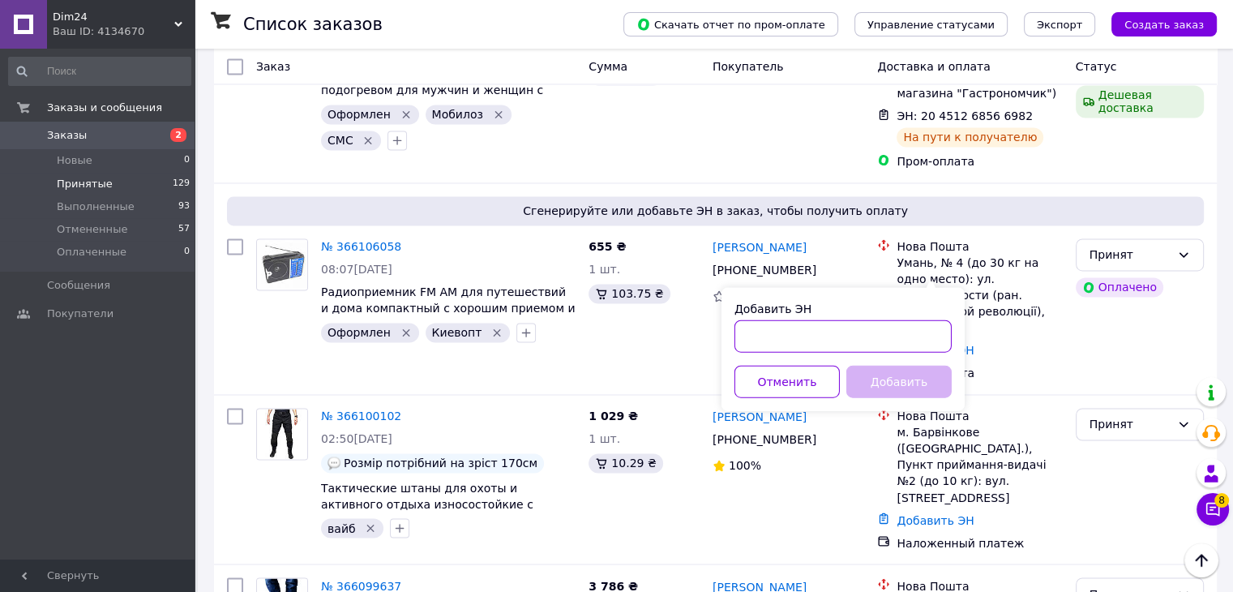
paste input "20451268756781"
type input "20451268756781"
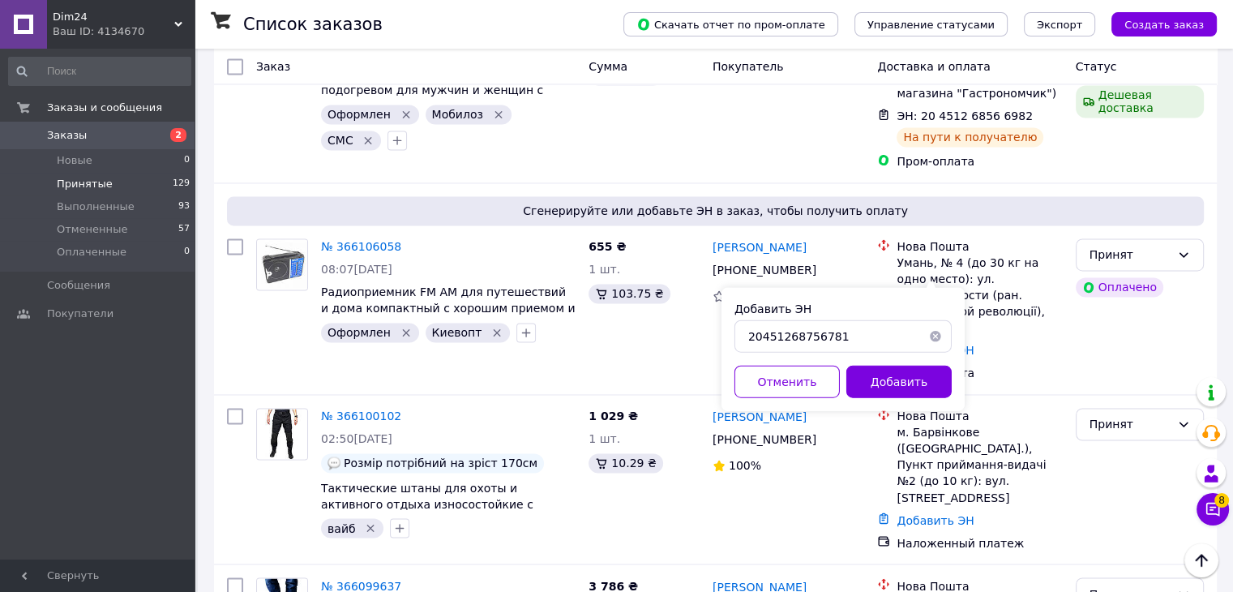
click at [885, 384] on button "Добавить" at bounding box center [898, 381] width 105 height 32
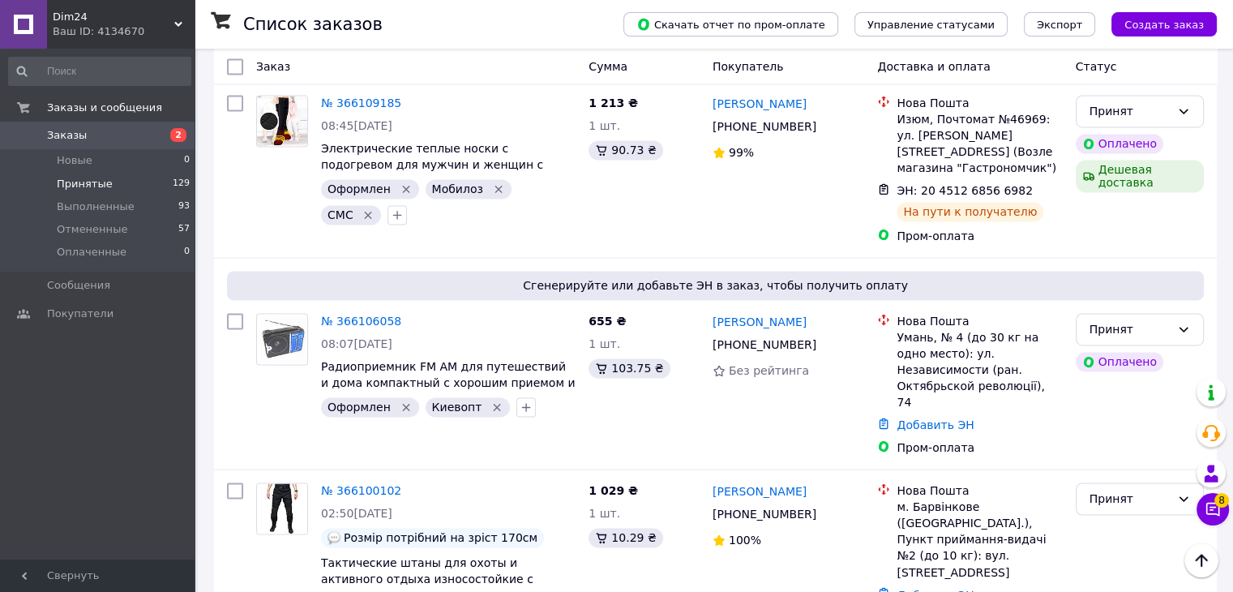
scroll to position [8674, 0]
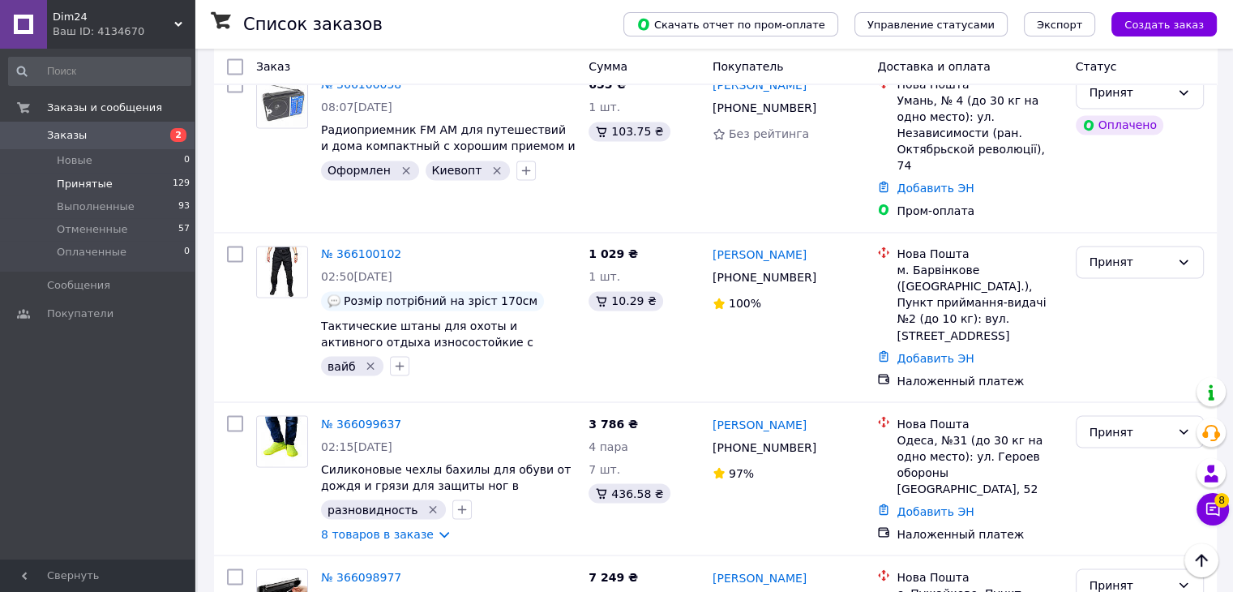
scroll to position [145, 0]
checkbox input "true"
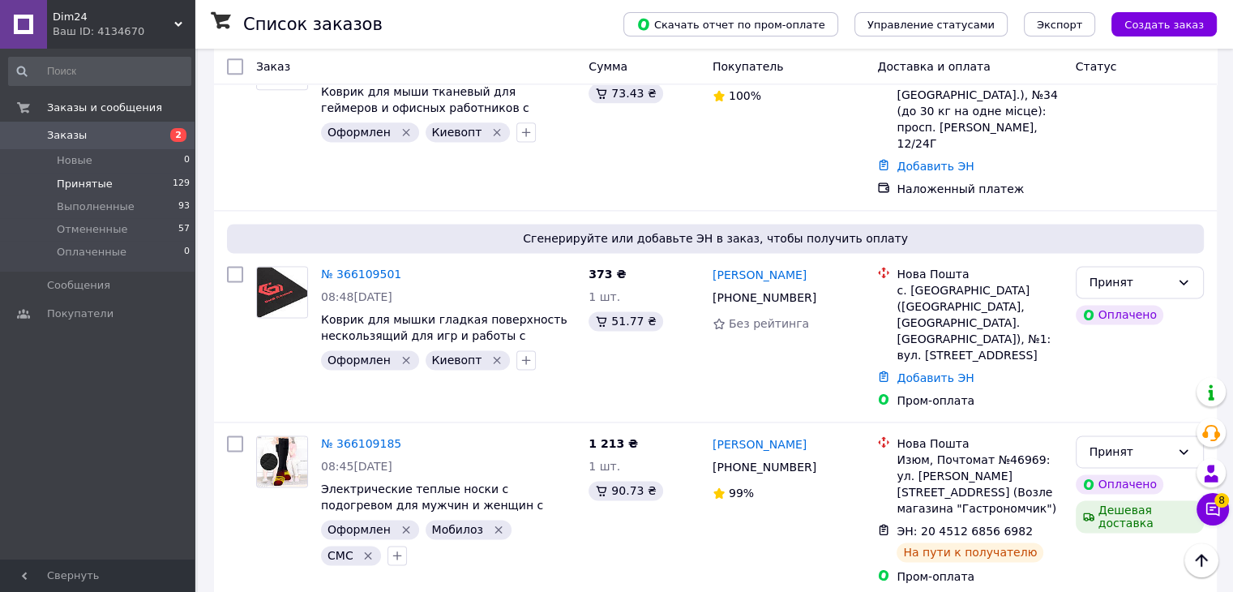
scroll to position [8187, 0]
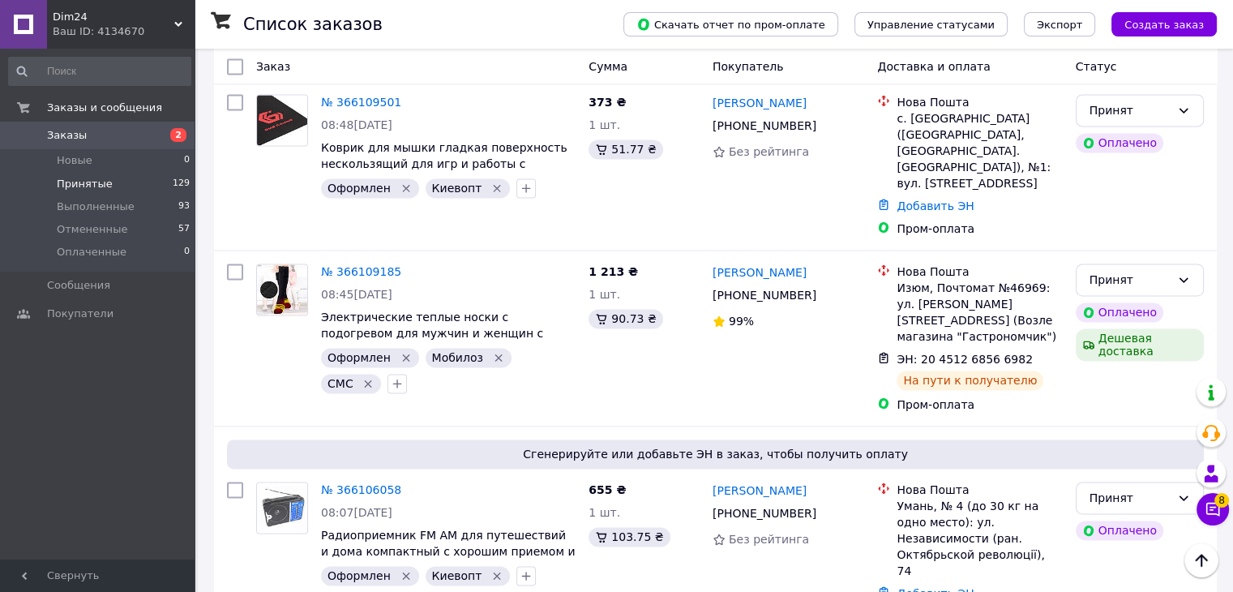
scroll to position [162, 0]
checkbox input "true"
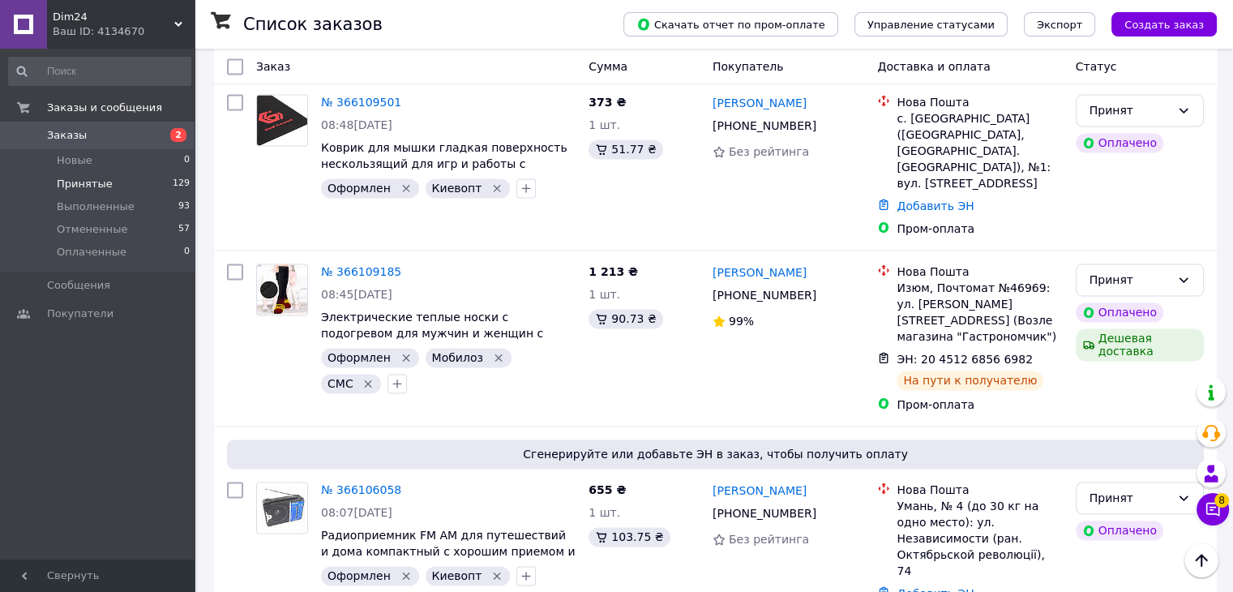
checkbox input "false"
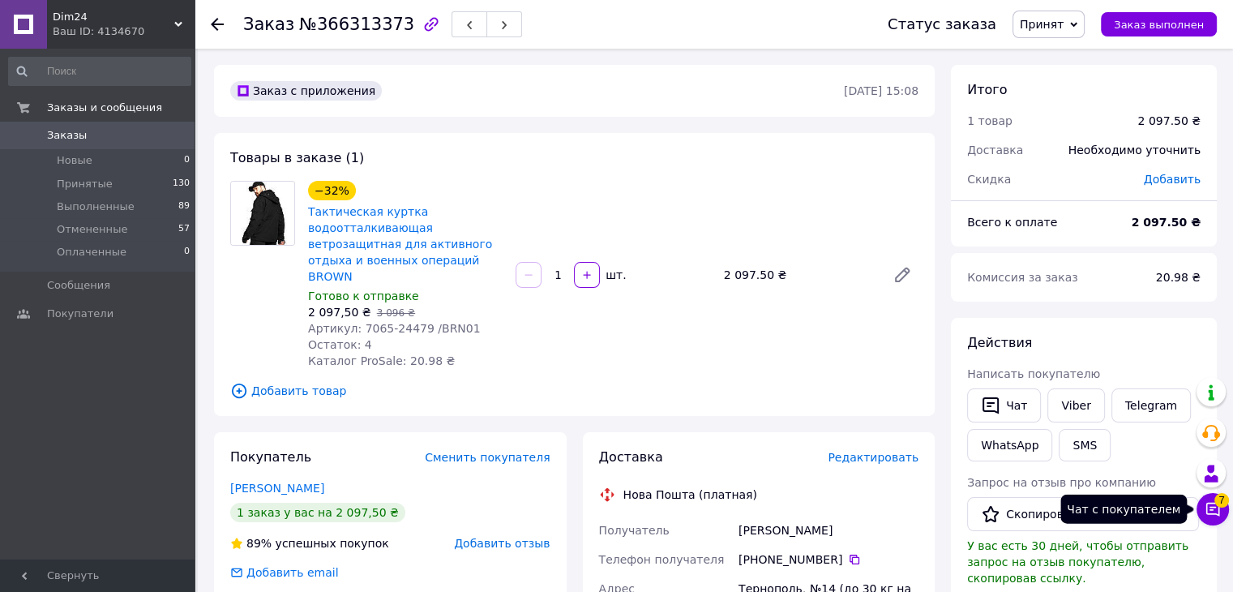
click at [1203, 516] on button "Чат с покупателем 7" at bounding box center [1212, 509] width 32 height 32
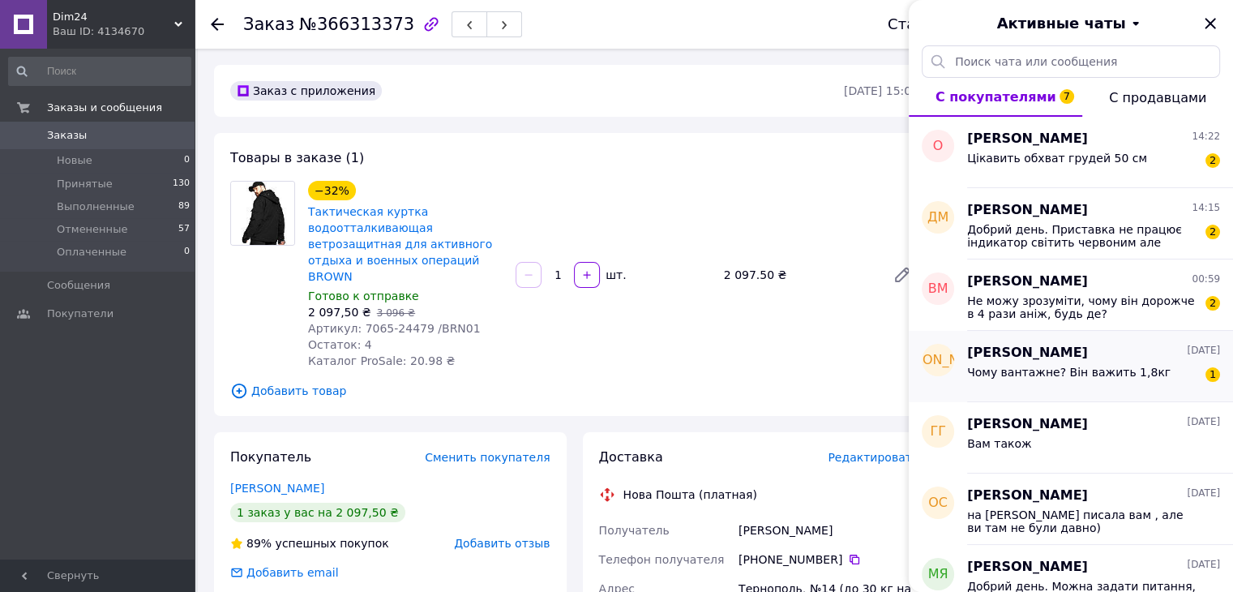
click at [1073, 383] on div "Чому вантажне? Він важить 1,8кг" at bounding box center [1068, 377] width 203 height 23
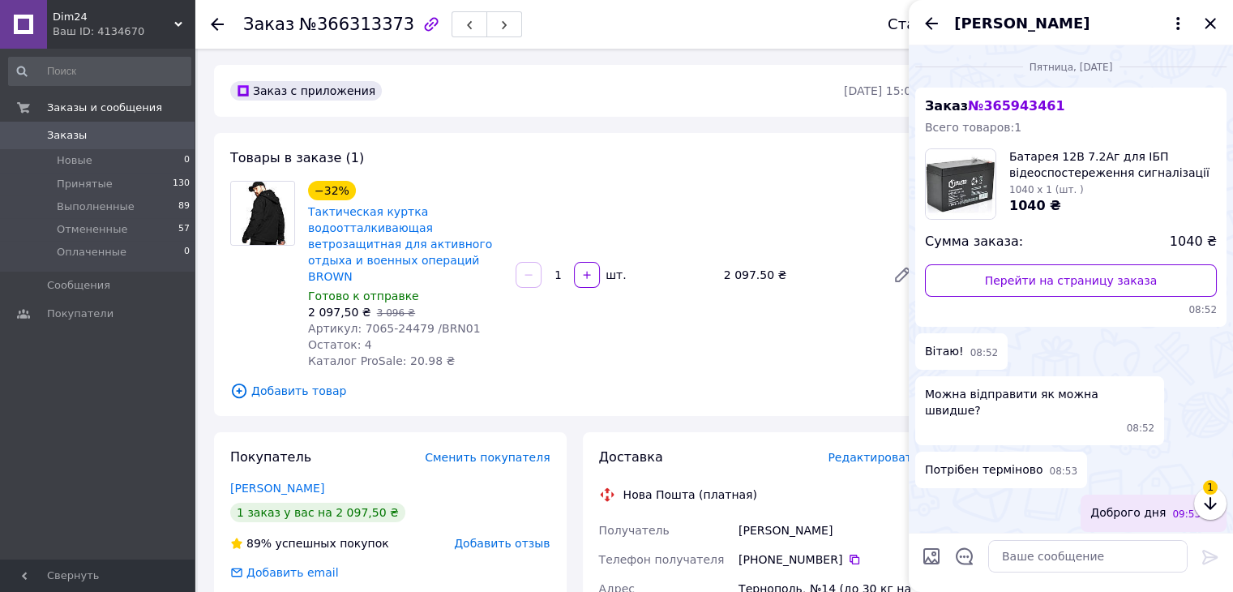
scroll to position [203, 0]
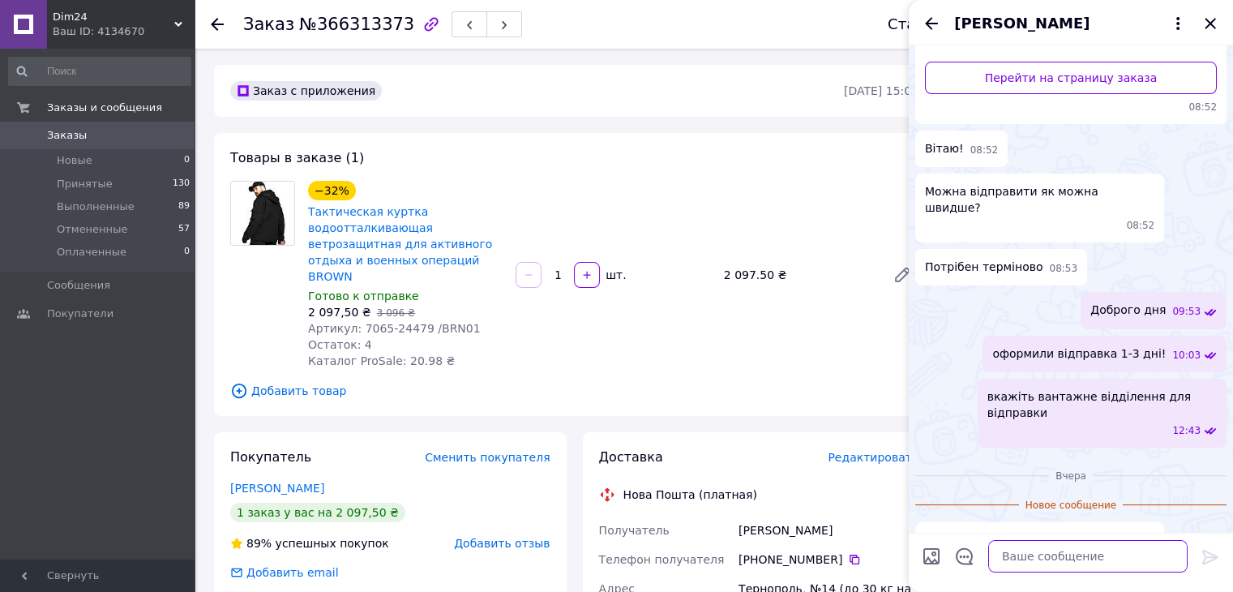
click at [1036, 558] on textarea at bounding box center [1087, 556] width 199 height 32
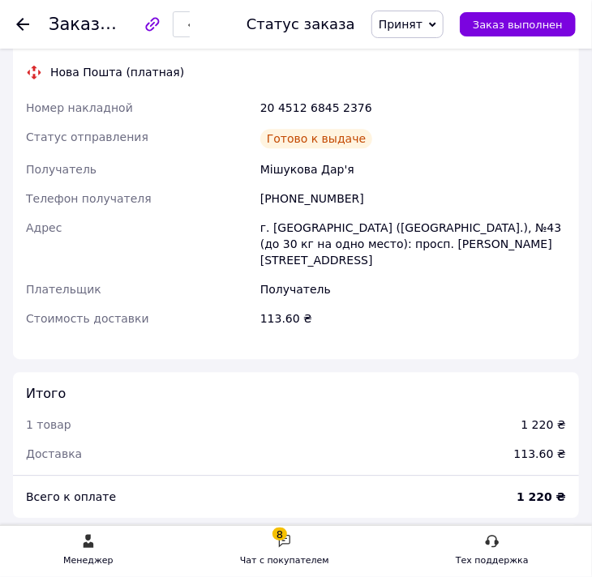
scroll to position [811, 0]
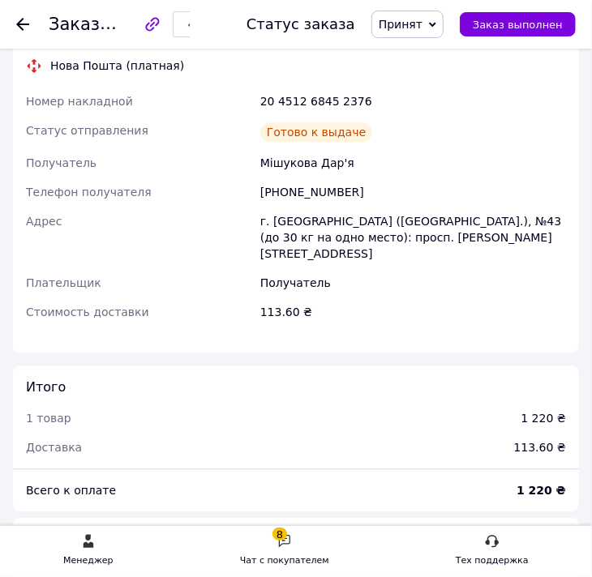
click at [306, 169] on div "Мішукова Дар'я" at bounding box center [413, 162] width 312 height 29
copy div "Мішукова Дар'я"
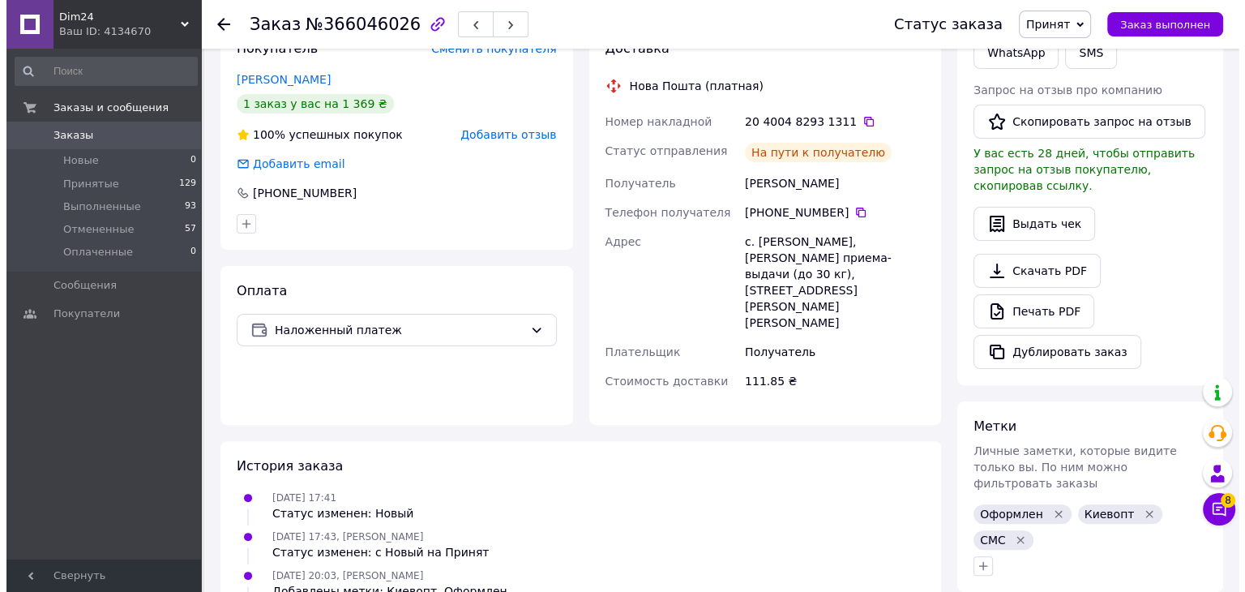
scroll to position [311, 0]
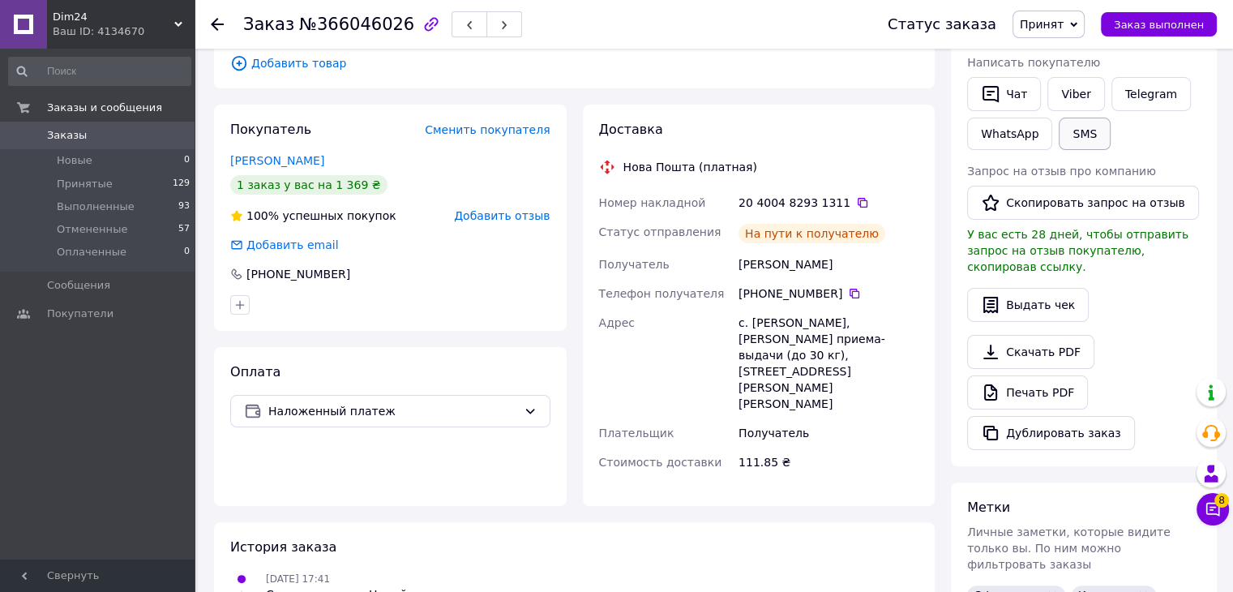
click at [1072, 127] on button "SMS" at bounding box center [1085, 134] width 52 height 32
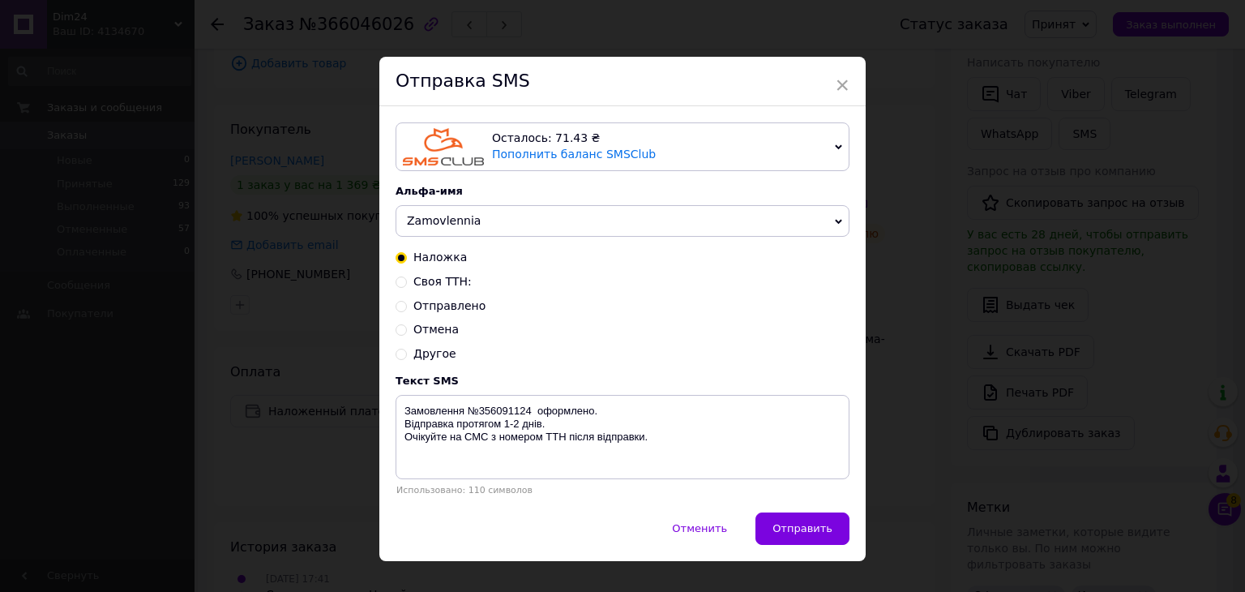
click at [439, 312] on span "Отправлено" at bounding box center [449, 305] width 72 height 13
click at [407, 310] on input "Отправлено" at bounding box center [401, 304] width 11 height 11
radio input "true"
radio input "false"
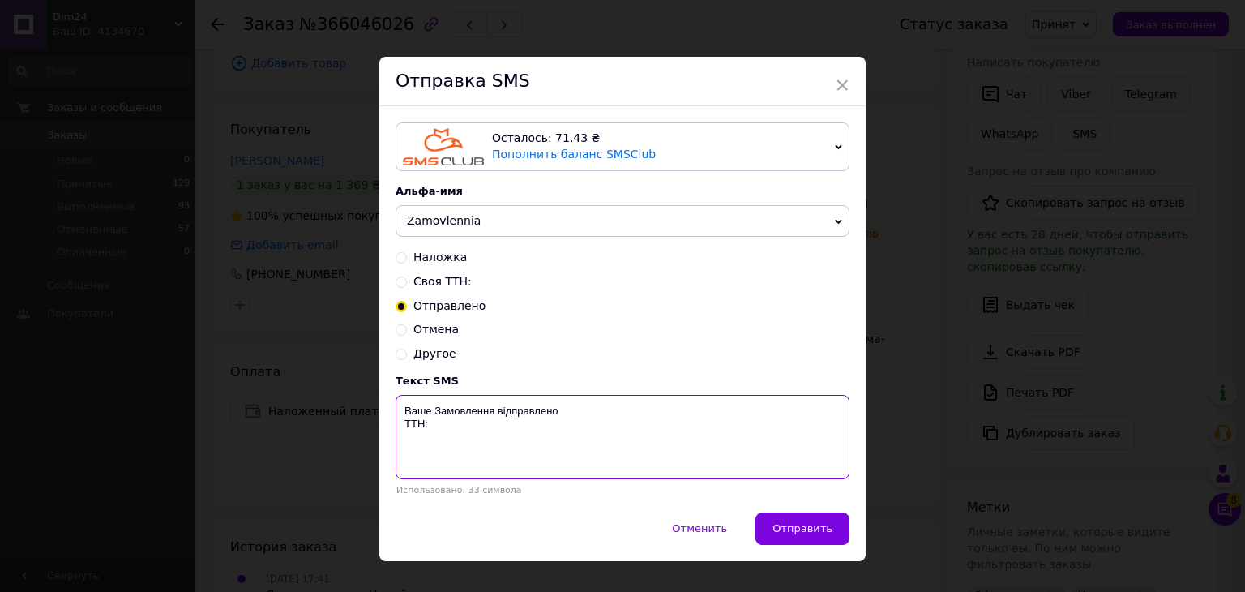
click at [443, 428] on textarea "Ваше Замовлення відправлено ТТН:" at bounding box center [623, 437] width 454 height 84
paste textarea "20400482931311"
type textarea "Ваше Замовлення відправлено ТТН: 20400482931311"
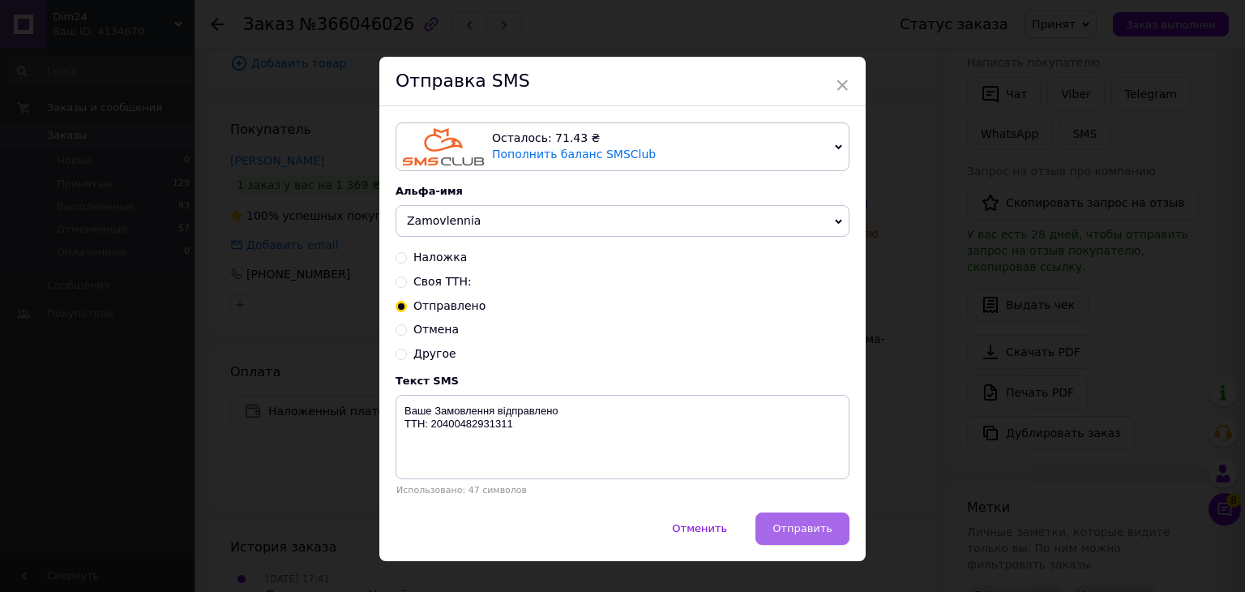
click at [794, 528] on span "Отправить" at bounding box center [802, 528] width 60 height 12
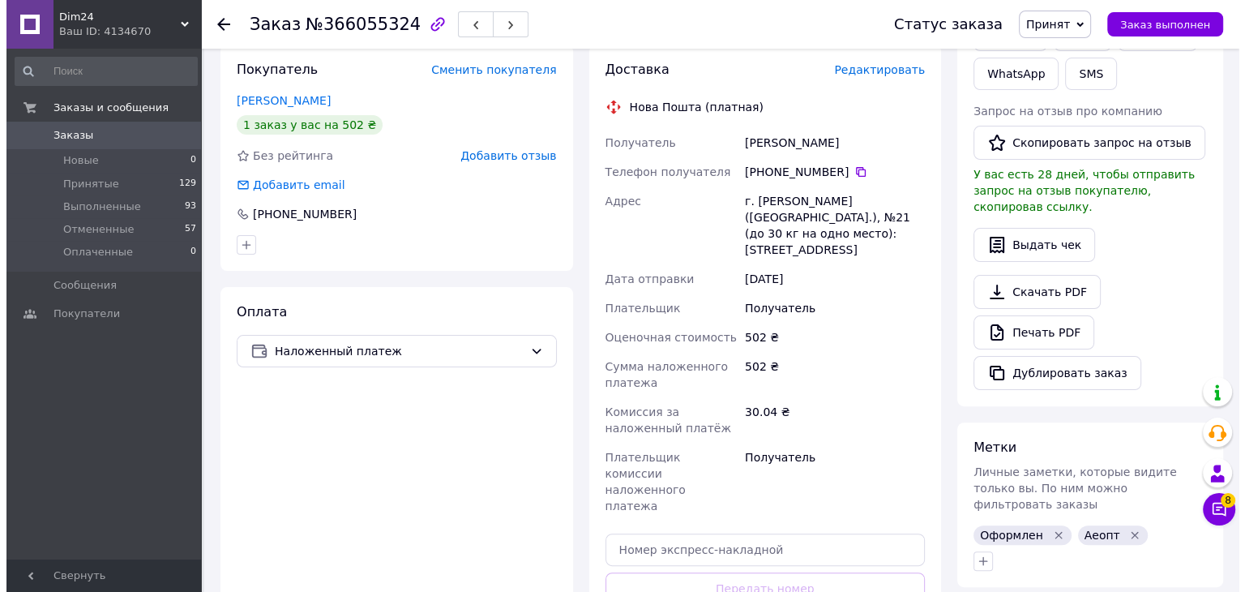
scroll to position [243, 0]
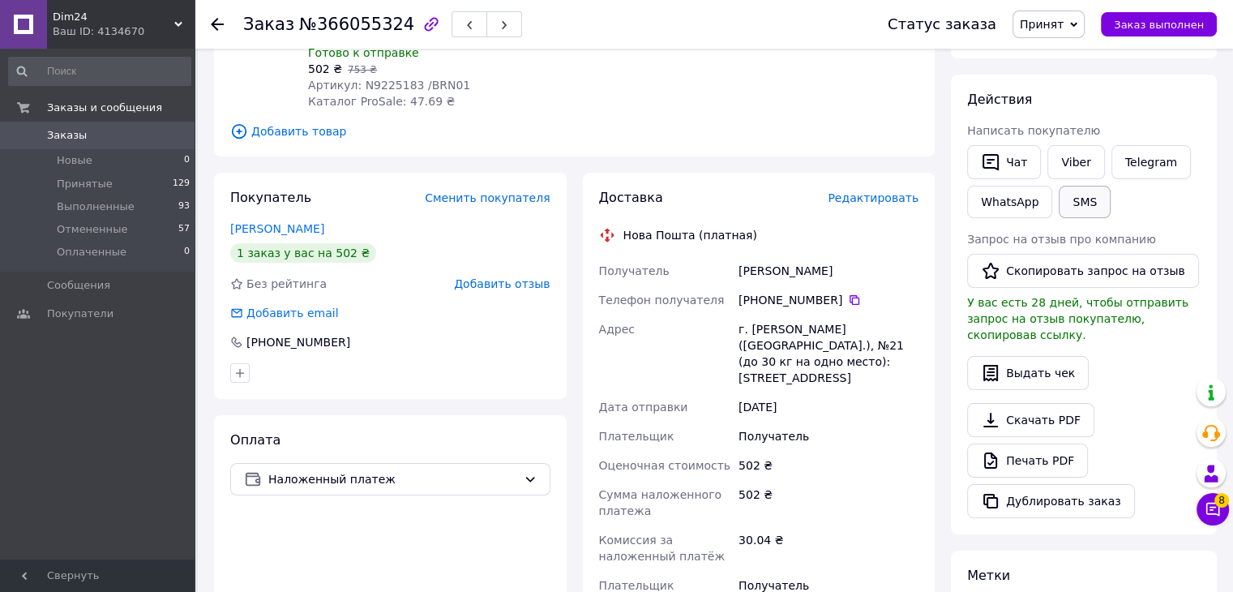
click at [1082, 192] on button "SMS" at bounding box center [1085, 202] width 52 height 32
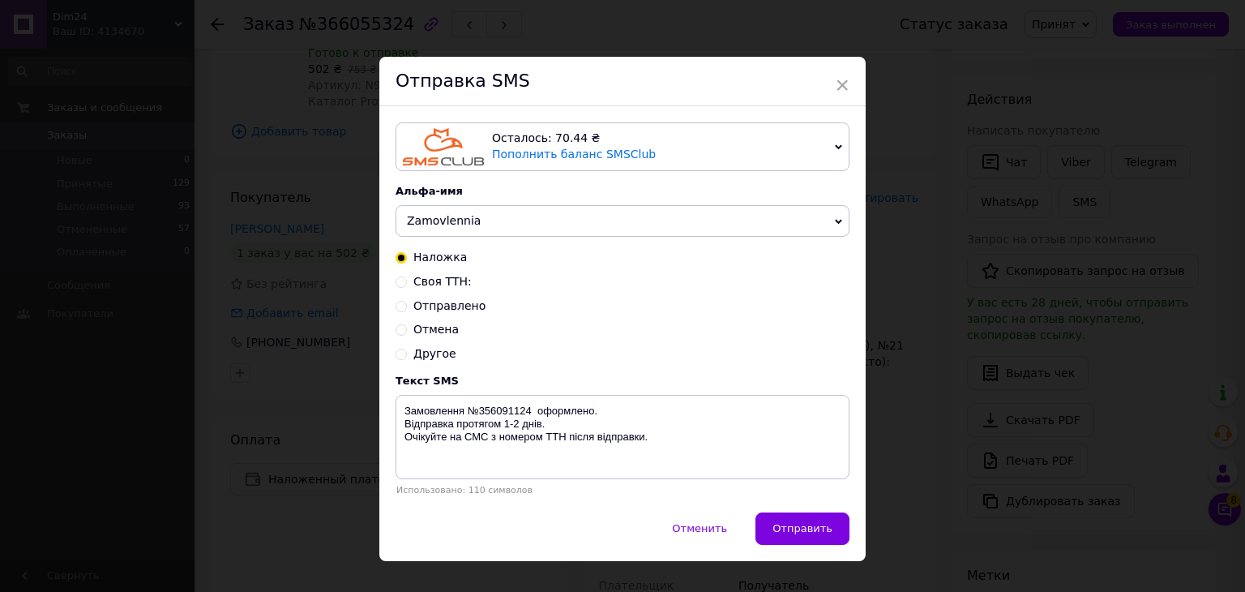
click at [440, 310] on span "Отправлено" at bounding box center [449, 305] width 72 height 13
click at [407, 310] on input "Отправлено" at bounding box center [401, 304] width 11 height 11
radio input "true"
radio input "false"
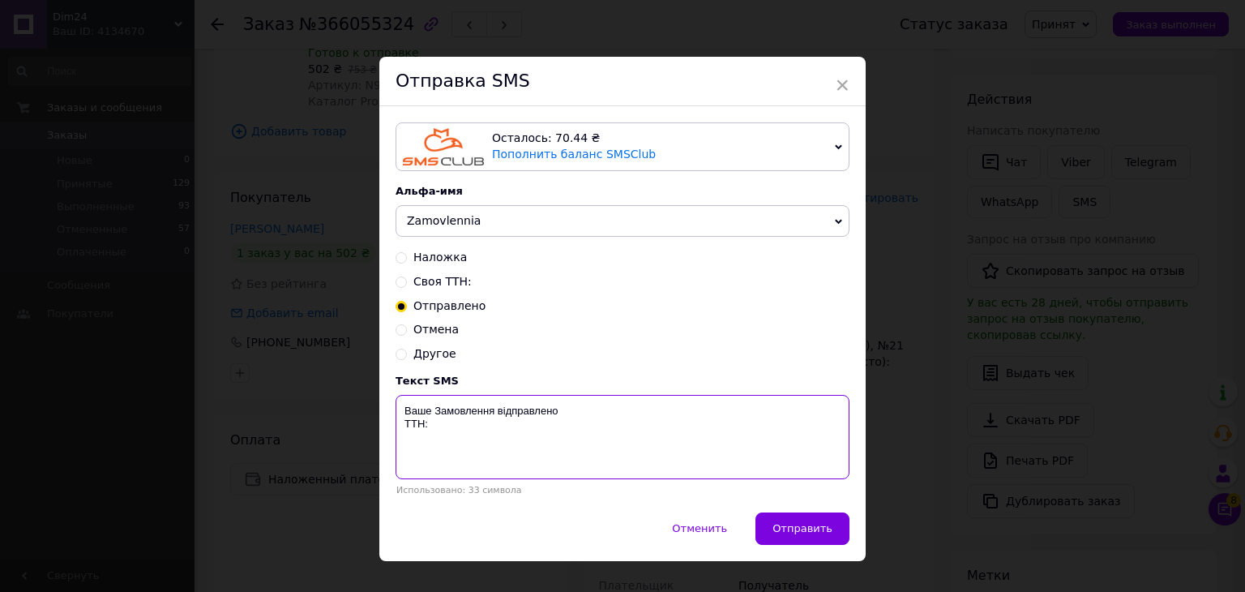
click at [450, 430] on textarea "Ваше Замовлення відправлено ТТН:" at bounding box center [623, 437] width 454 height 84
paste textarea "20451268518764"
type textarea "Ваше Замовлення відправлено ТТН: 20451268518764"
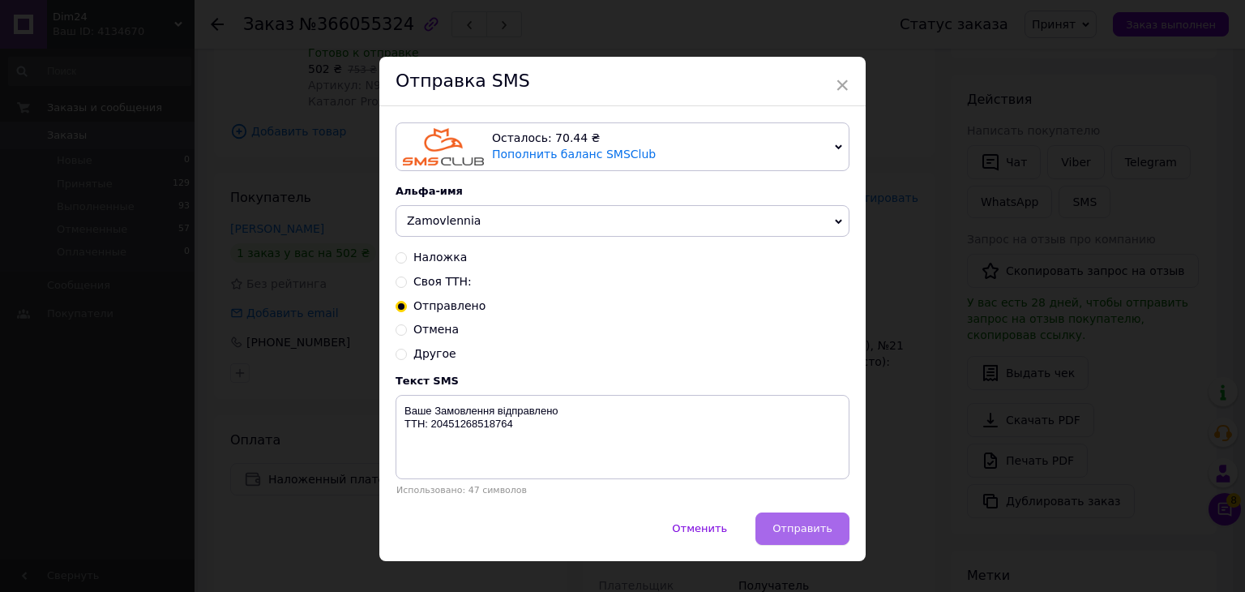
click at [798, 527] on span "Отправить" at bounding box center [802, 528] width 60 height 12
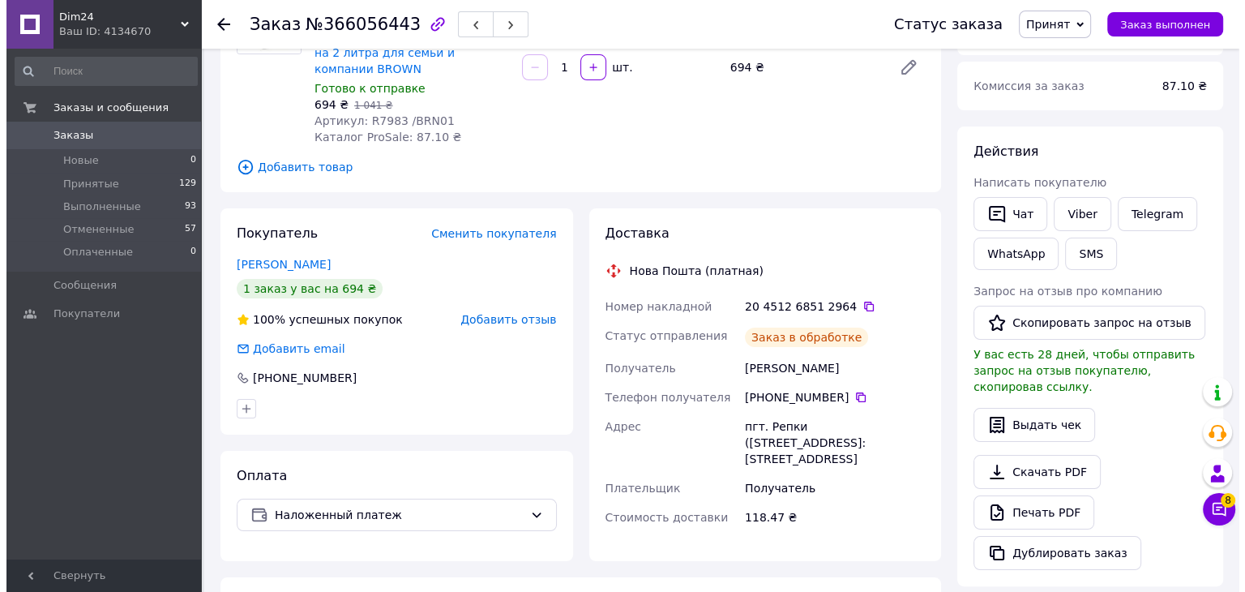
scroll to position [195, 0]
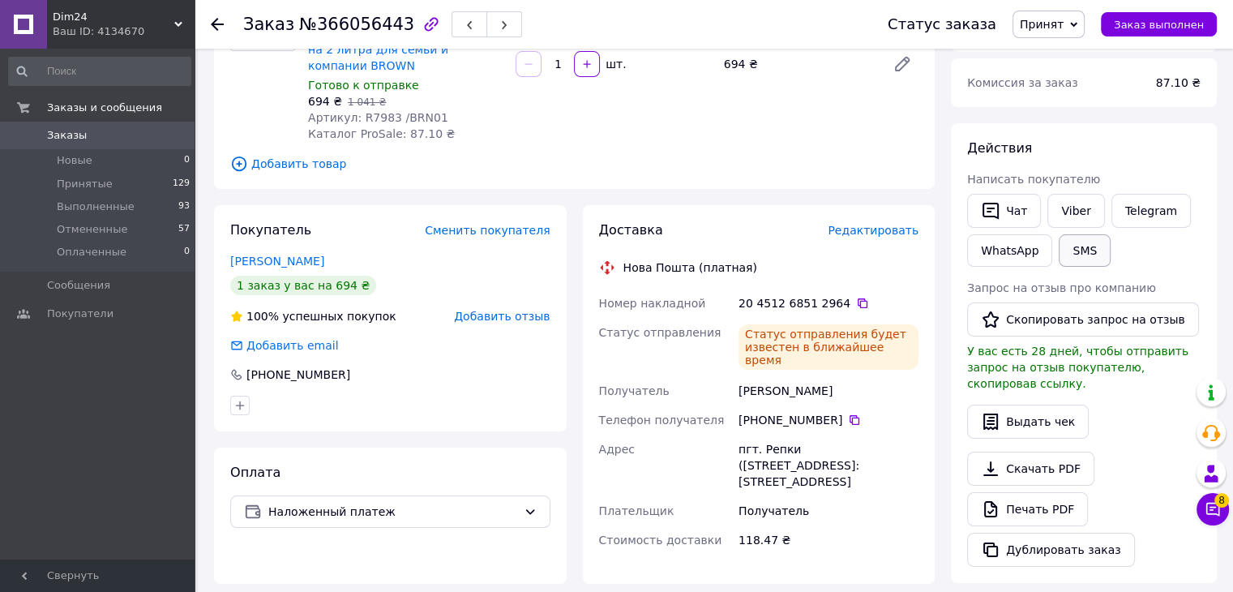
click at [1073, 252] on button "SMS" at bounding box center [1085, 250] width 52 height 32
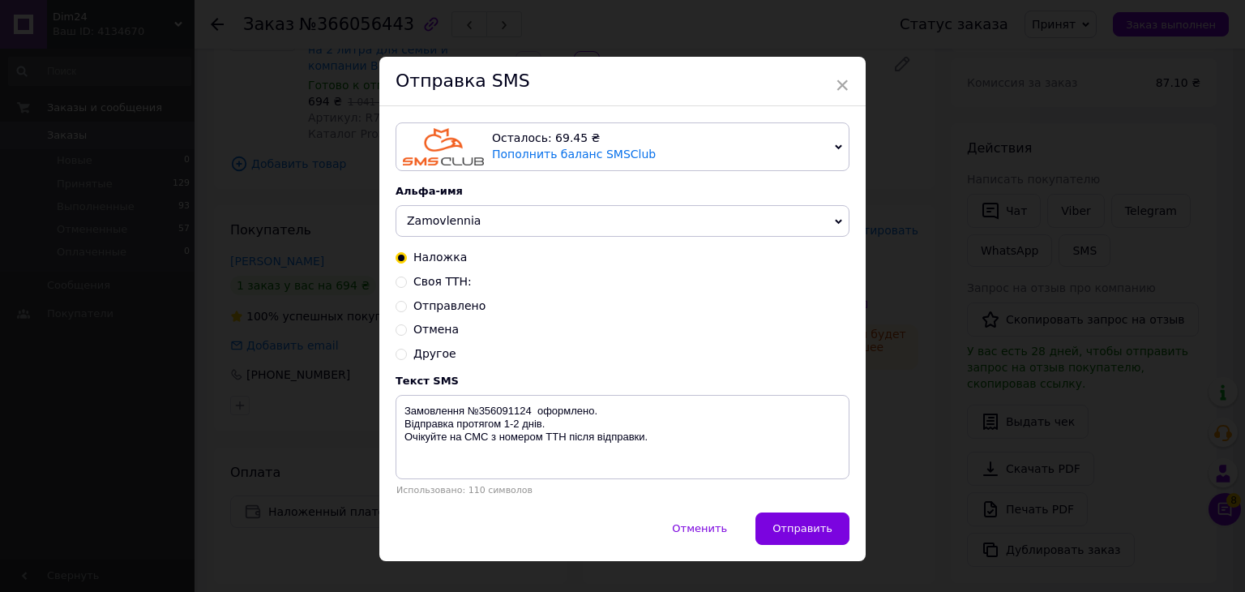
click at [460, 306] on span "Отправлено" at bounding box center [449, 305] width 72 height 13
click at [407, 306] on input "Отправлено" at bounding box center [401, 304] width 11 height 11
radio input "true"
radio input "false"
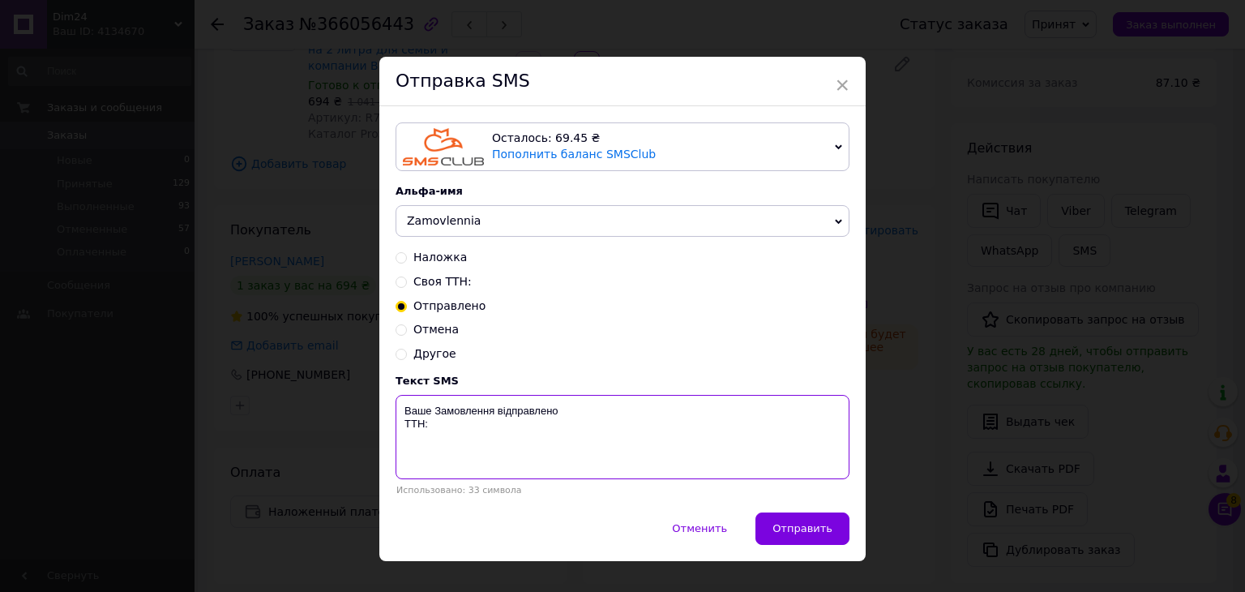
click at [473, 426] on textarea "Ваше Замовлення відправлено ТТН:" at bounding box center [623, 437] width 454 height 84
paste textarea "20451268512964"
type textarea "Ваше Замовлення відправлено ТТН: 20451268512964"
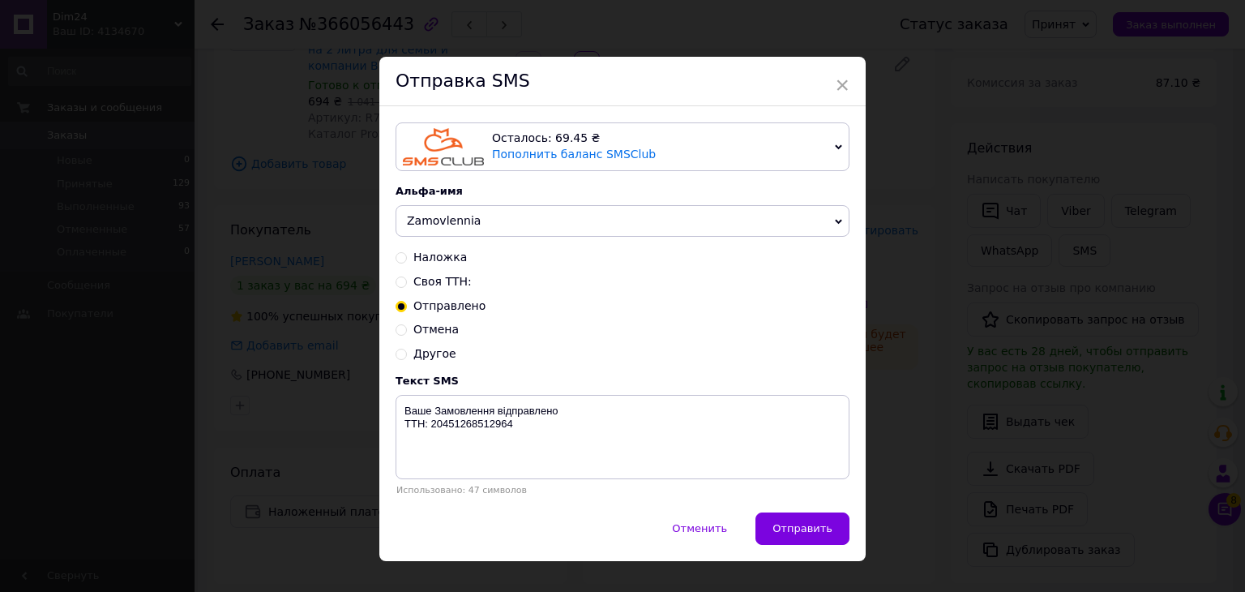
click at [806, 533] on span "Отправить" at bounding box center [802, 528] width 60 height 12
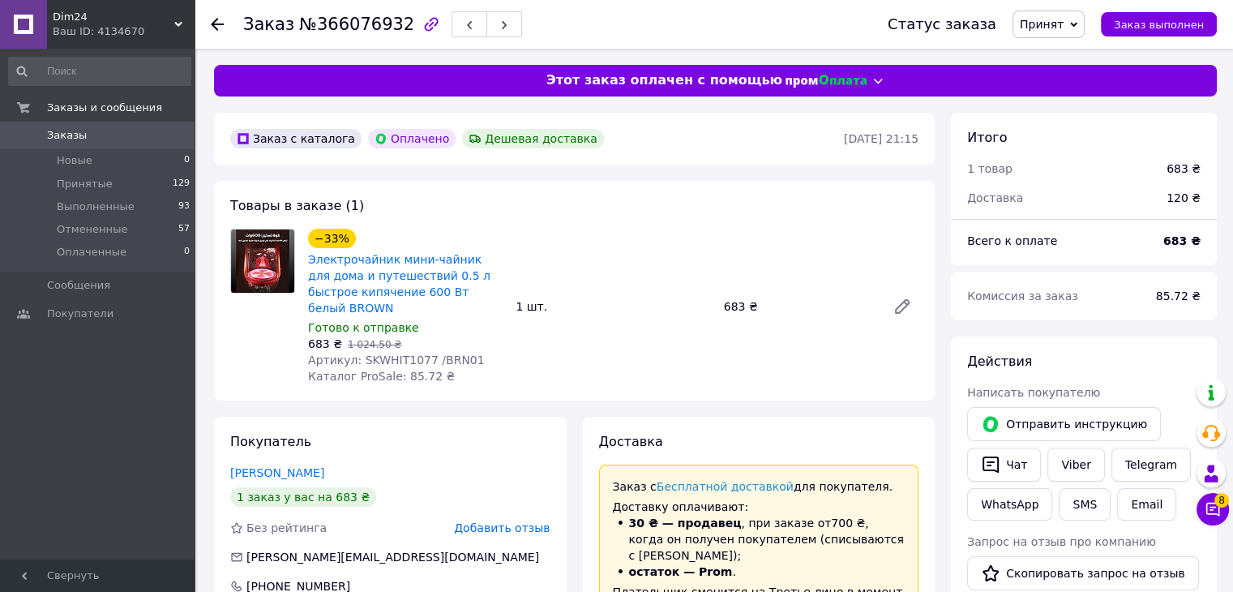
scroll to position [243, 0]
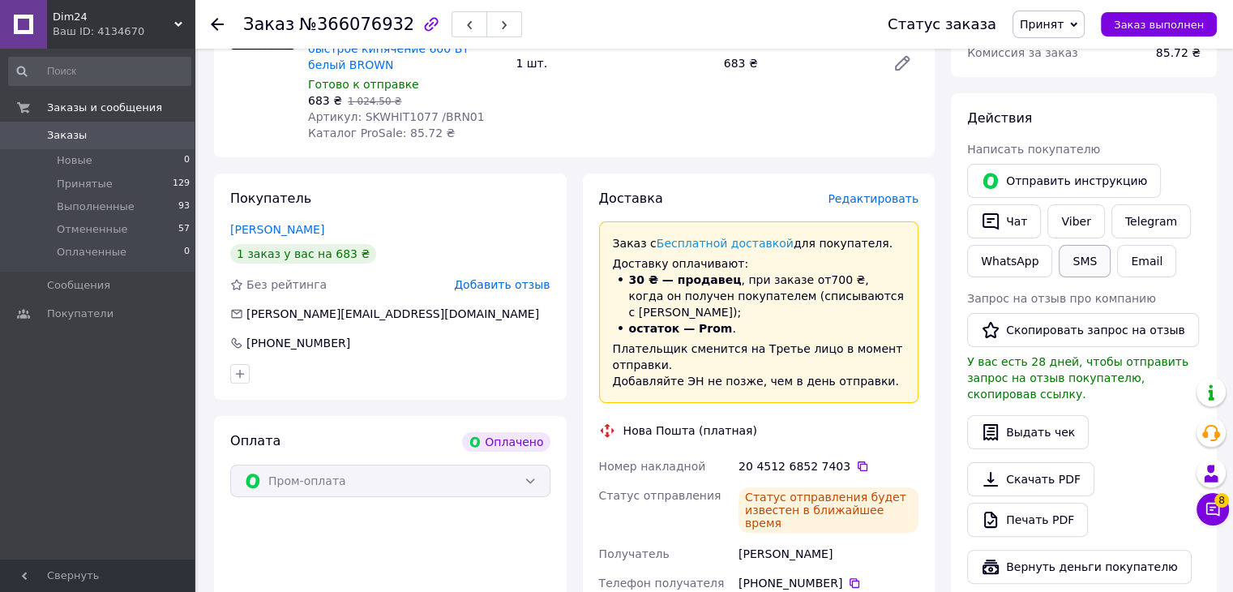
click at [1080, 262] on button "SMS" at bounding box center [1085, 261] width 52 height 32
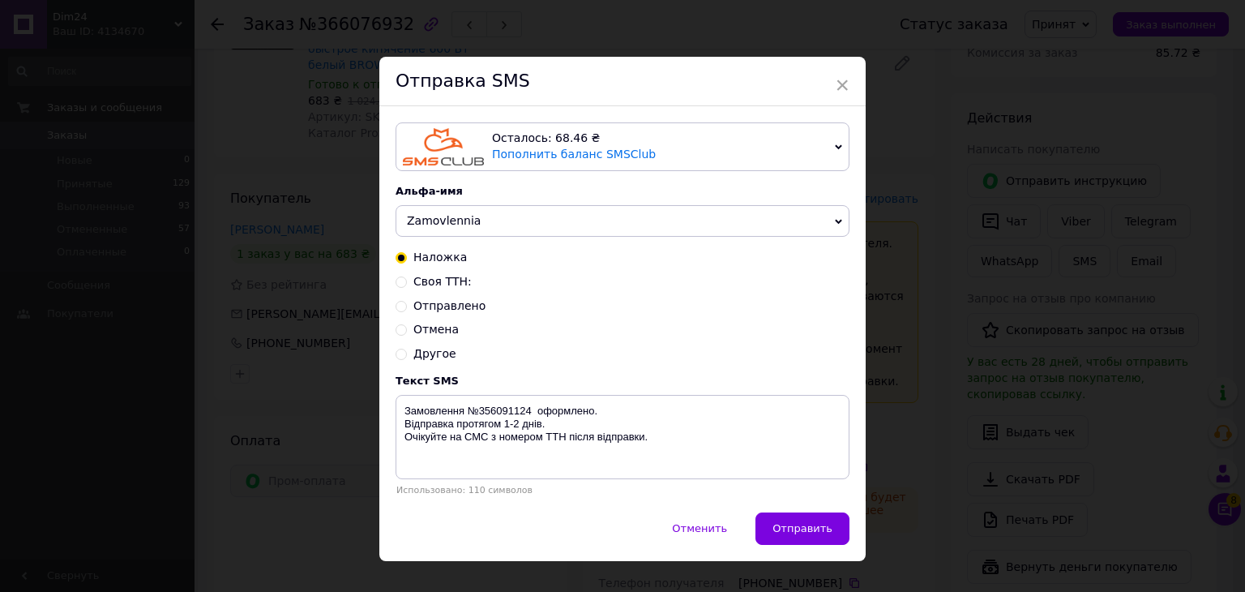
click at [450, 308] on span "Отправлено" at bounding box center [449, 305] width 72 height 13
click at [407, 308] on input "Отправлено" at bounding box center [401, 304] width 11 height 11
radio input "true"
radio input "false"
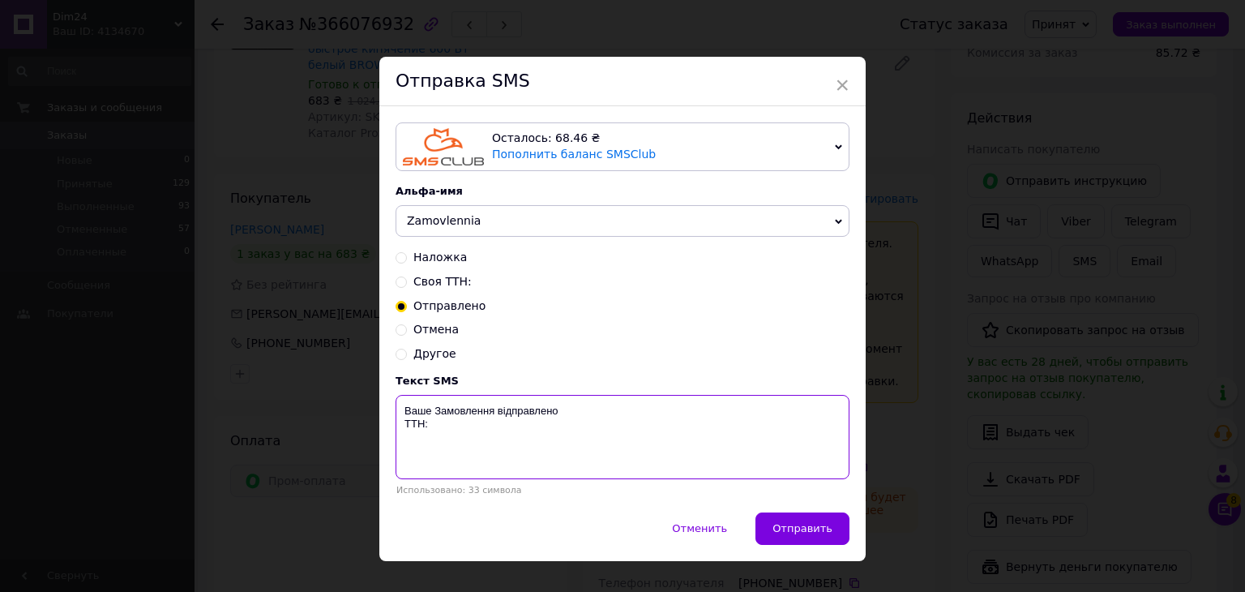
click at [473, 442] on textarea "Ваше Замовлення відправлено ТТН:" at bounding box center [623, 437] width 454 height 84
paste textarea "20451268527403"
type textarea "Ваше Замовлення відправлено ТТН: 20451268527403"
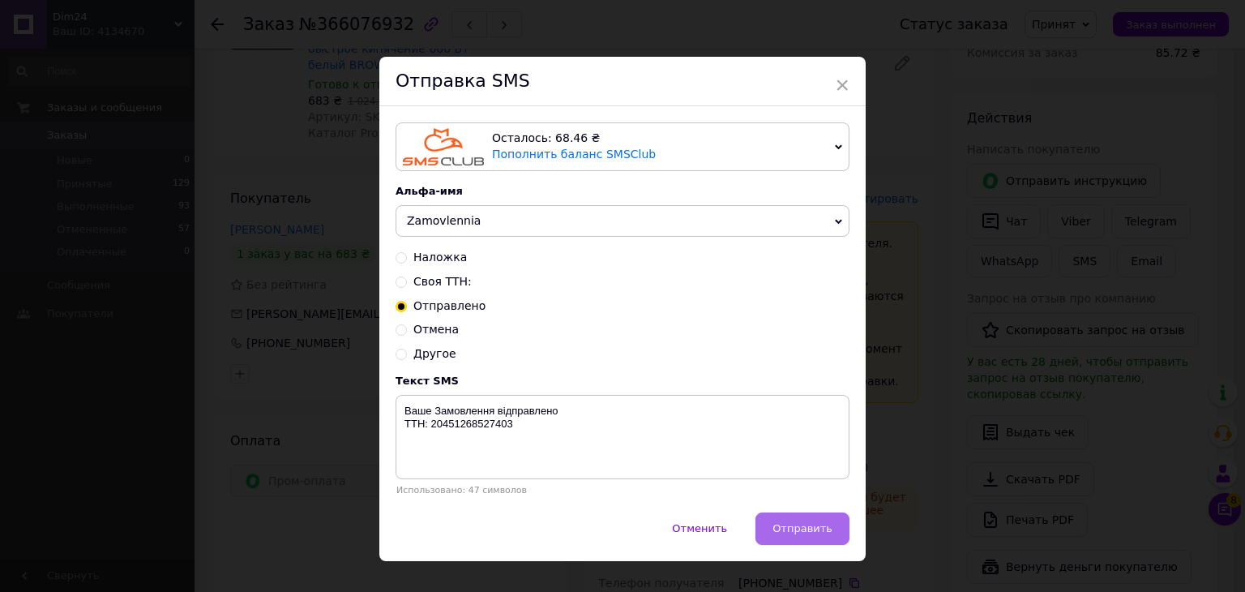
click at [822, 540] on button "Отправить" at bounding box center [802, 528] width 94 height 32
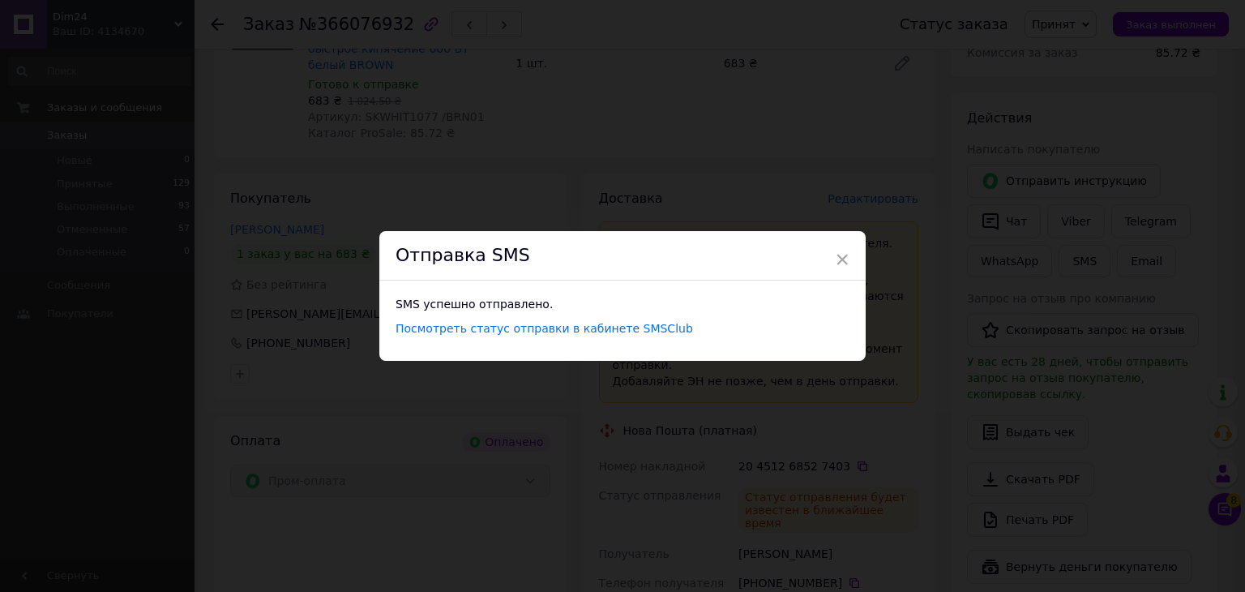
click at [292, 66] on div "× Отправка SMS SMS успешно отправлено. Посмотреть статус отправки в кабинете SM…" at bounding box center [622, 296] width 1245 height 592
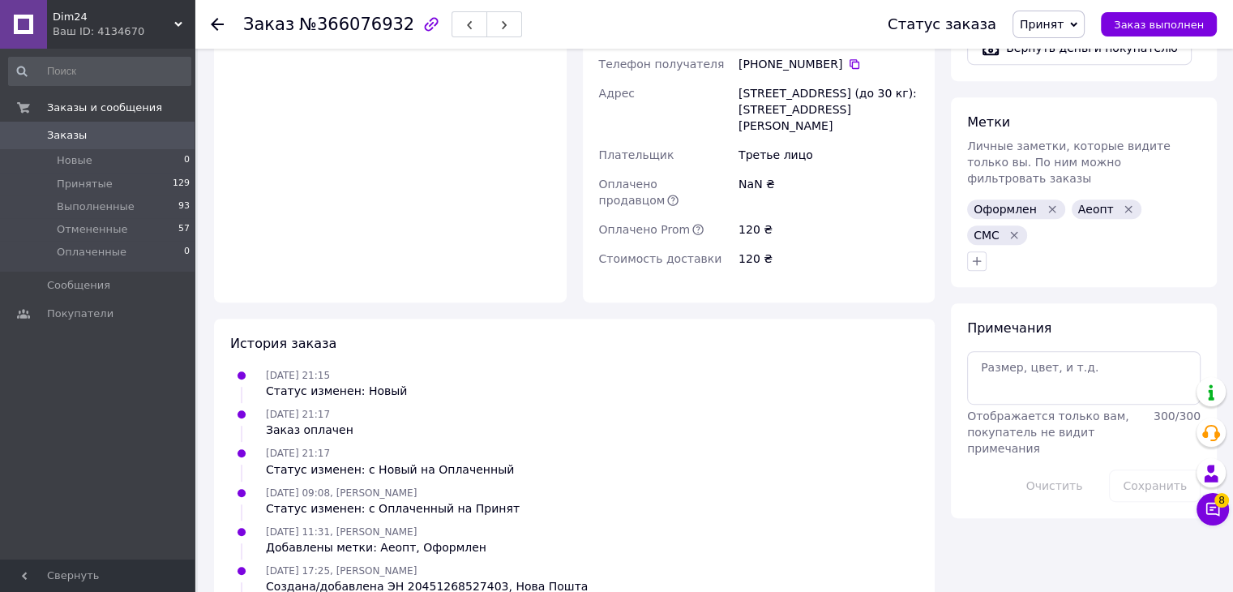
scroll to position [799, 0]
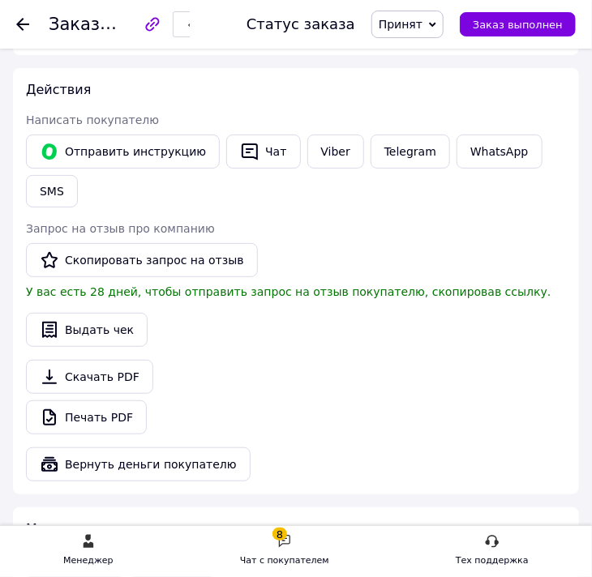
scroll to position [1378, 0]
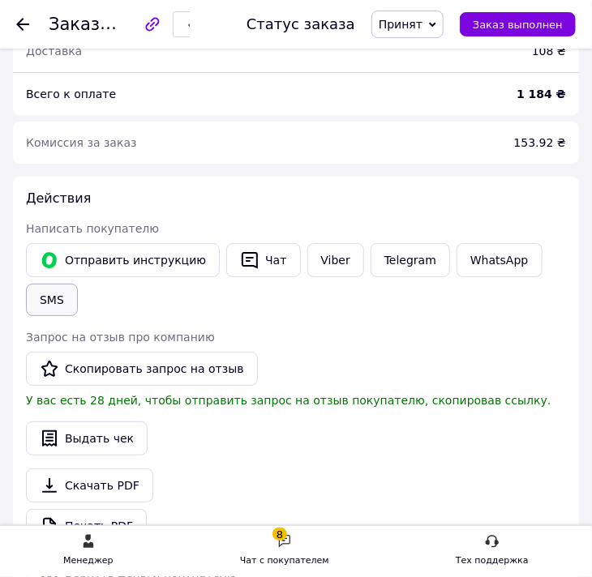
click at [47, 296] on button "SMS" at bounding box center [52, 300] width 52 height 32
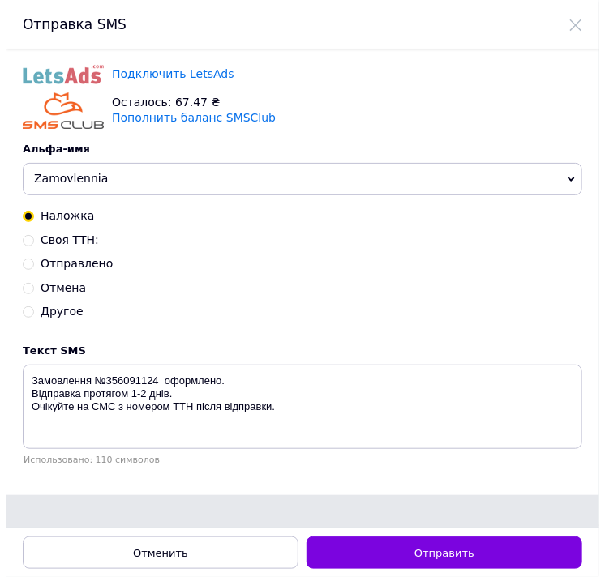
scroll to position [0, 0]
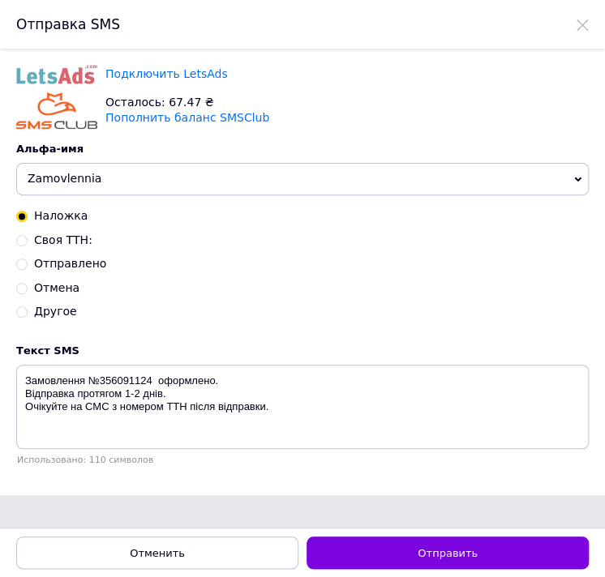
click at [96, 266] on span "Отправлено" at bounding box center [70, 263] width 72 height 13
click at [28, 266] on input "Отправлено" at bounding box center [21, 262] width 11 height 11
radio input "true"
radio input "false"
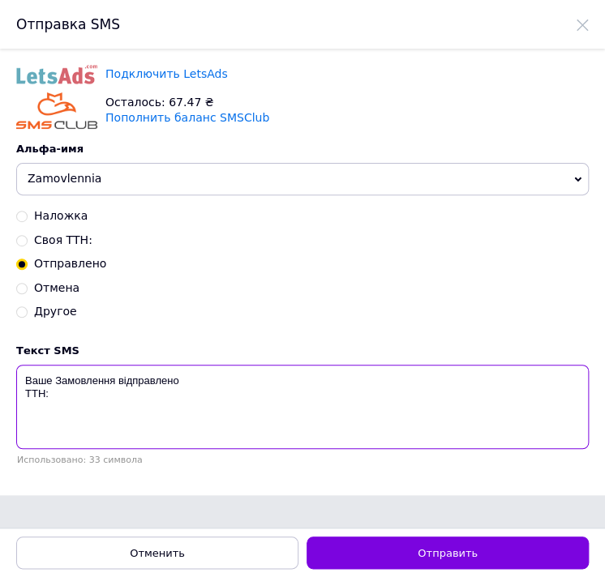
click at [105, 396] on textarea "Ваше Замовлення відправлено ТТН:" at bounding box center [302, 407] width 572 height 84
paste textarea "20451268778449"
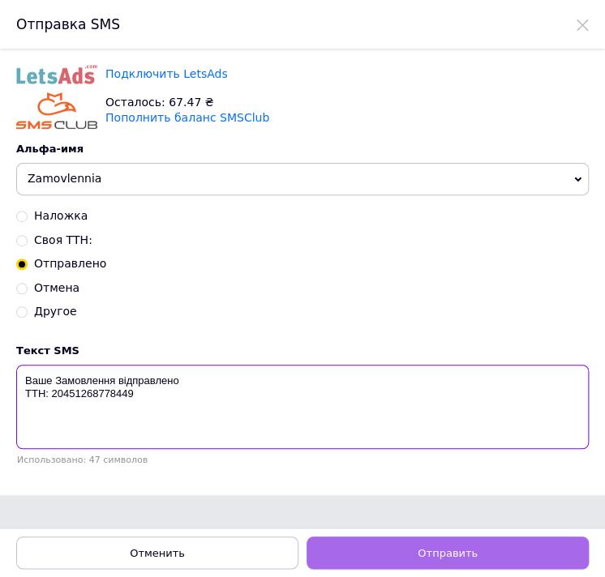
type textarea "Ваше Замовлення відправлено ТТН: 20451268778449"
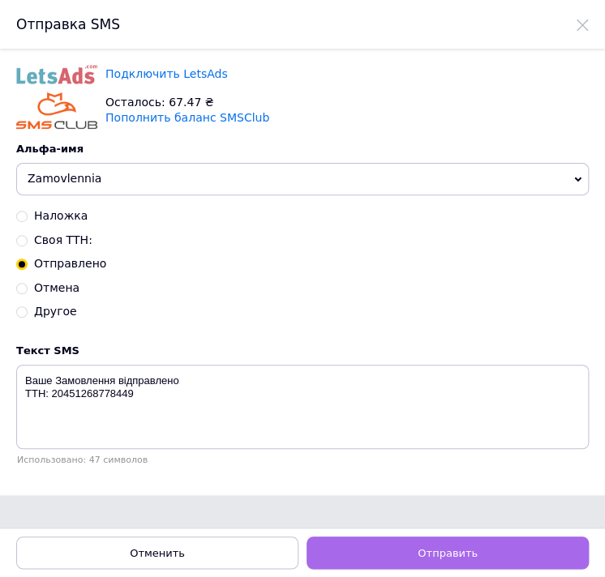
click at [391, 543] on button "Отправить" at bounding box center [447, 553] width 282 height 32
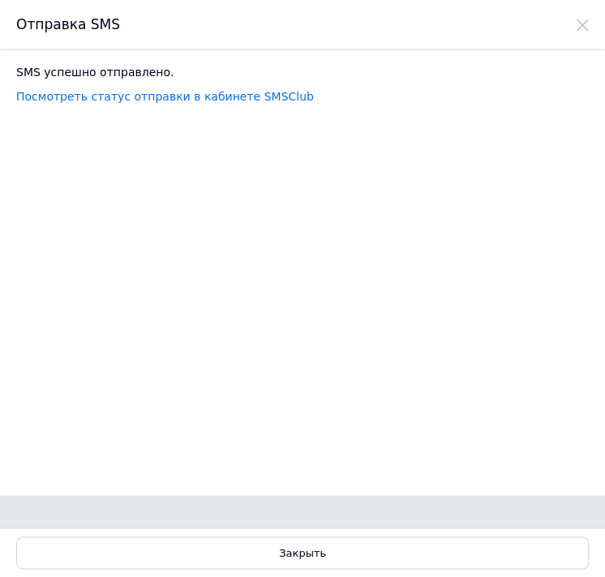
click at [584, 28] on use at bounding box center [581, 24] width 11 height 11
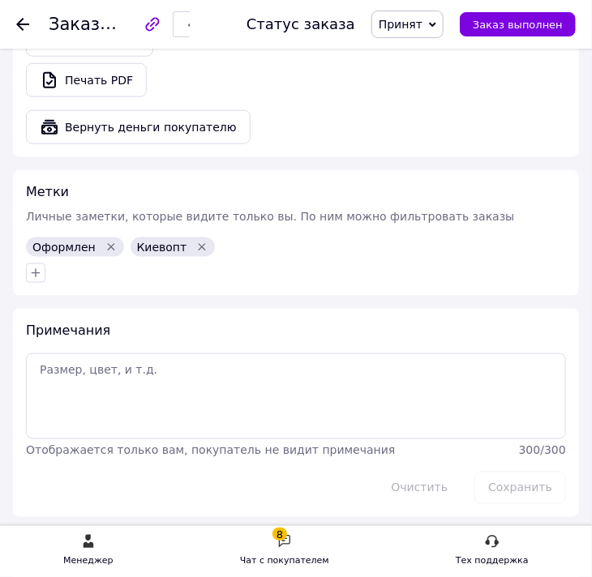
scroll to position [1864, 0]
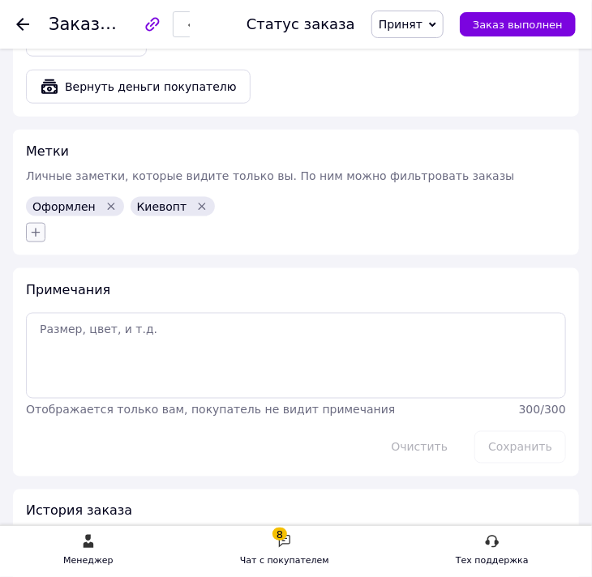
click at [36, 226] on icon "button" at bounding box center [35, 232] width 13 height 13
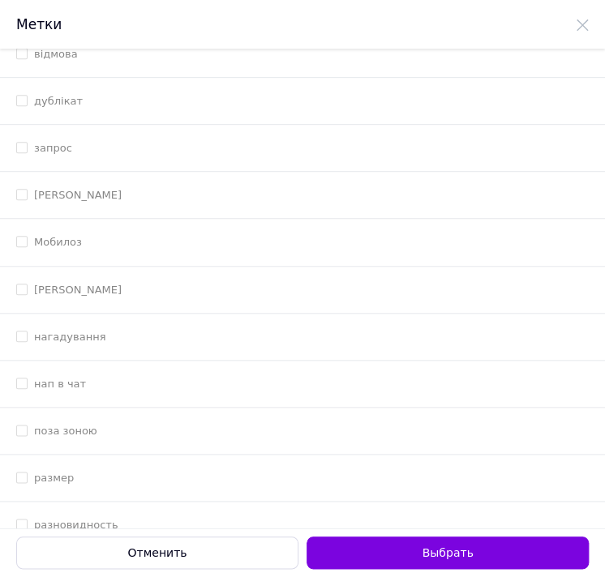
scroll to position [404, 0]
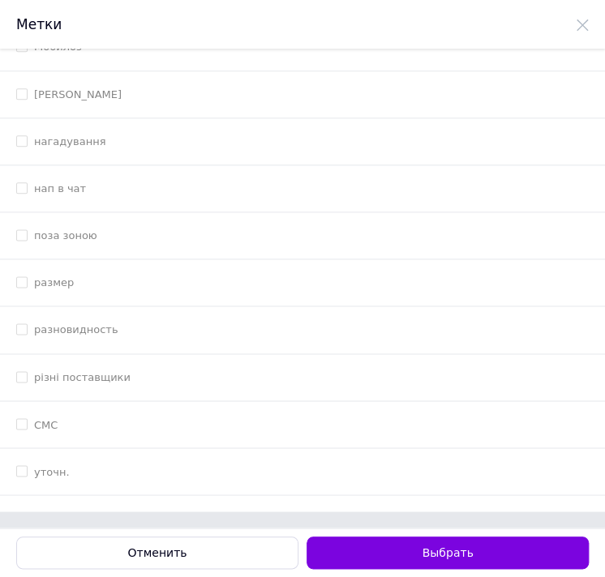
click at [197, 433] on li "СМС" at bounding box center [302, 424] width 605 height 47
checkbox input "true"
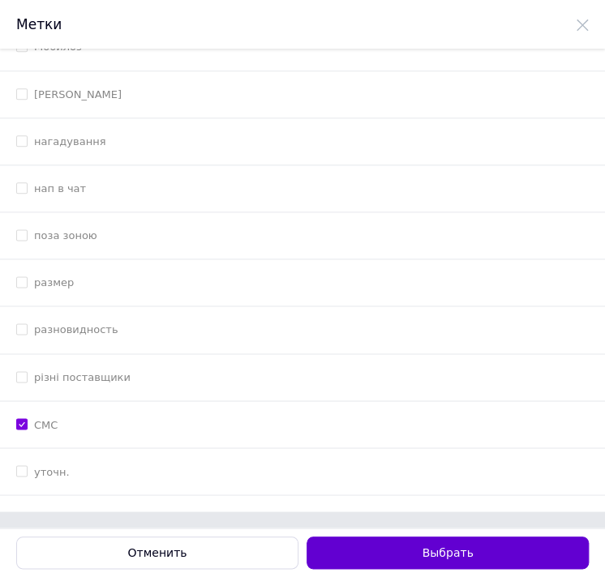
click at [433, 552] on button "Выбрать" at bounding box center [447, 553] width 282 height 32
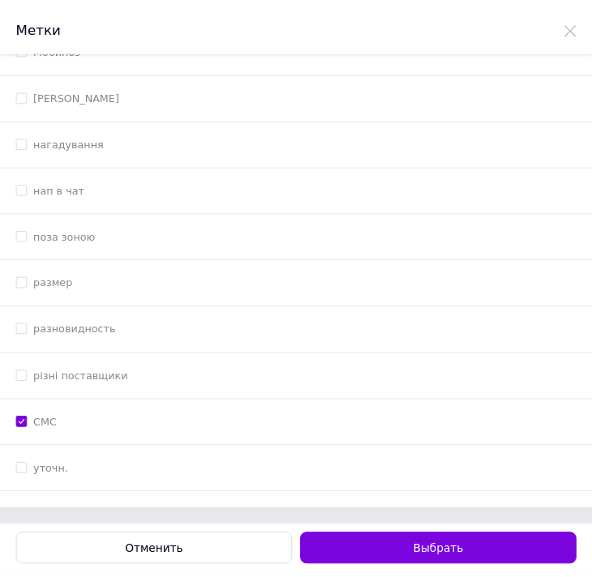
scroll to position [1864, 0]
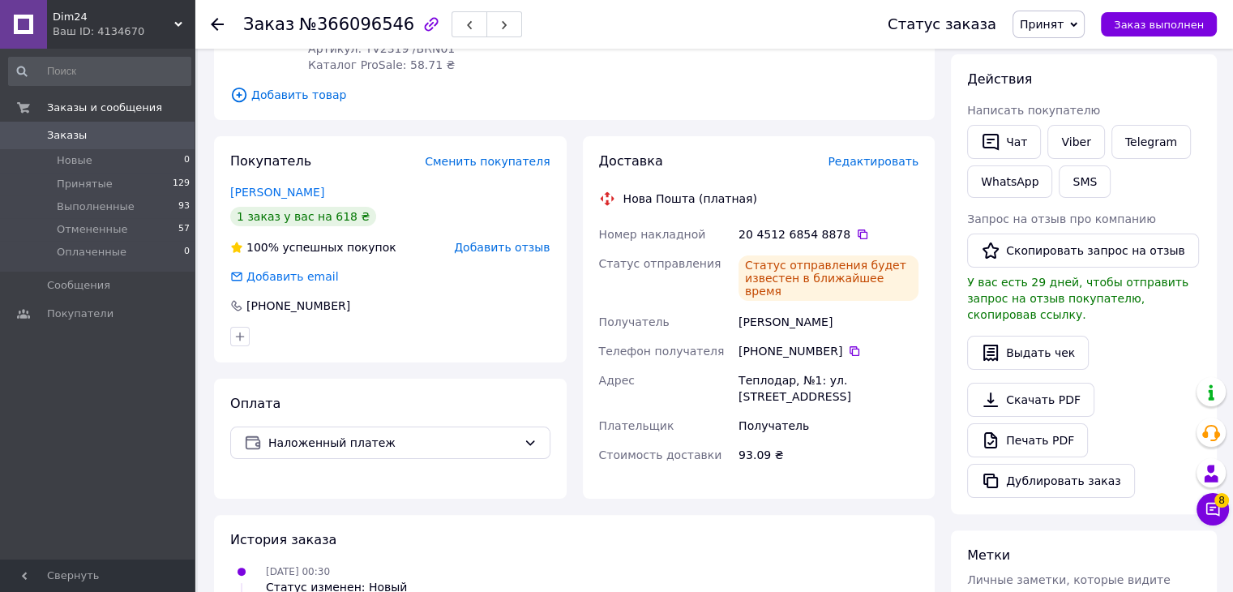
scroll to position [324, 0]
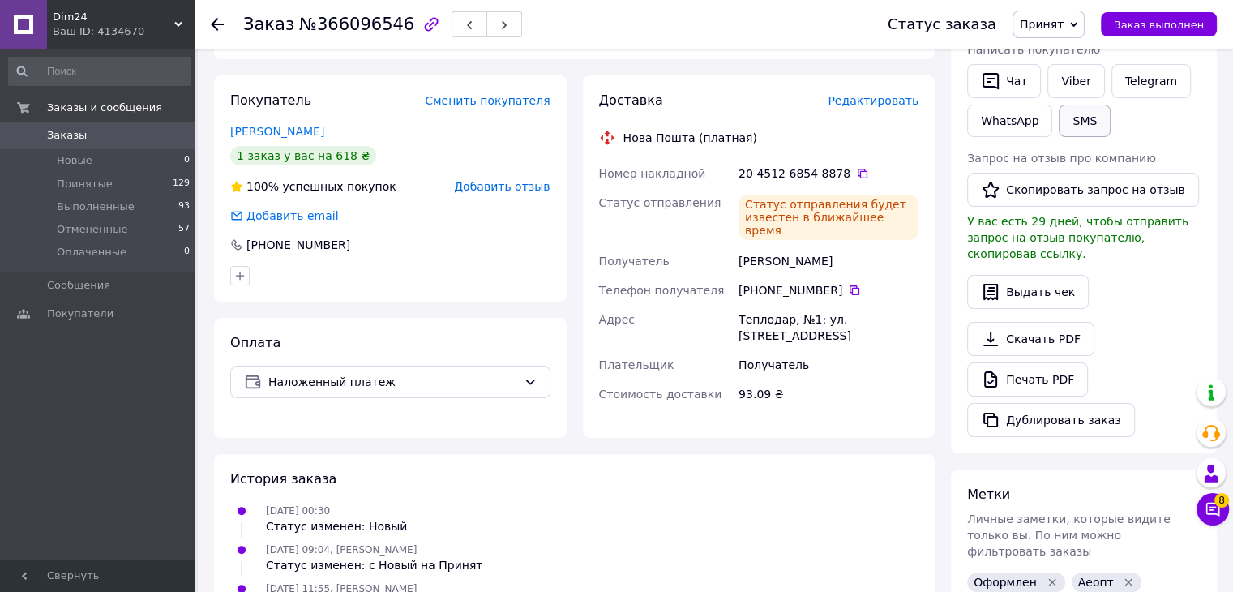
click at [1061, 124] on button "SMS" at bounding box center [1085, 121] width 52 height 32
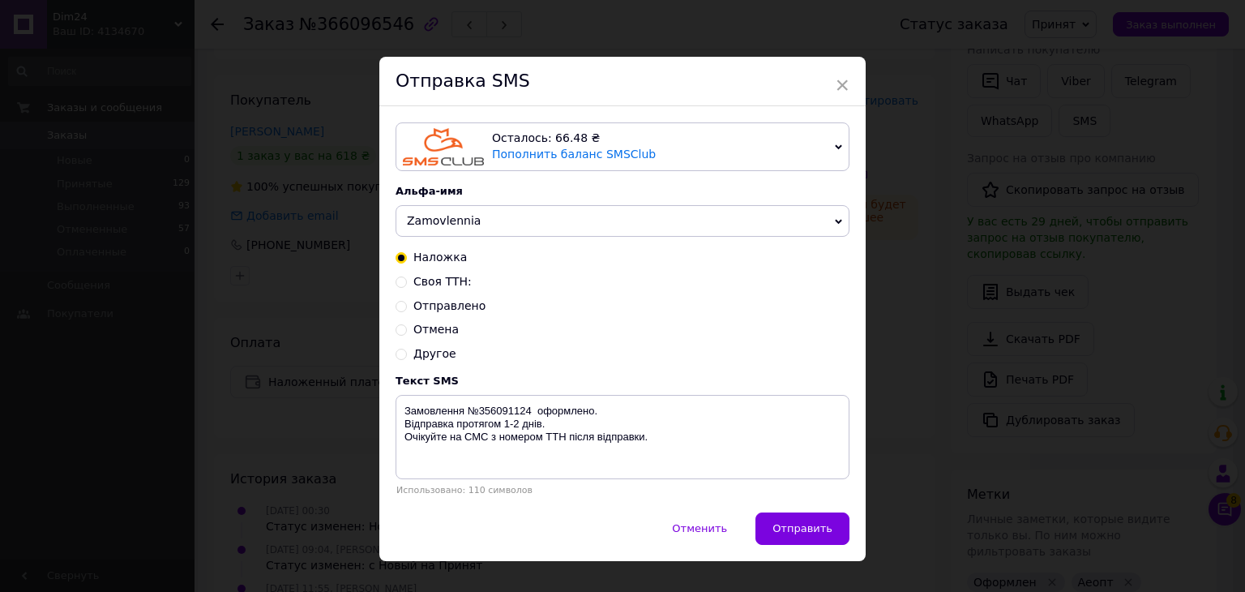
click at [454, 310] on span "Отправлено" at bounding box center [449, 305] width 72 height 13
click at [407, 310] on input "Отправлено" at bounding box center [401, 304] width 11 height 11
radio input "true"
radio input "false"
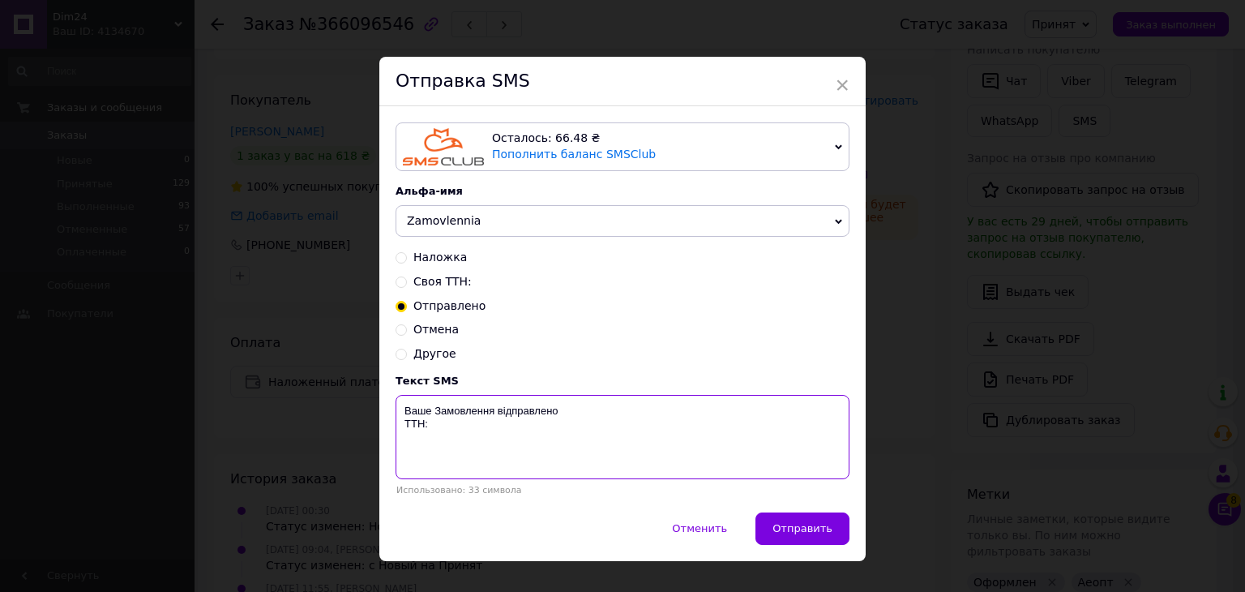
click at [468, 442] on textarea "Ваше Замовлення відправлено ТТН:" at bounding box center [623, 437] width 454 height 84
paste textarea "20451268548878"
type textarea "Ваше Замовлення відправлено ТТН: 20451268548878"
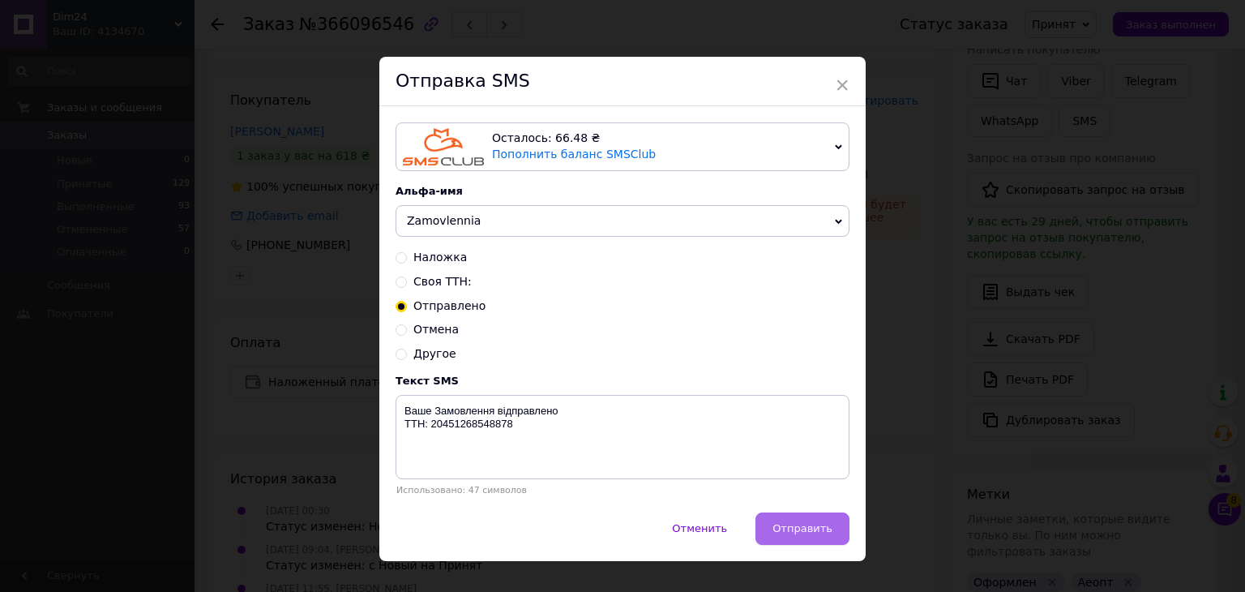
click at [794, 526] on span "Отправить" at bounding box center [802, 528] width 60 height 12
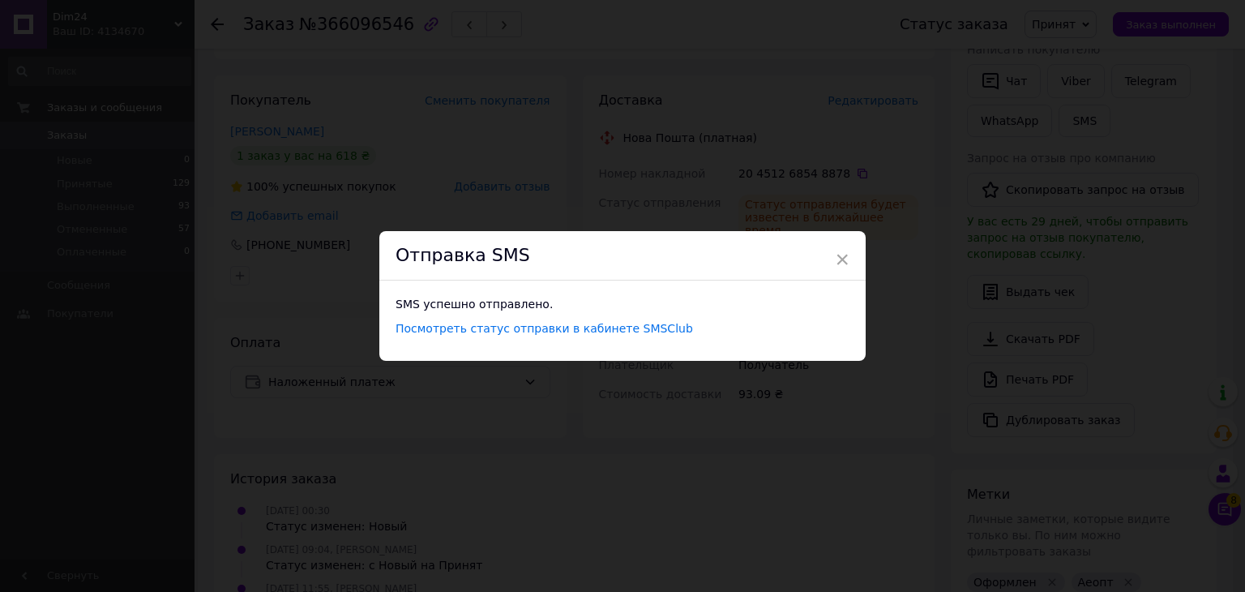
click at [851, 375] on div "× Отправка SMS SMS успешно отправлено. Посмотреть статус отправки в кабинете SM…" at bounding box center [622, 296] width 1245 height 592
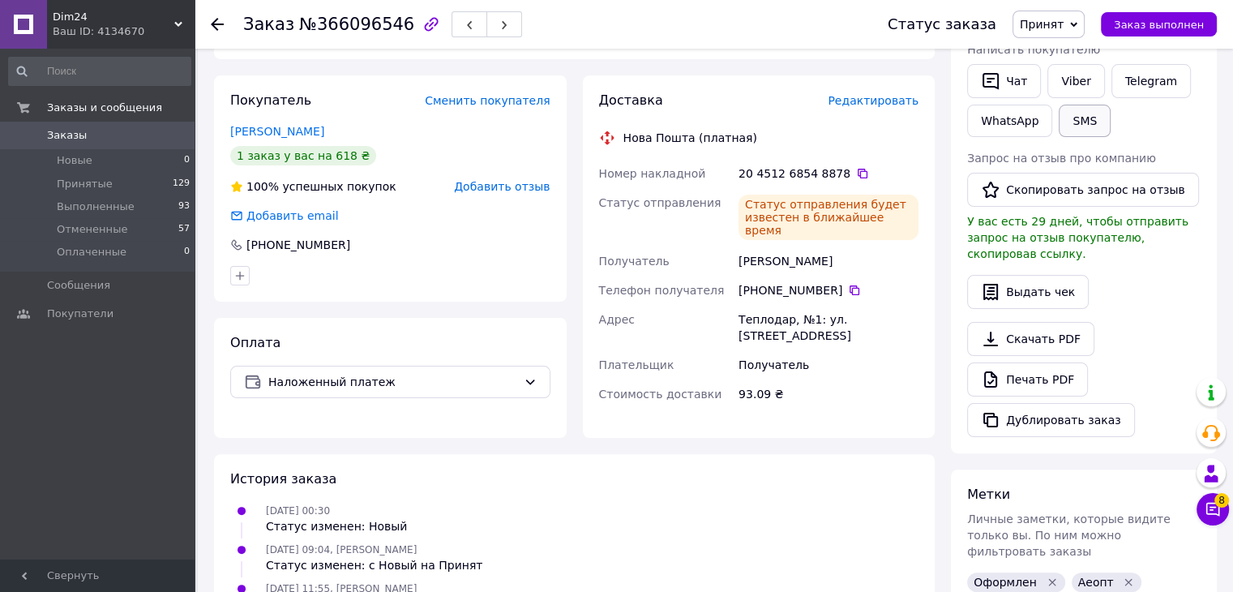
click at [1076, 126] on button "SMS" at bounding box center [1085, 121] width 52 height 32
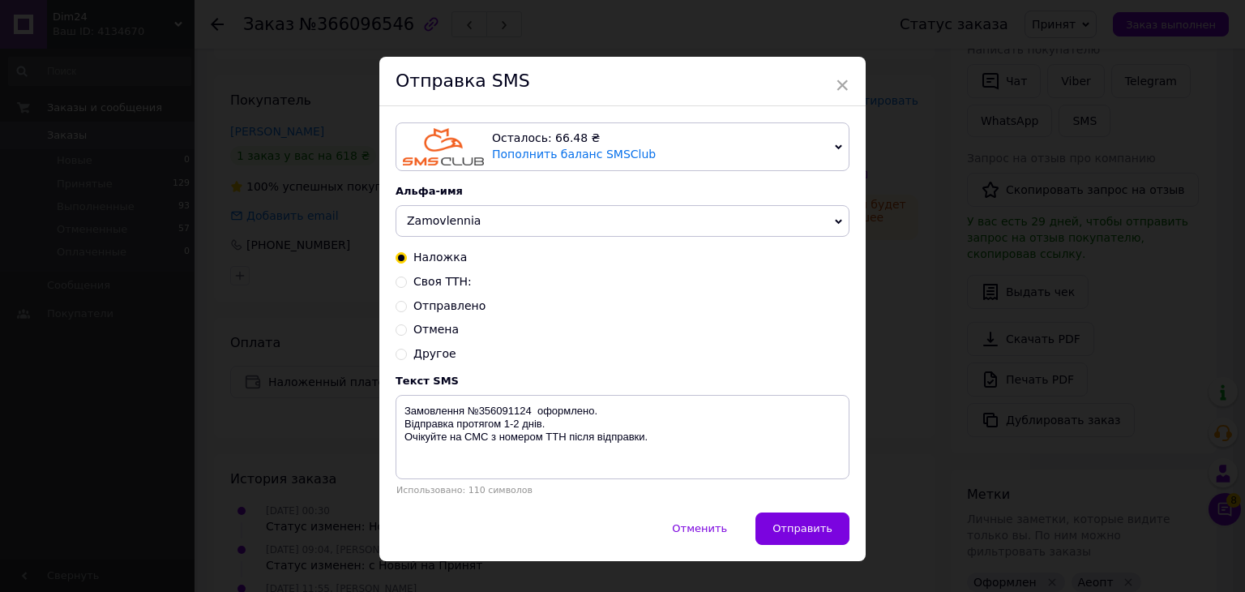
click at [965, 295] on div "× Отправка SMS Осталось: 66.48 ₴ Пополнить баланс SMSClub Подключить LetsAds Ал…" at bounding box center [622, 296] width 1245 height 592
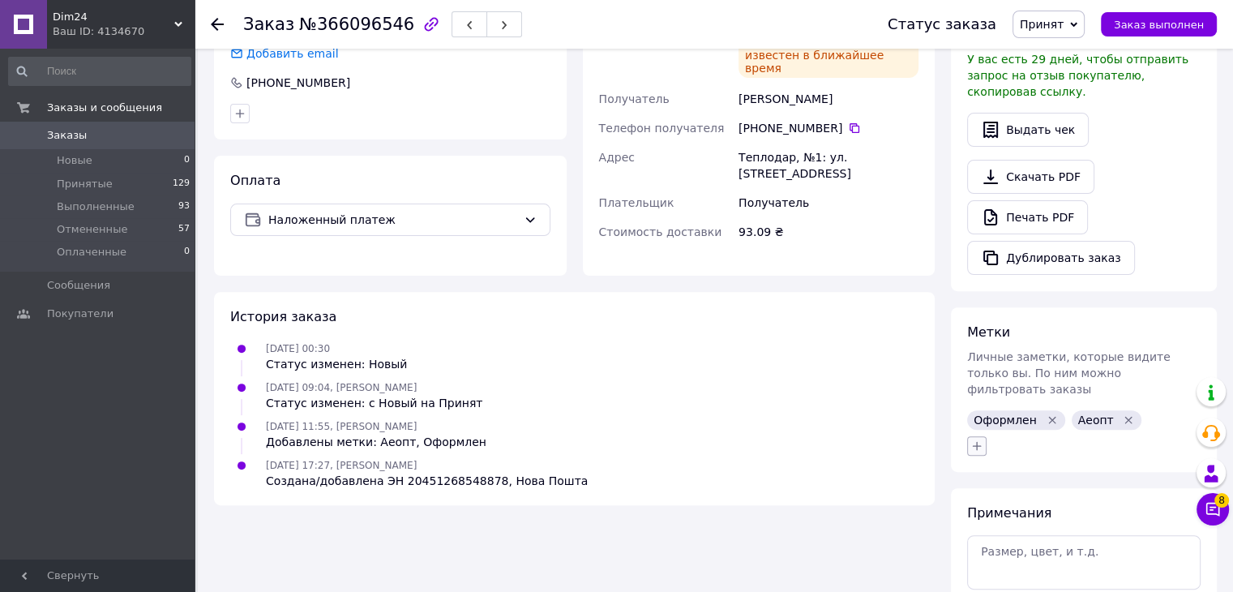
click at [974, 439] on icon "button" at bounding box center [976, 445] width 13 height 13
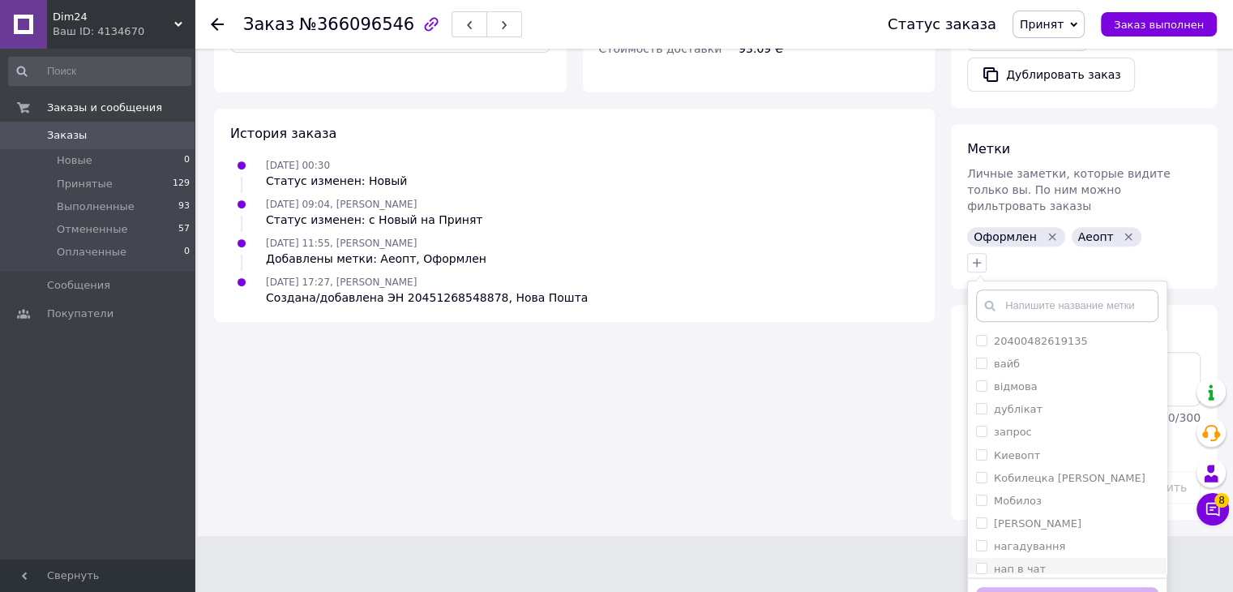
scroll to position [145, 0]
drag, startPoint x: 1060, startPoint y: 510, endPoint x: 1059, endPoint y: 532, distance: 21.9
click at [1060, 531] on div "СМС" at bounding box center [1067, 538] width 182 height 15
checkbox input "true"
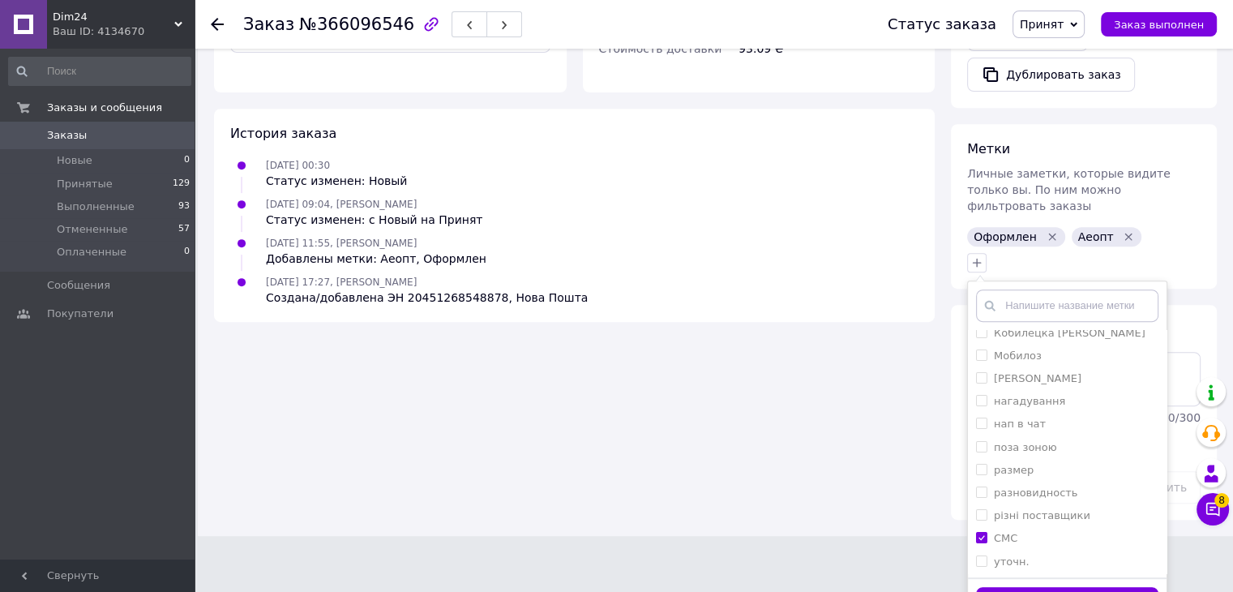
click at [1051, 587] on button "Добавить метку" at bounding box center [1067, 603] width 182 height 32
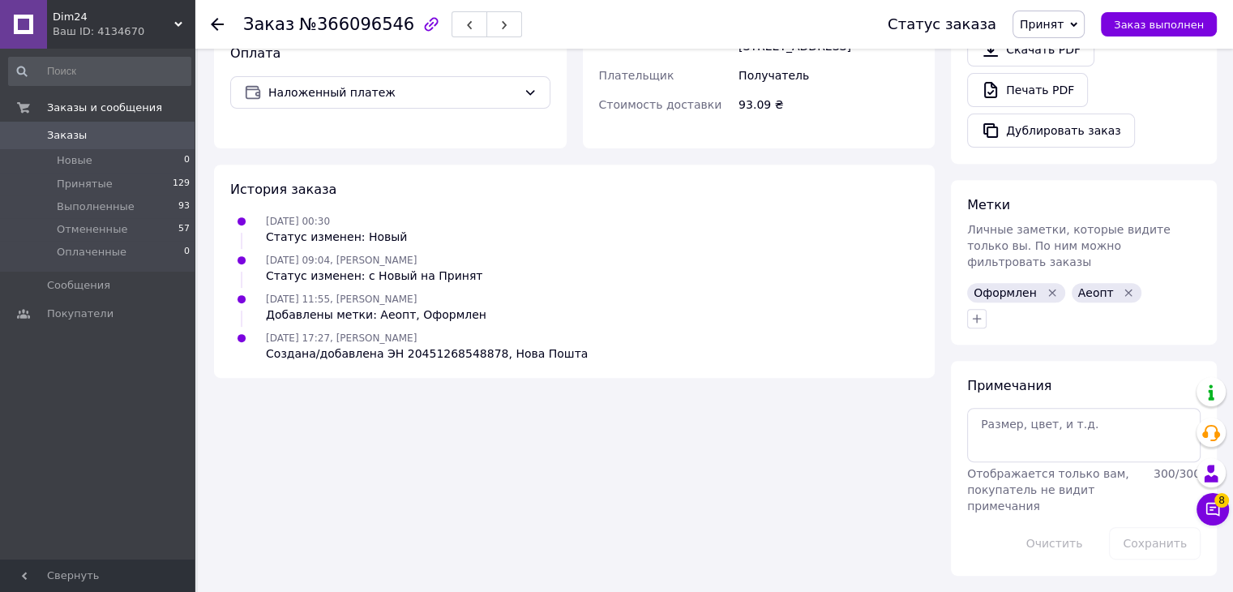
scroll to position [580, 0]
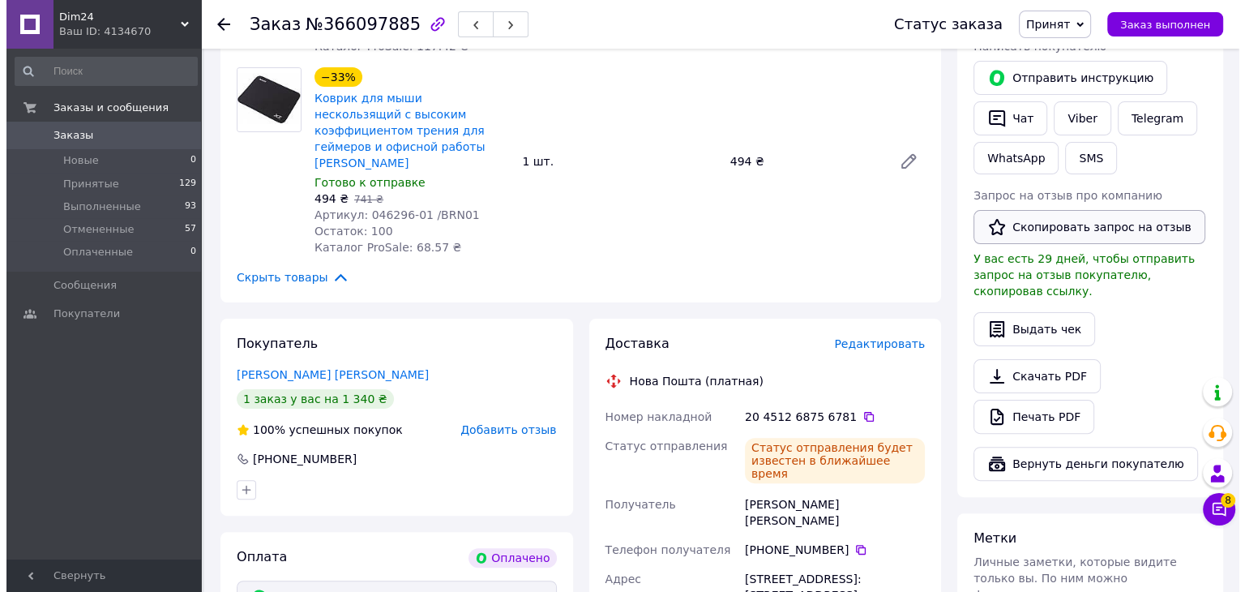
scroll to position [324, 0]
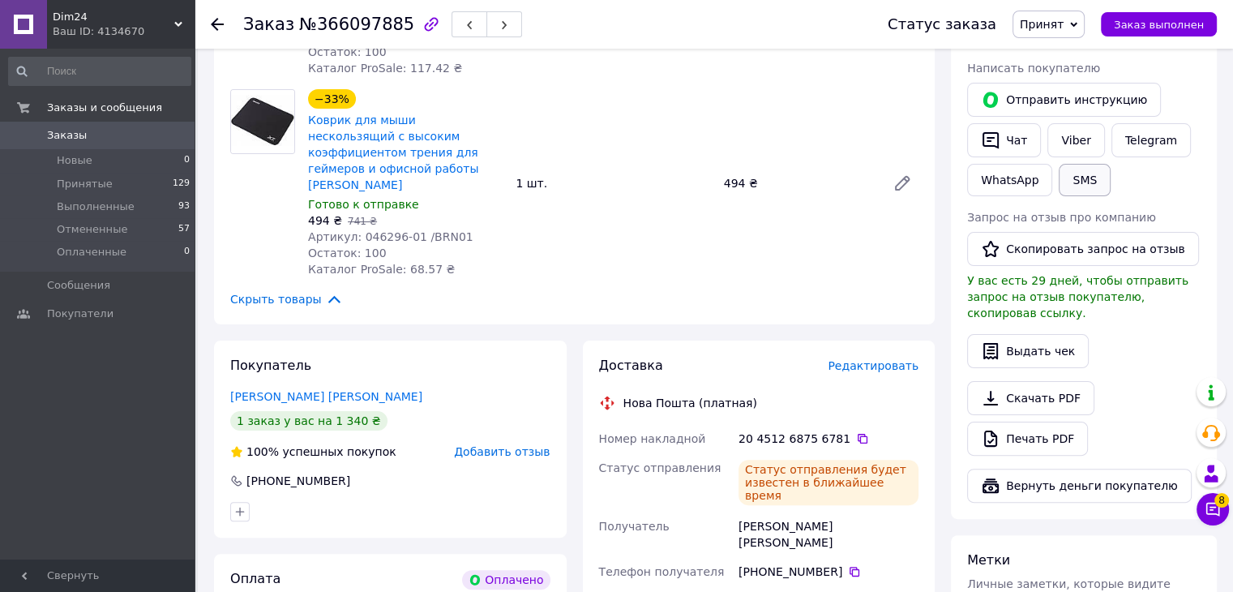
click at [1064, 172] on button "SMS" at bounding box center [1085, 180] width 52 height 32
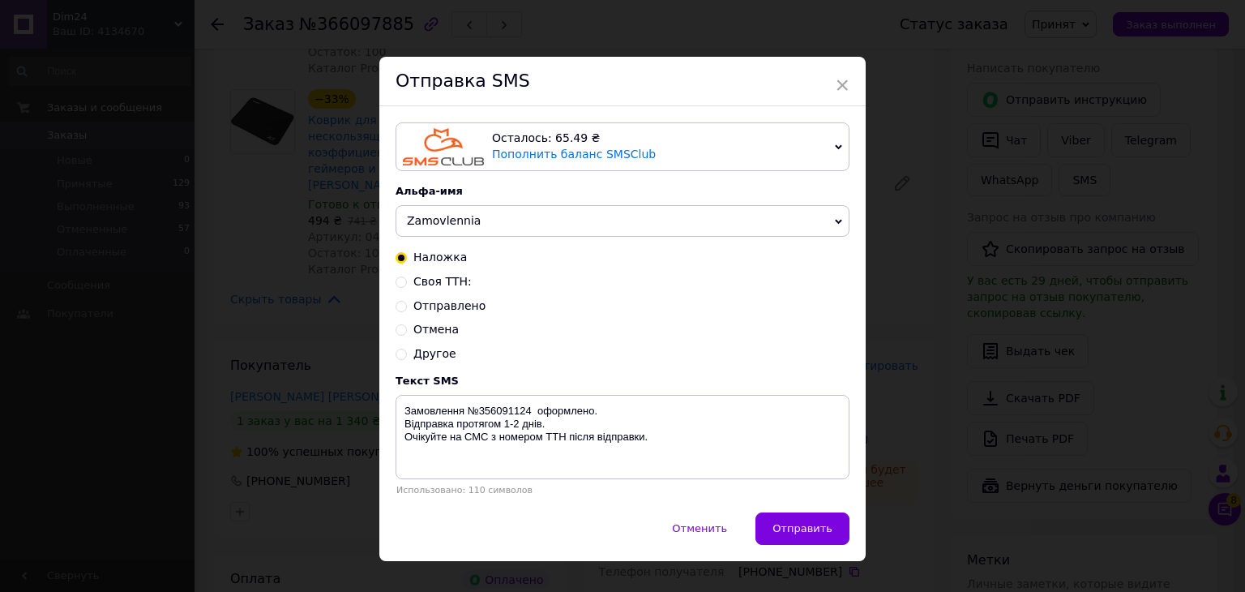
click at [439, 299] on div "Наложка [PERSON_NAME]: Отправлено Отмена Другое" at bounding box center [623, 306] width 454 height 112
click at [438, 309] on span "Отправлено" at bounding box center [449, 305] width 72 height 13
click at [407, 309] on input "Отправлено" at bounding box center [401, 304] width 11 height 11
radio input "true"
radio input "false"
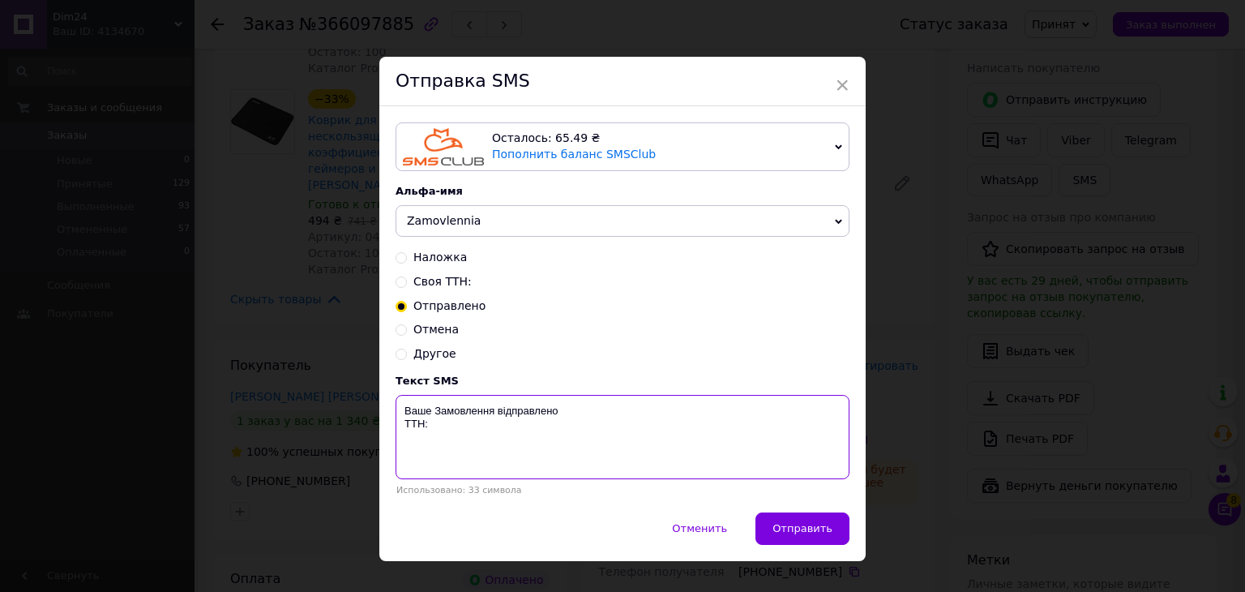
click at [451, 430] on textarea "Ваше Замовлення відправлено ТТН:" at bounding box center [623, 437] width 454 height 84
paste textarea "20451268756781"
type textarea "Ваше Замовлення відправлено ТТН: 20451268756781"
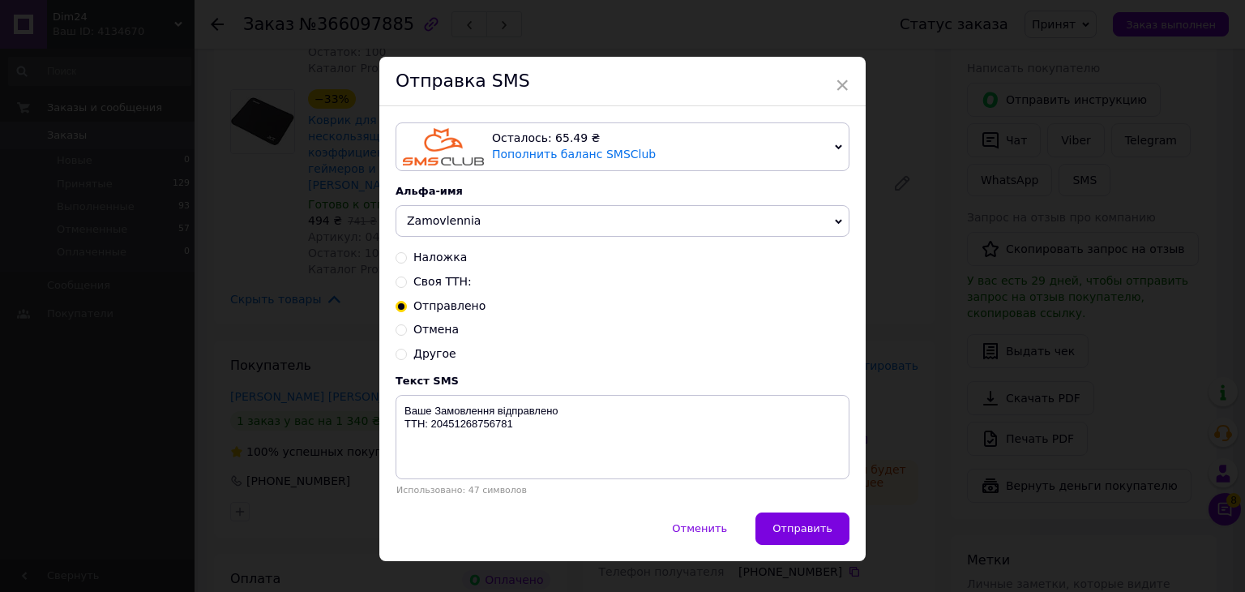
drag, startPoint x: 793, startPoint y: 539, endPoint x: 791, endPoint y: 525, distance: 13.9
click at [795, 539] on button "Отправить" at bounding box center [802, 528] width 94 height 32
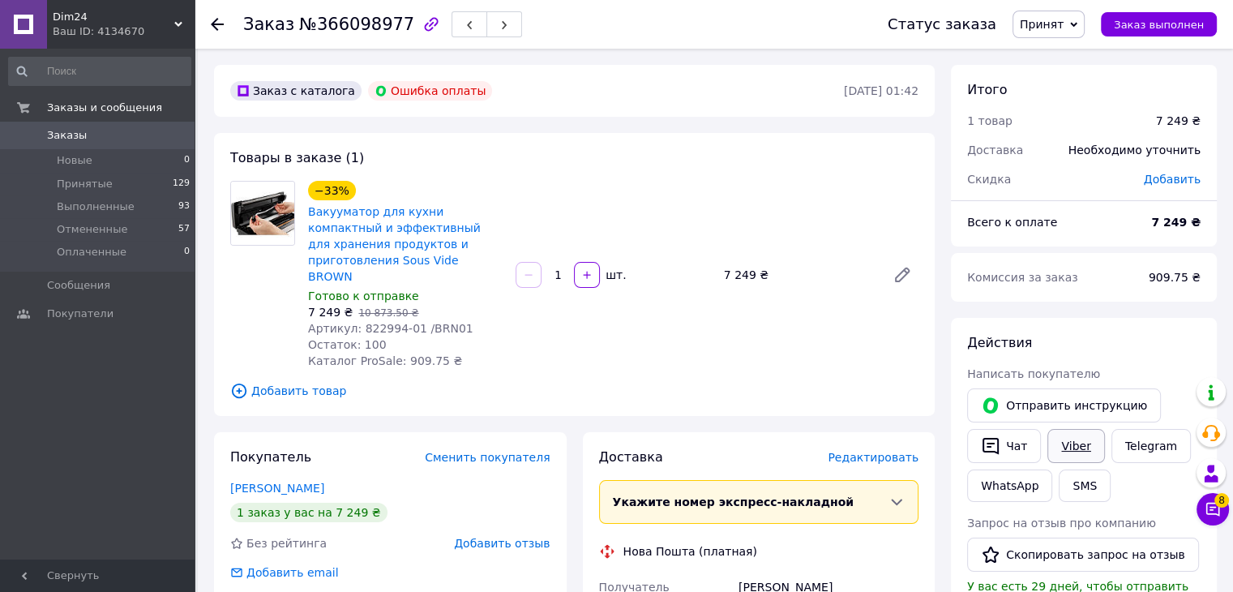
click at [1080, 439] on link "Viber" at bounding box center [1075, 446] width 57 height 34
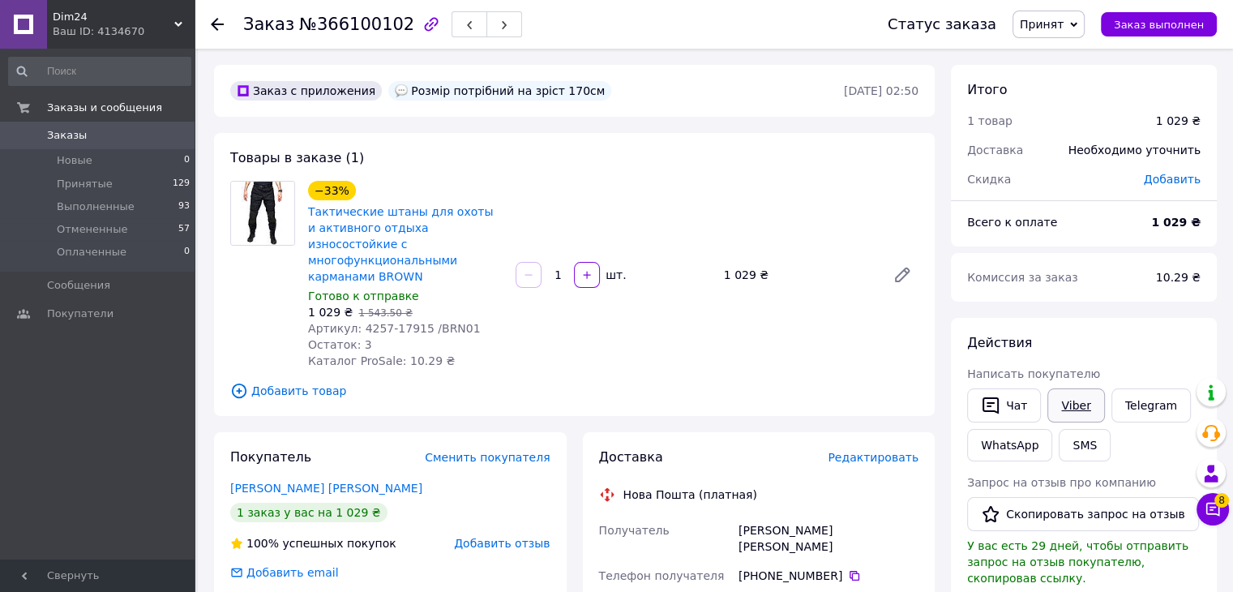
click at [1085, 412] on link "Viber" at bounding box center [1075, 405] width 57 height 34
click at [1136, 411] on link "Telegram" at bounding box center [1150, 405] width 79 height 34
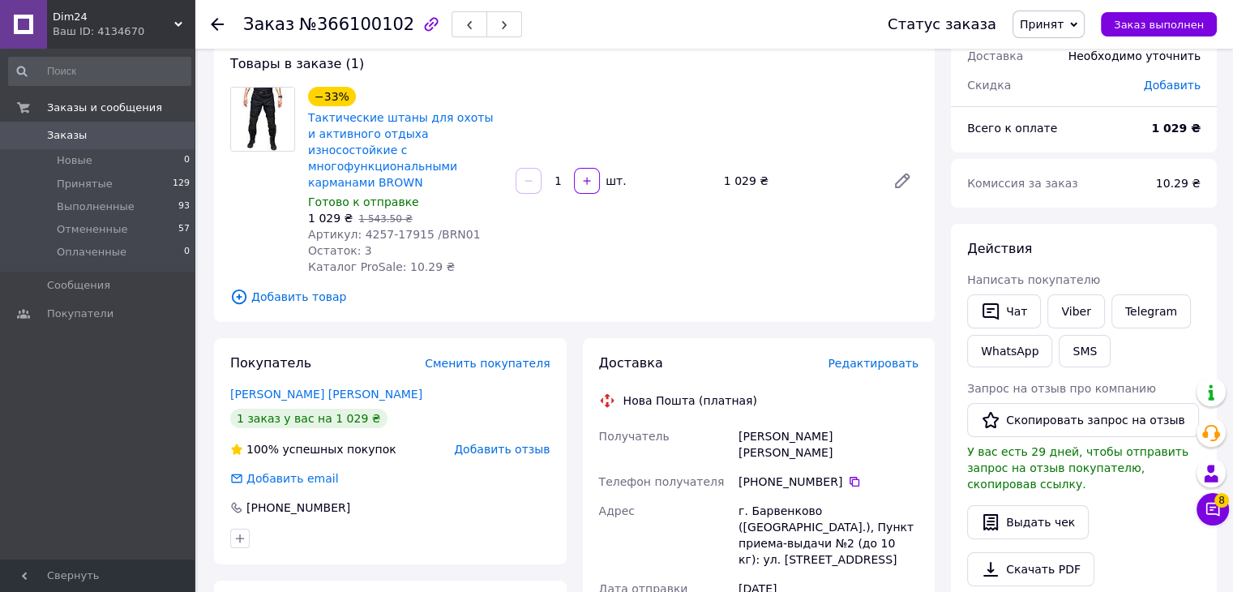
scroll to position [162, 0]
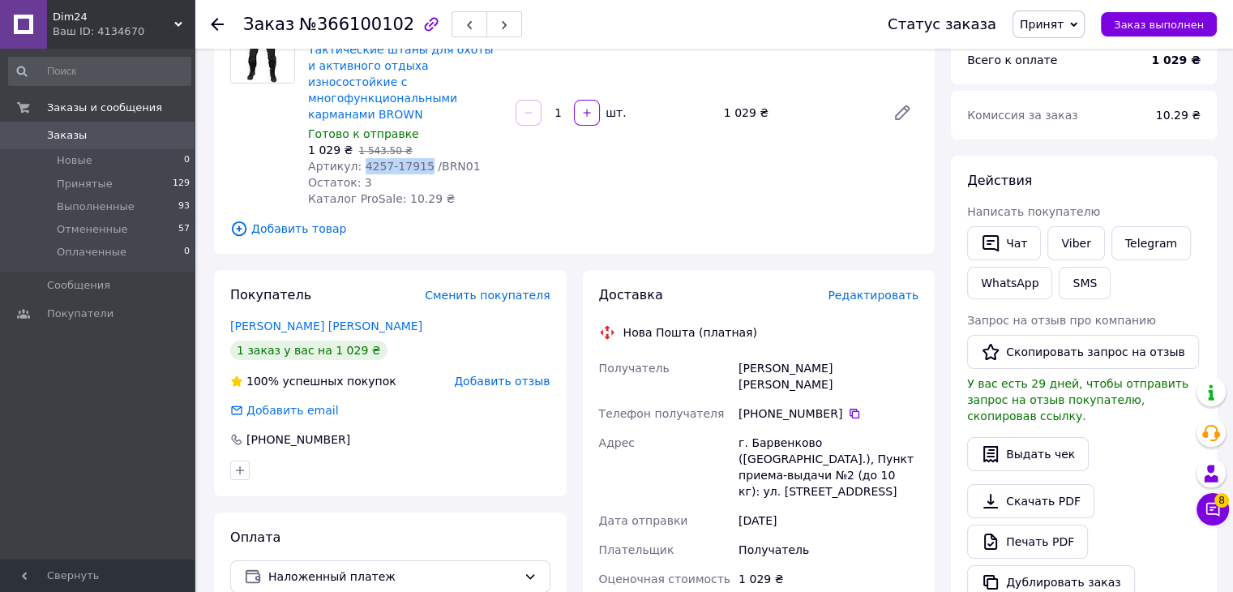
drag, startPoint x: 358, startPoint y: 150, endPoint x: 416, endPoint y: 150, distance: 57.5
click at [415, 160] on span "Артикул: 4257-17915 /BRN01" at bounding box center [394, 166] width 173 height 13
copy span "4257-17915"
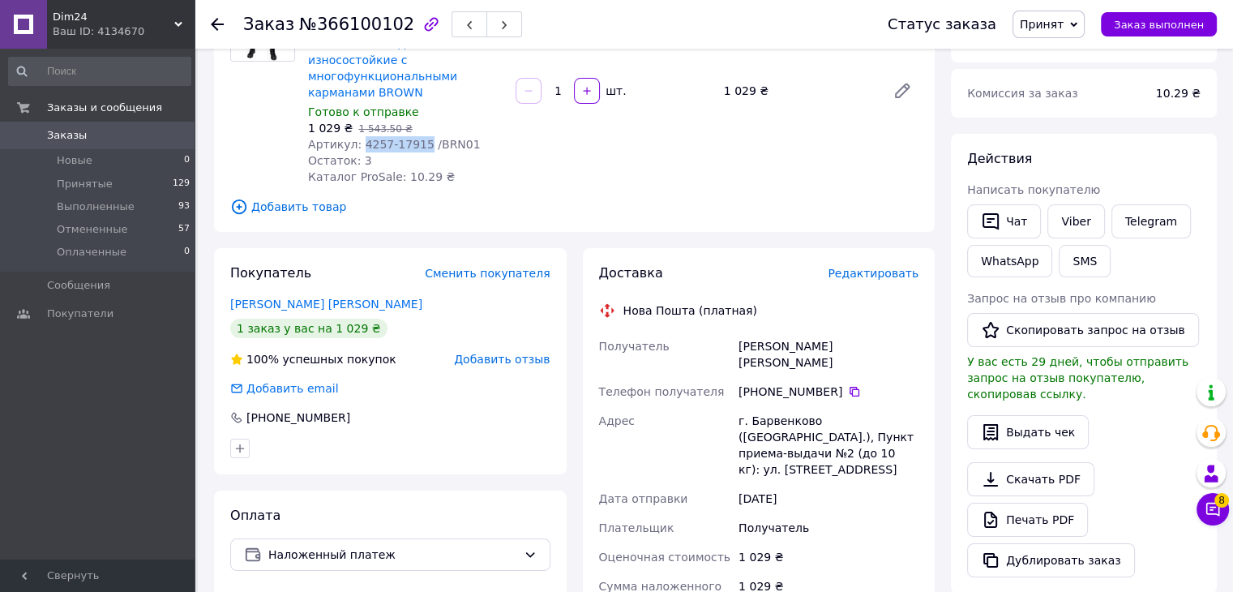
scroll to position [324, 0]
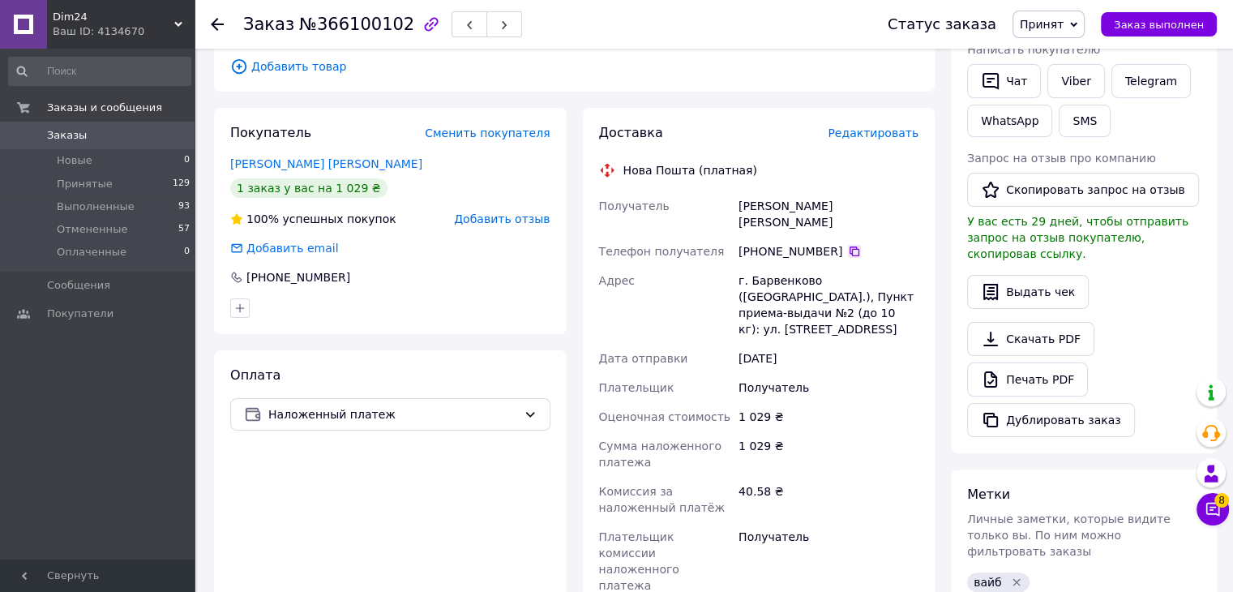
drag, startPoint x: 842, startPoint y: 220, endPoint x: 910, endPoint y: 104, distance: 135.1
click at [849, 246] on icon at bounding box center [854, 251] width 10 height 10
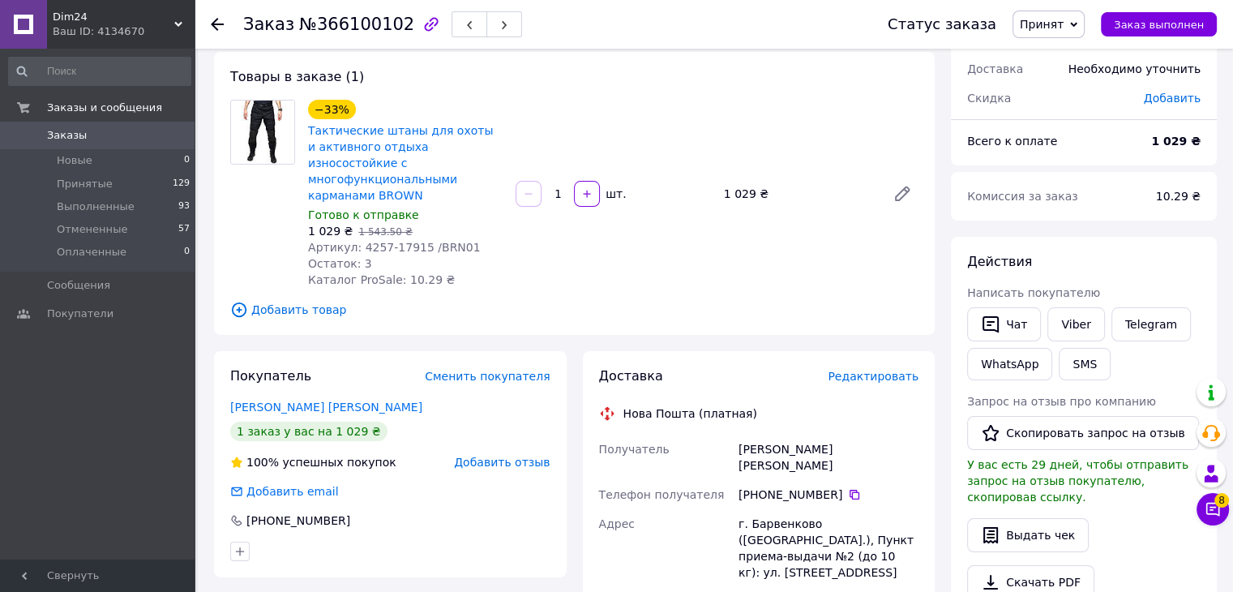
scroll to position [81, 0]
drag, startPoint x: 353, startPoint y: 231, endPoint x: 415, endPoint y: 230, distance: 61.6
click at [415, 241] on span "Артикул: 4257-17915 /BRN01" at bounding box center [394, 247] width 173 height 13
copy span "4257-17915"
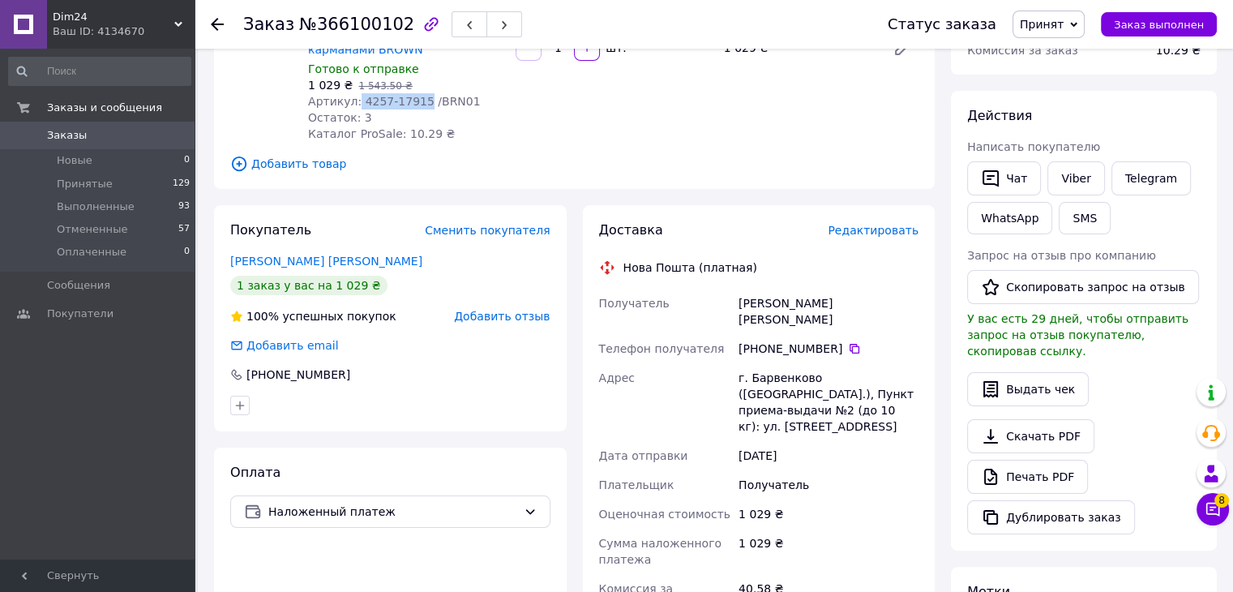
scroll to position [324, 0]
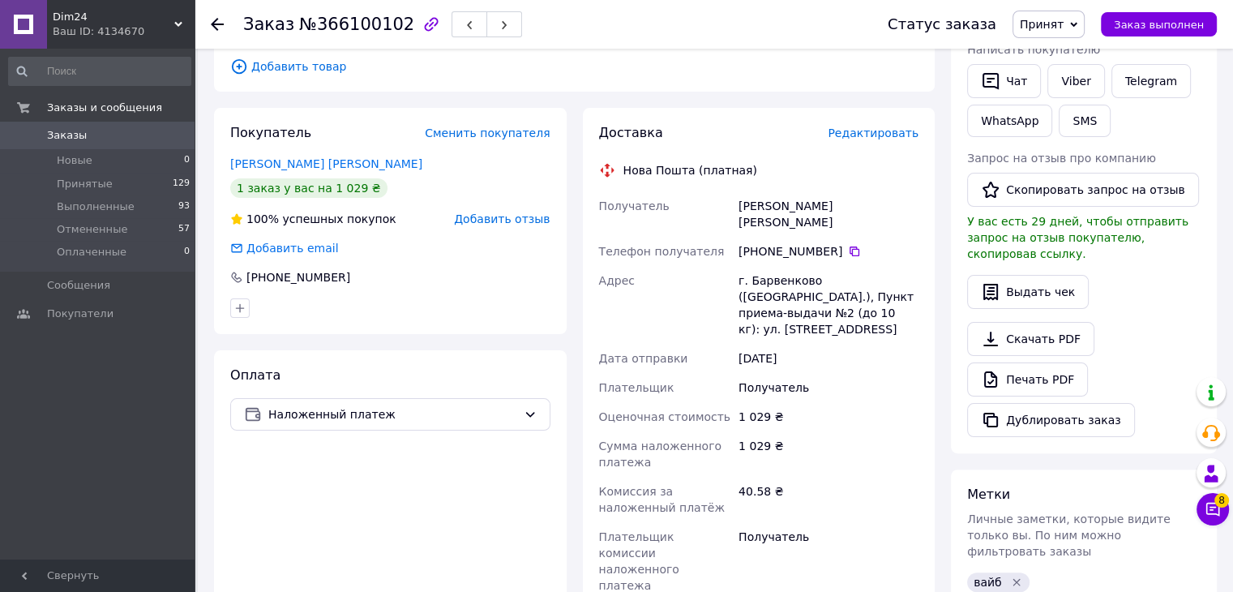
click at [802, 191] on div "[PERSON_NAME] [PERSON_NAME]" at bounding box center [828, 213] width 186 height 45
click at [806, 191] on div "[PERSON_NAME] [PERSON_NAME]" at bounding box center [828, 213] width 186 height 45
copy div "[PERSON_NAME] [PERSON_NAME]"
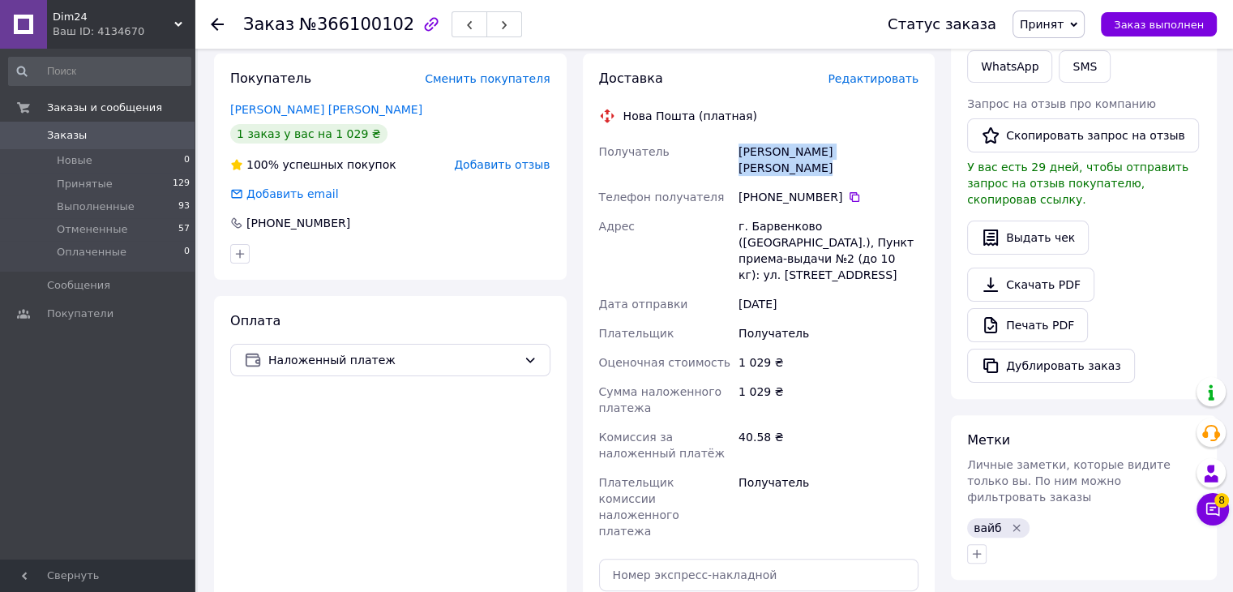
scroll to position [405, 0]
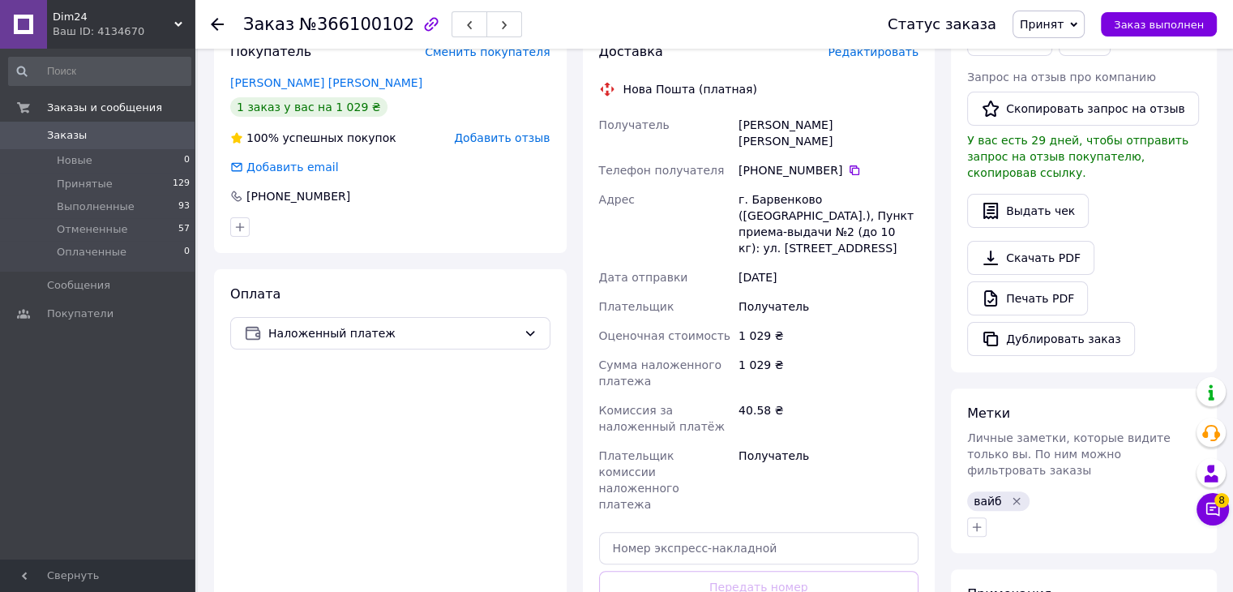
click at [792, 185] on div "г. Барвенково ([GEOGRAPHIC_DATA].), Пункт приема-выдачи №2 (до 10 кг): ул. [STR…" at bounding box center [828, 224] width 186 height 78
copy div "Барвенково"
click at [801, 199] on div "г. Барвенково ([GEOGRAPHIC_DATA].), Пункт приема-выдачи №2 (до 10 кг): ул. [STR…" at bounding box center [828, 224] width 186 height 78
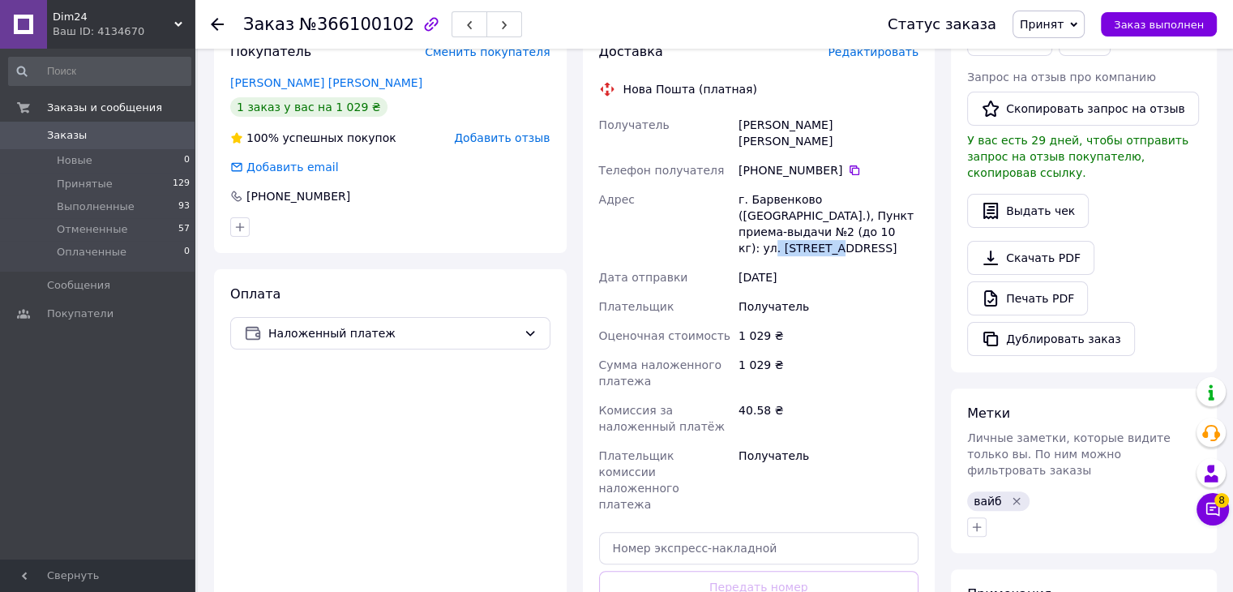
copy div "Центральная"
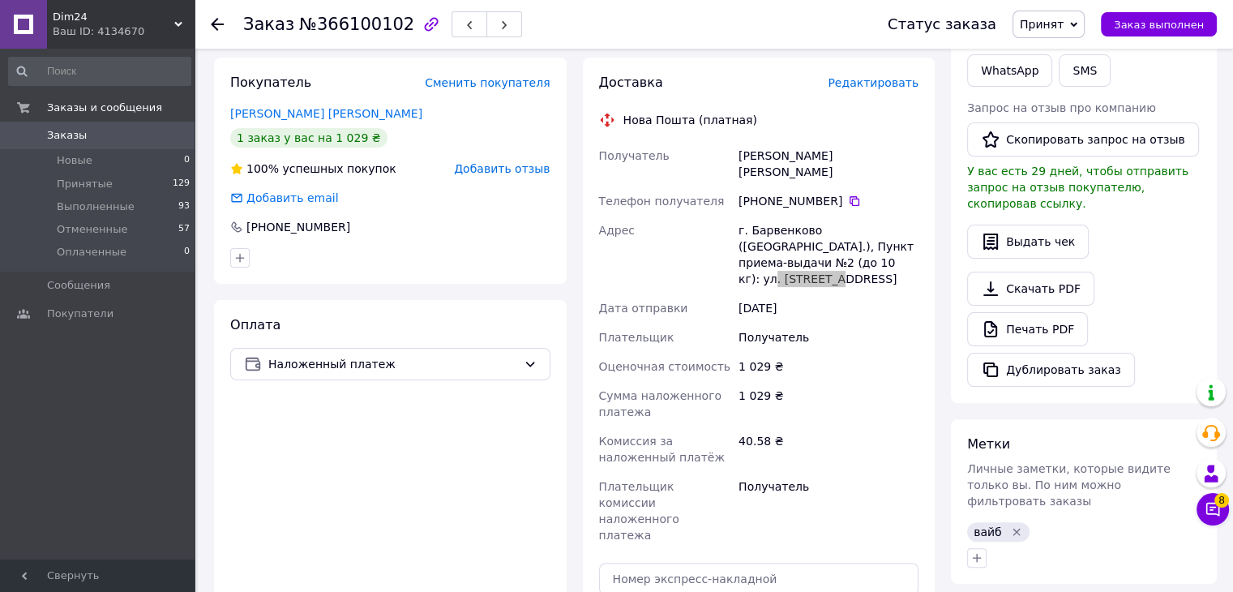
scroll to position [324, 0]
